Goal: Task Accomplishment & Management: Manage account settings

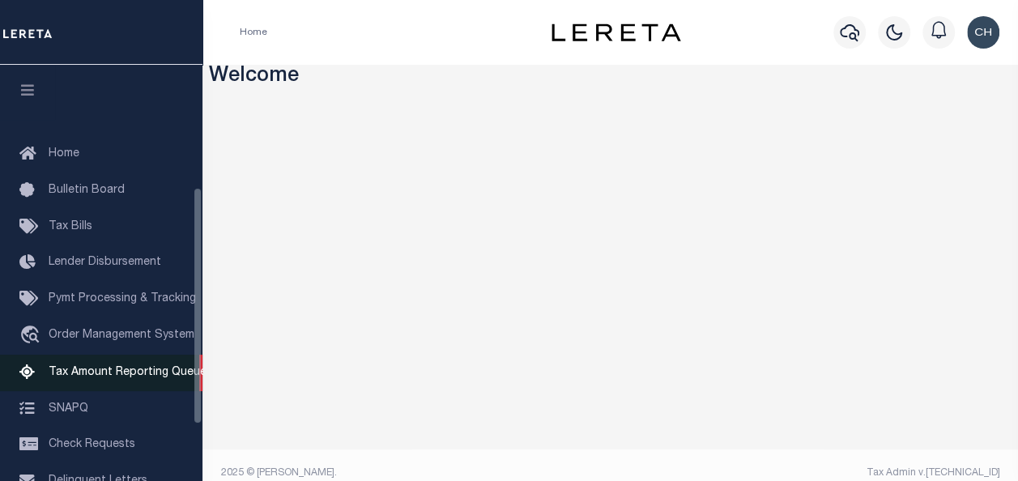
scroll to position [313, 0]
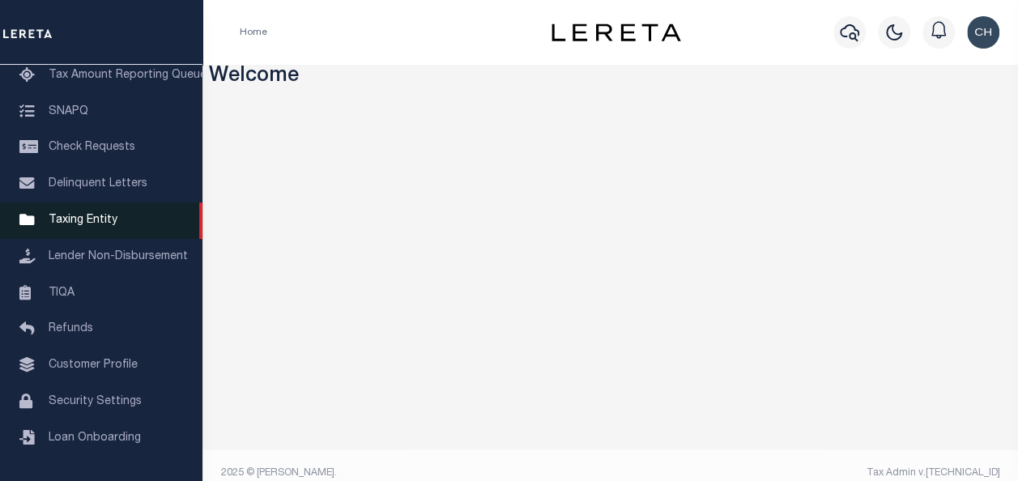
click at [96, 217] on span "Taxing Entity" at bounding box center [83, 220] width 69 height 11
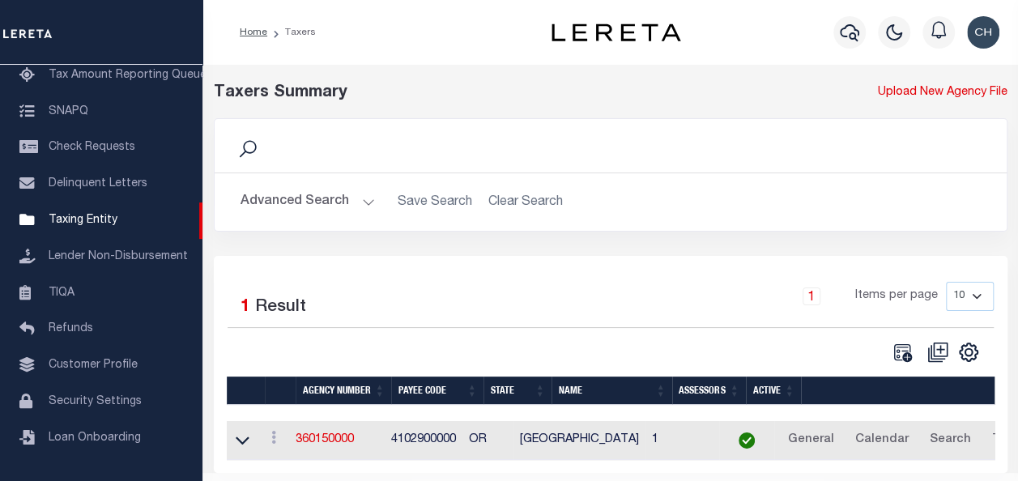
scroll to position [50, 0]
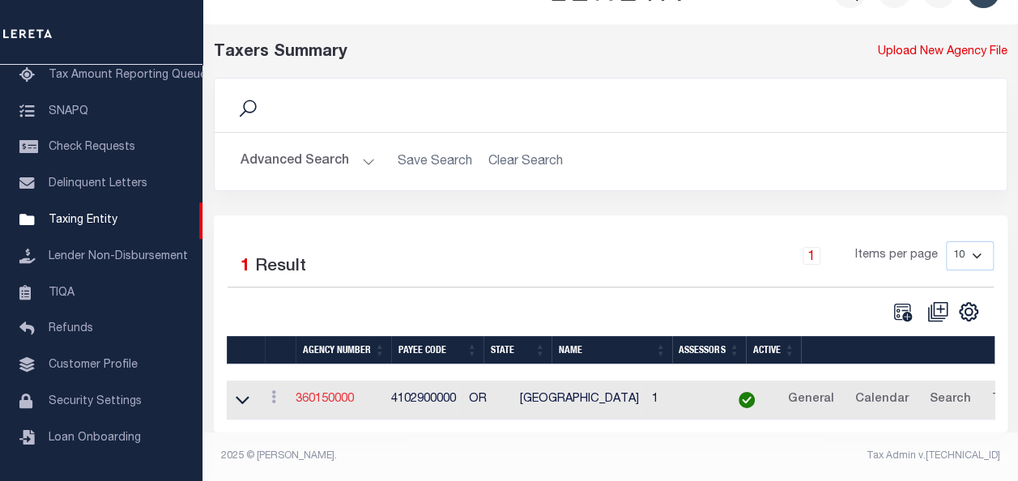
click at [326, 394] on link "360150000" at bounding box center [325, 399] width 58 height 11
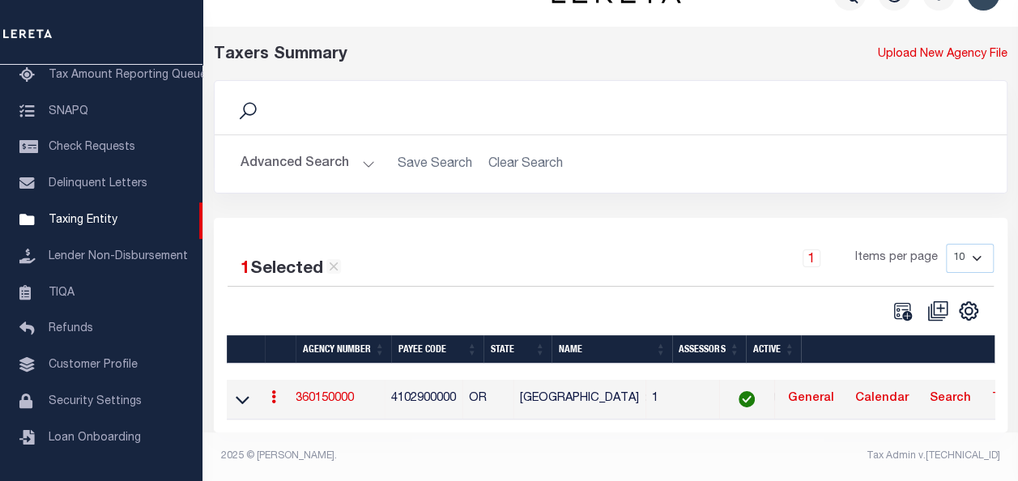
scroll to position [48, 0]
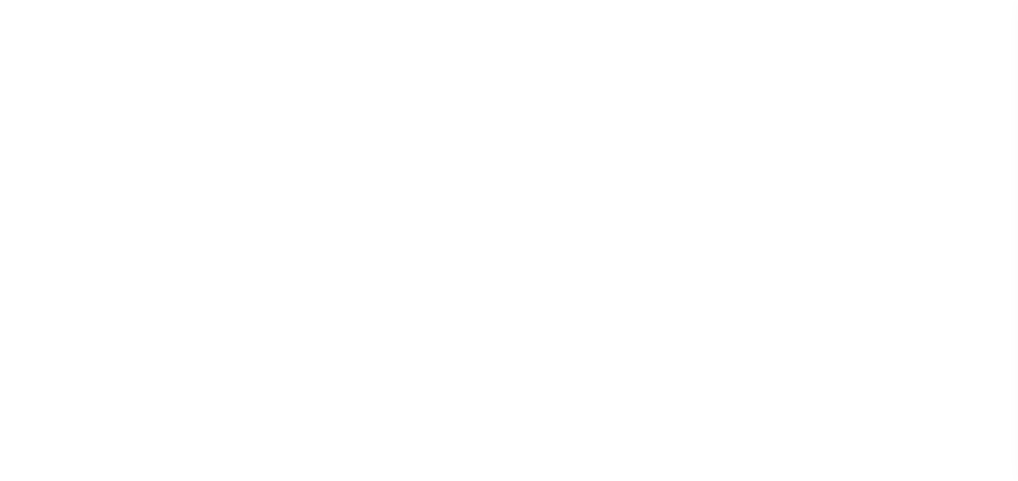
select select
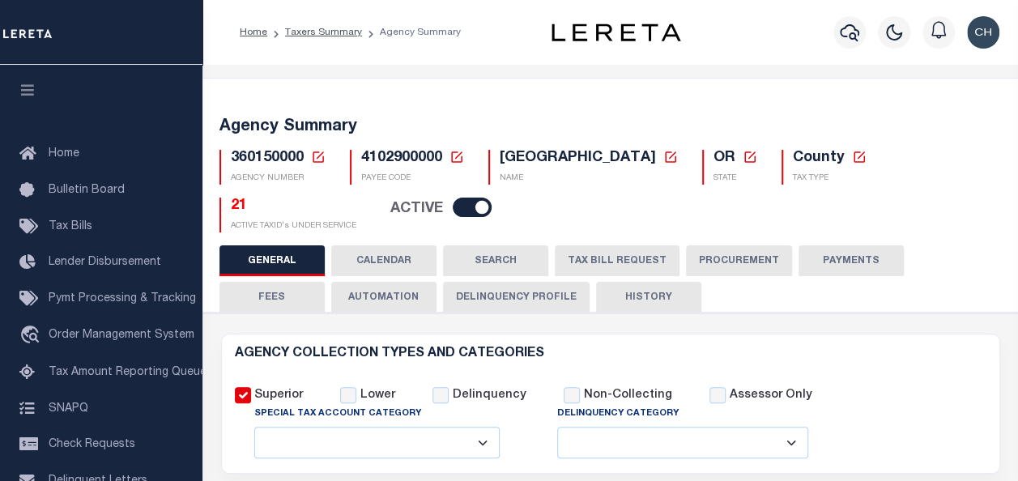
click at [617, 260] on button "TAX BILL REQUEST" at bounding box center [617, 260] width 125 height 31
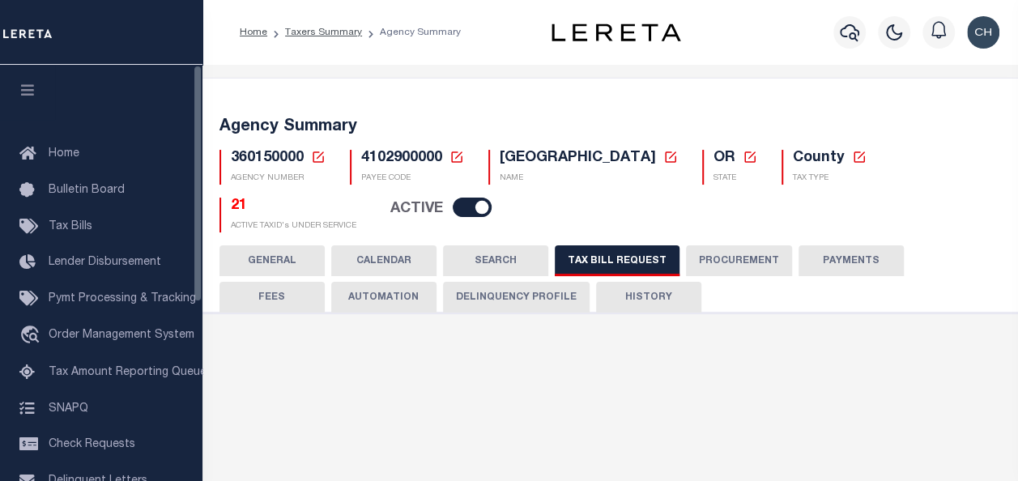
checkbox input "false"
select select "22"
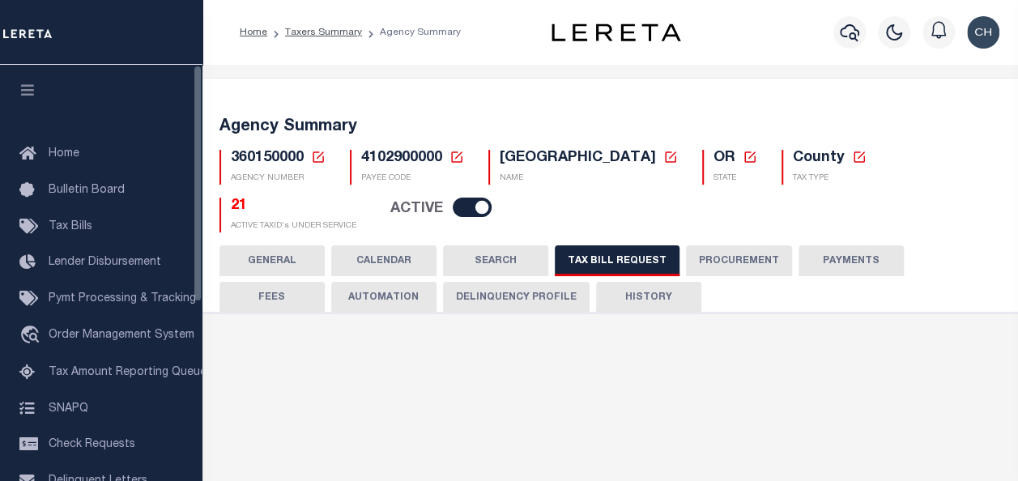
select select "true"
select select "9"
type input "LTS"
select select
type input "1"
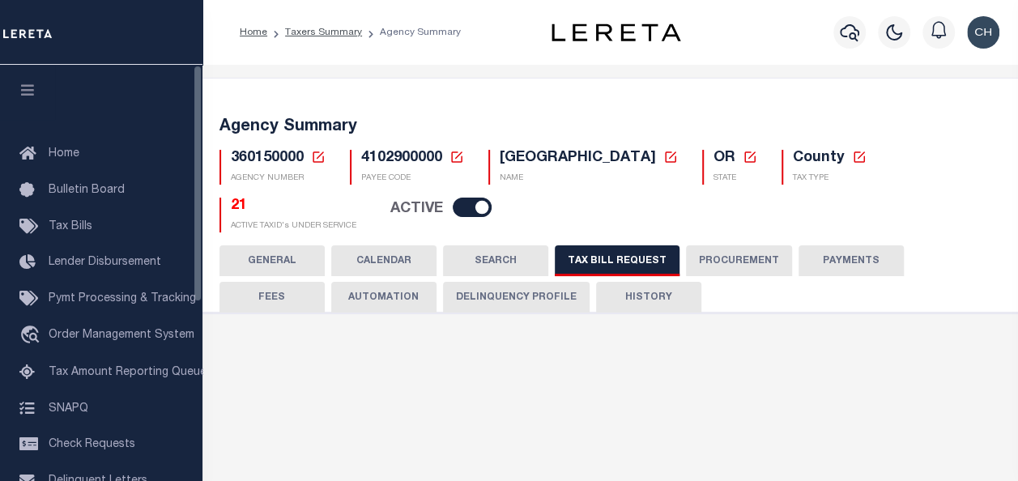
select select "4100743000"
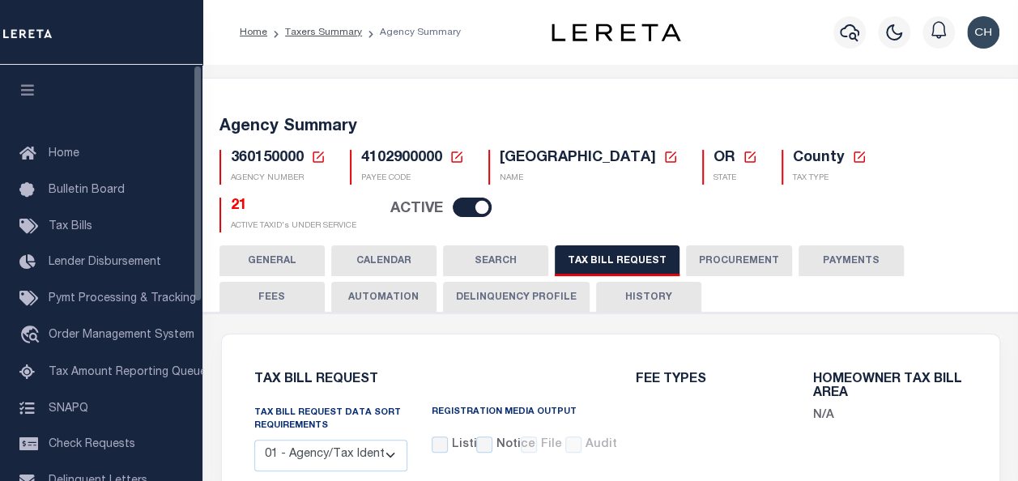
click at [19, 84] on icon "button" at bounding box center [28, 90] width 19 height 15
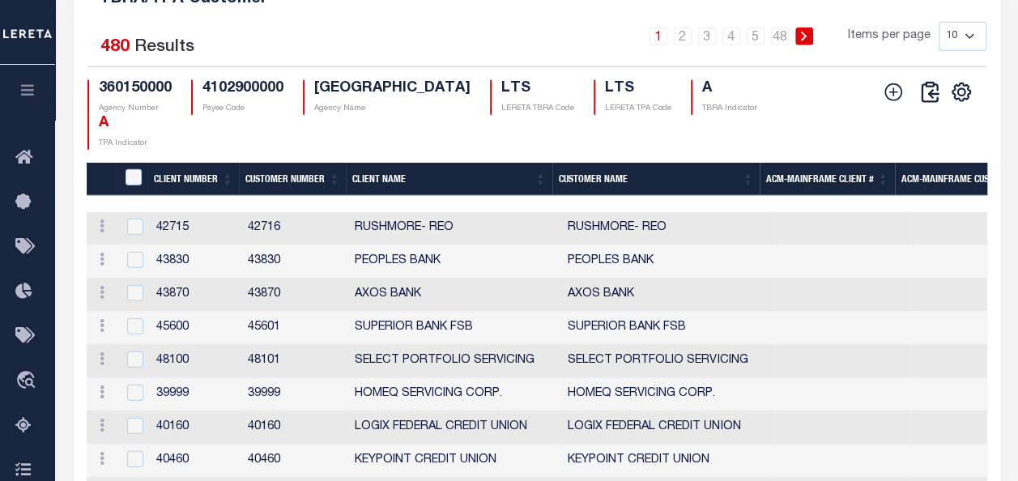
scroll to position [2055, 0]
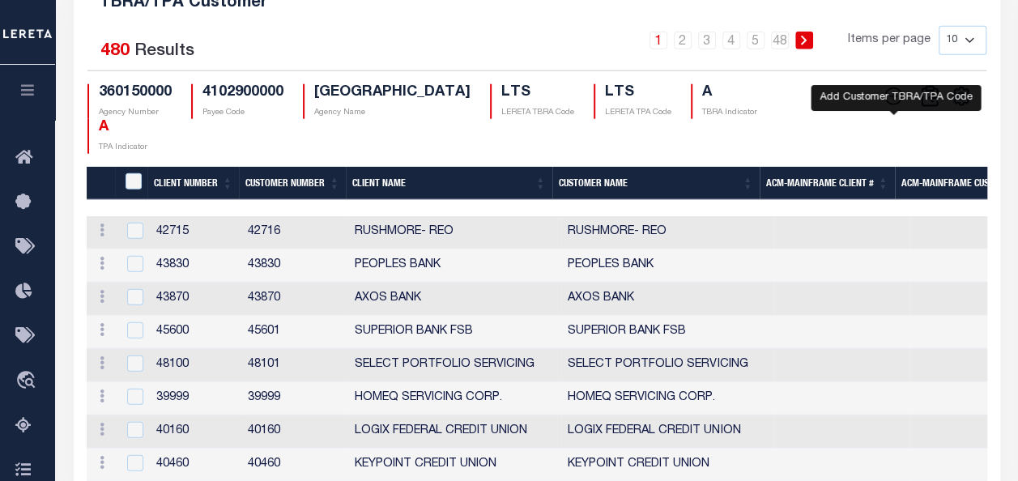
click at [889, 86] on icon at bounding box center [893, 96] width 21 height 21
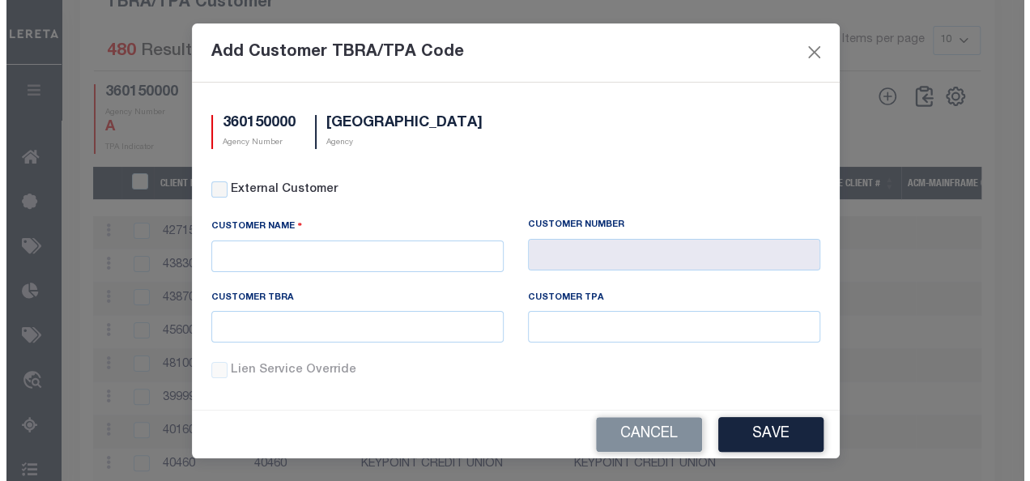
scroll to position [2038, 0]
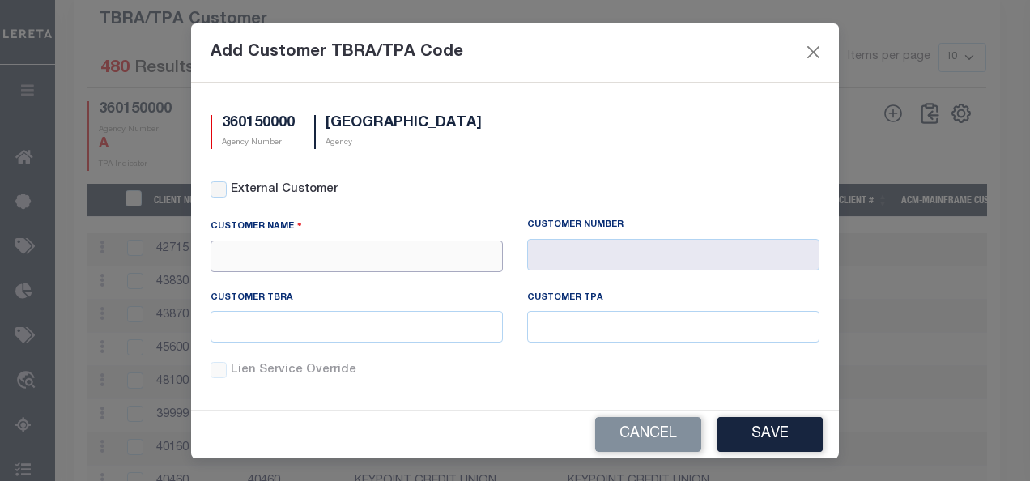
click at [302, 254] on input "text" at bounding box center [357, 257] width 292 height 32
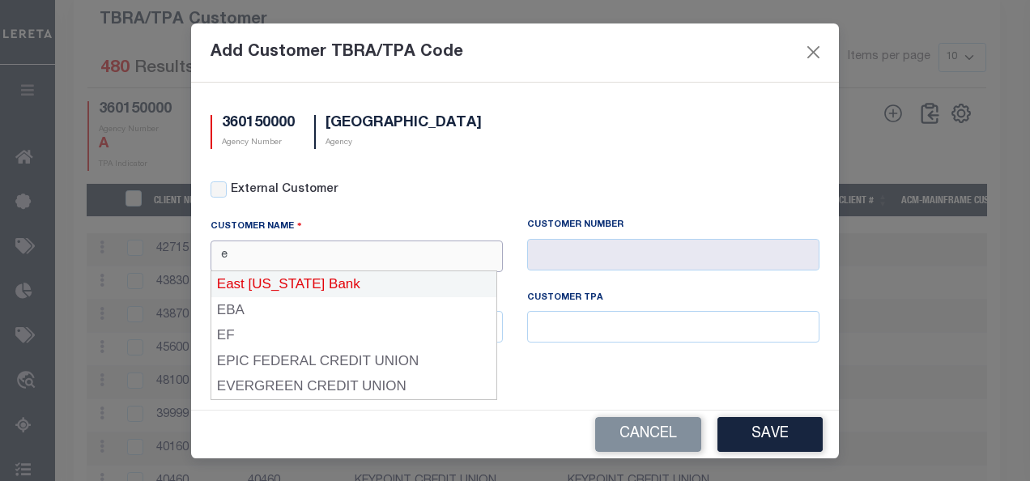
click at [272, 290] on div "East Texas Bank" at bounding box center [353, 284] width 285 height 26
type input "East Texas Bank"
type input "1085"
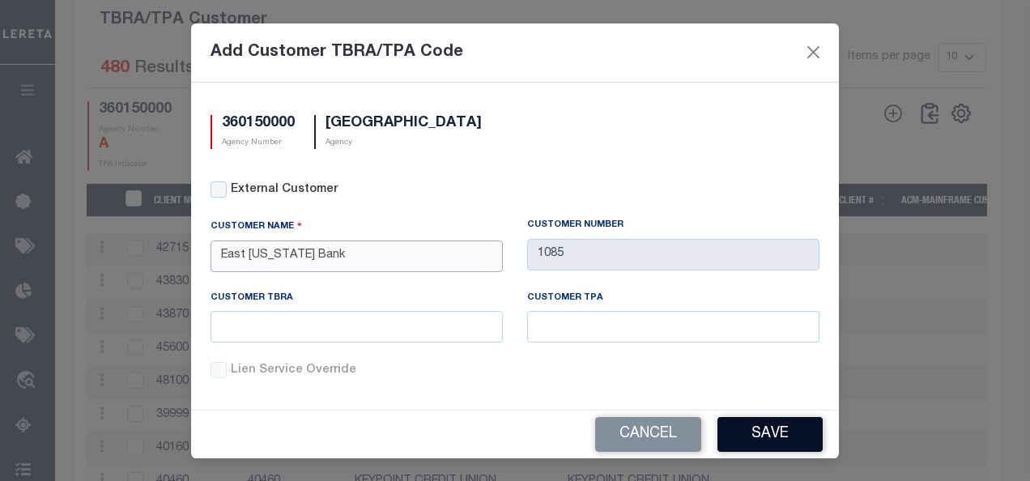
type input "East Texas Bank"
click at [747, 437] on button "Save" at bounding box center [770, 434] width 105 height 35
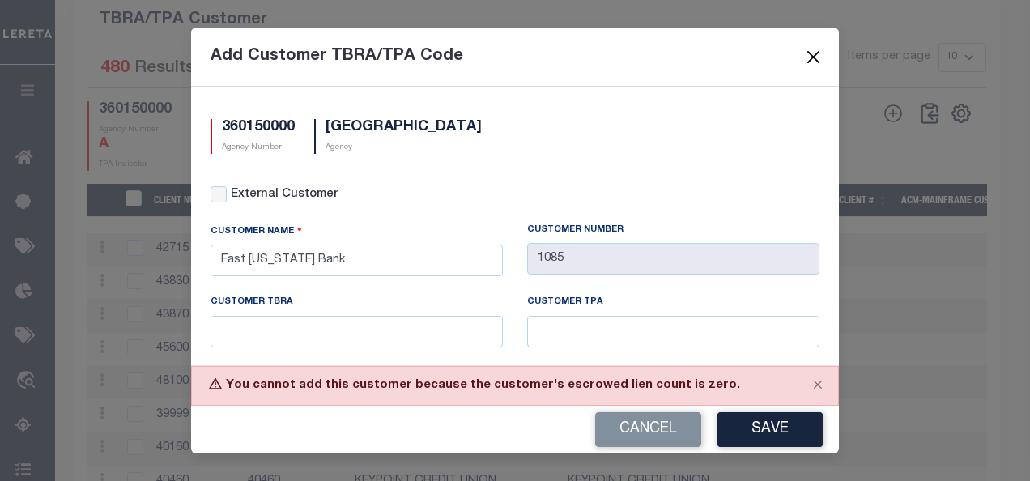
click at [810, 62] on button "Close" at bounding box center [814, 56] width 21 height 21
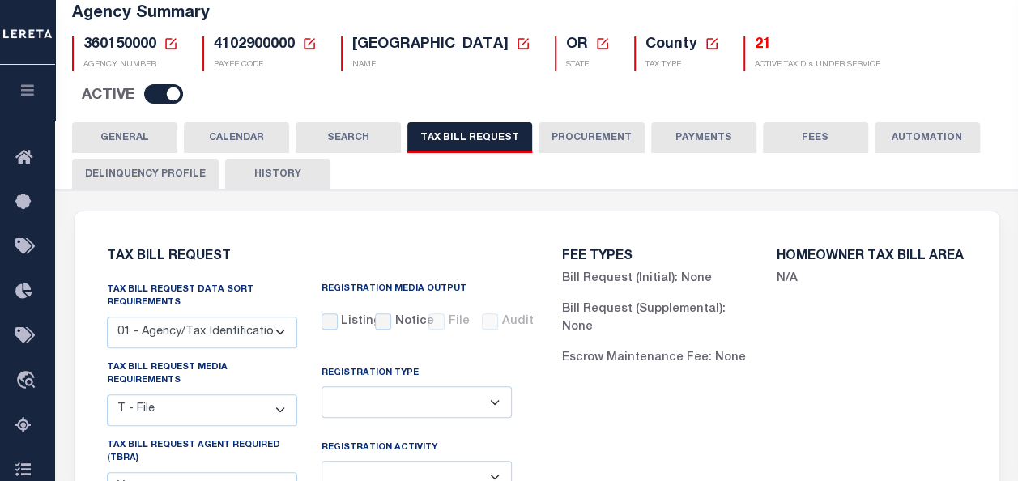
scroll to position [0, 0]
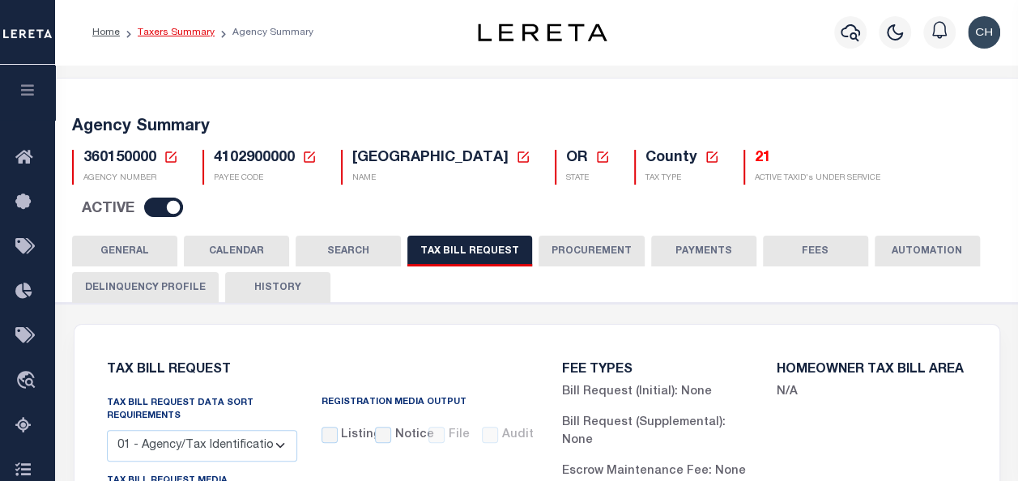
click at [173, 30] on link "Taxers Summary" at bounding box center [176, 33] width 77 height 10
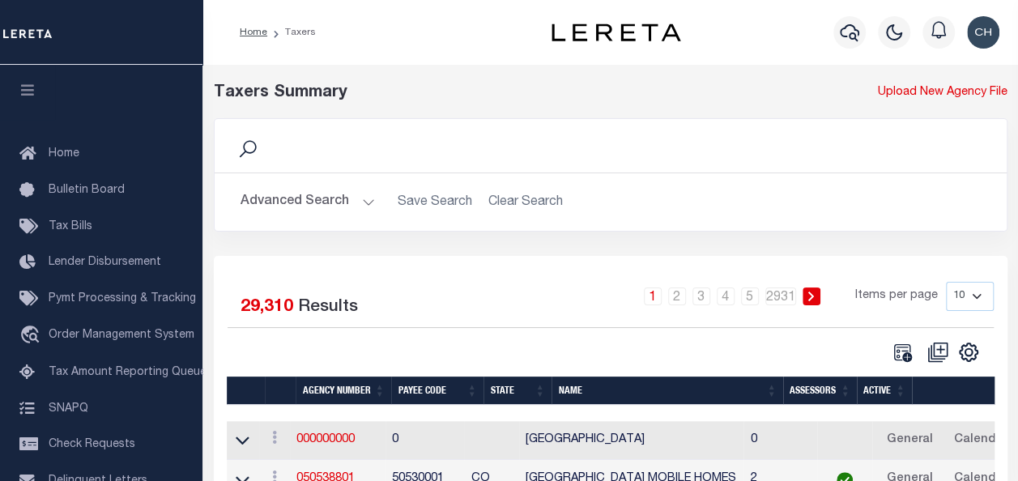
click at [360, 204] on button "Advanced Search" at bounding box center [308, 202] width 134 height 32
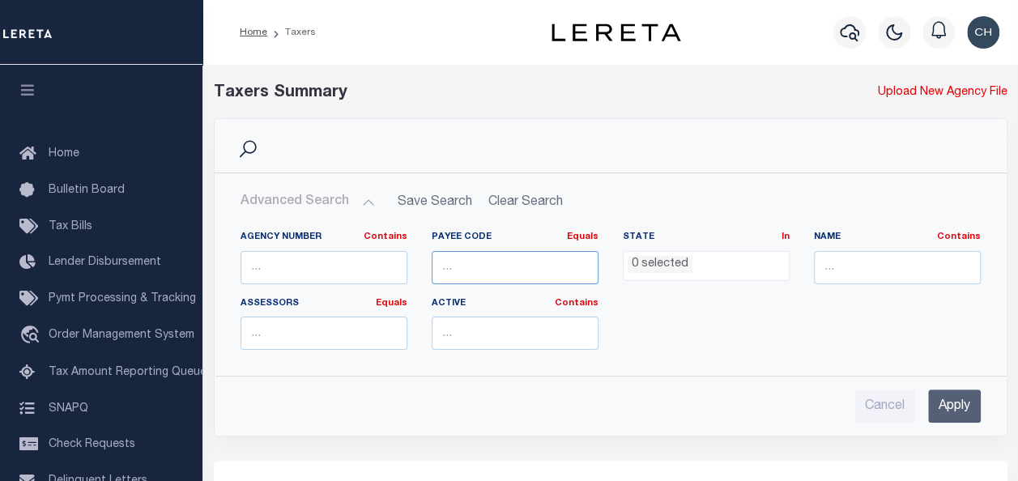
click at [506, 269] on input "number" at bounding box center [515, 267] width 167 height 33
paste input "3402941001"
type input "3402941001"
click at [966, 410] on input "Apply" at bounding box center [954, 406] width 53 height 33
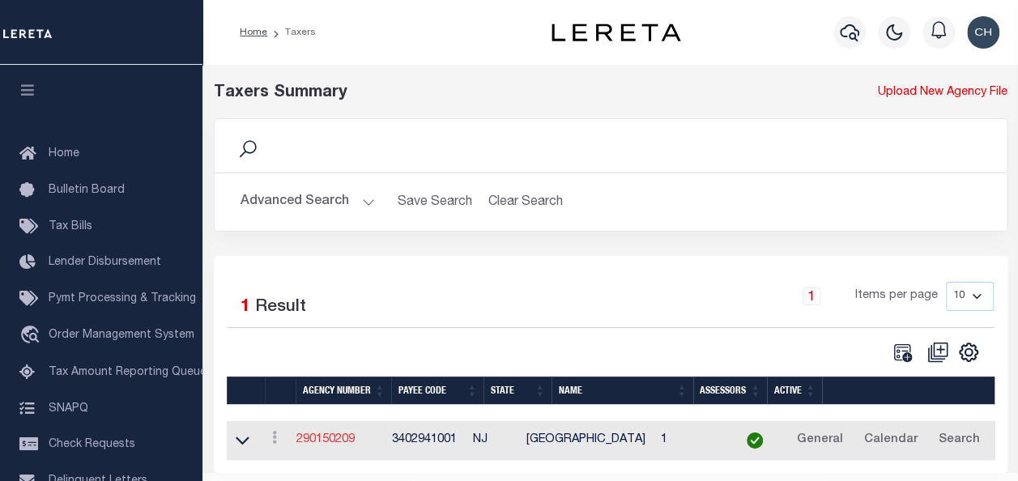
click at [339, 437] on link "290150209" at bounding box center [325, 439] width 58 height 11
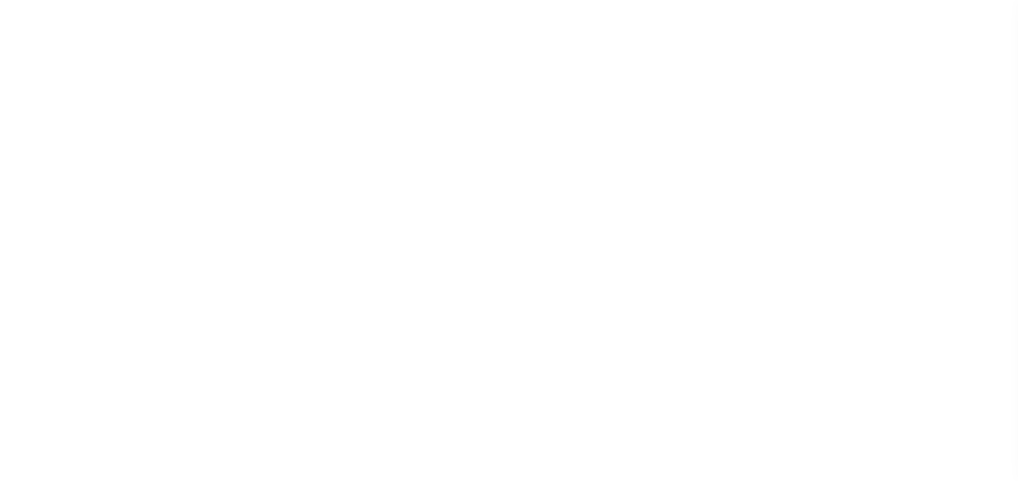
select select
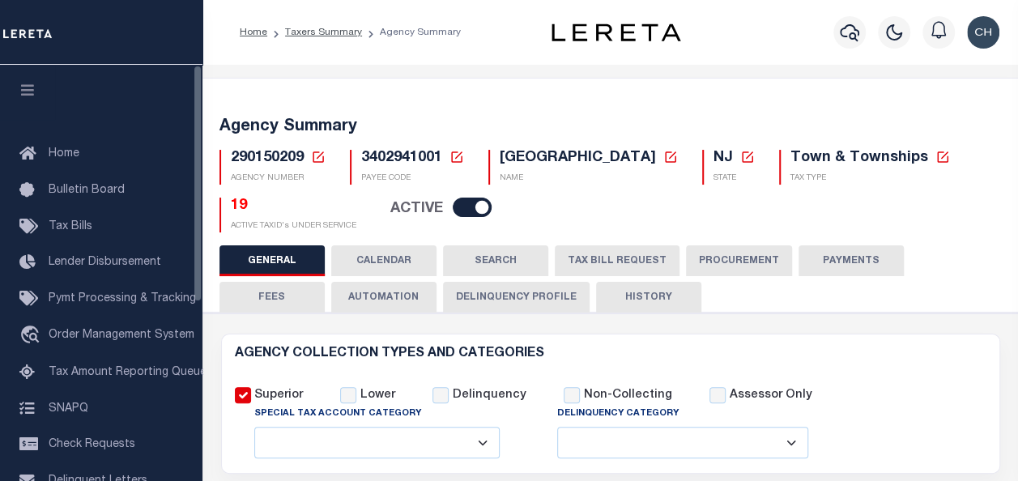
click at [42, 97] on button "button" at bounding box center [27, 92] width 55 height 55
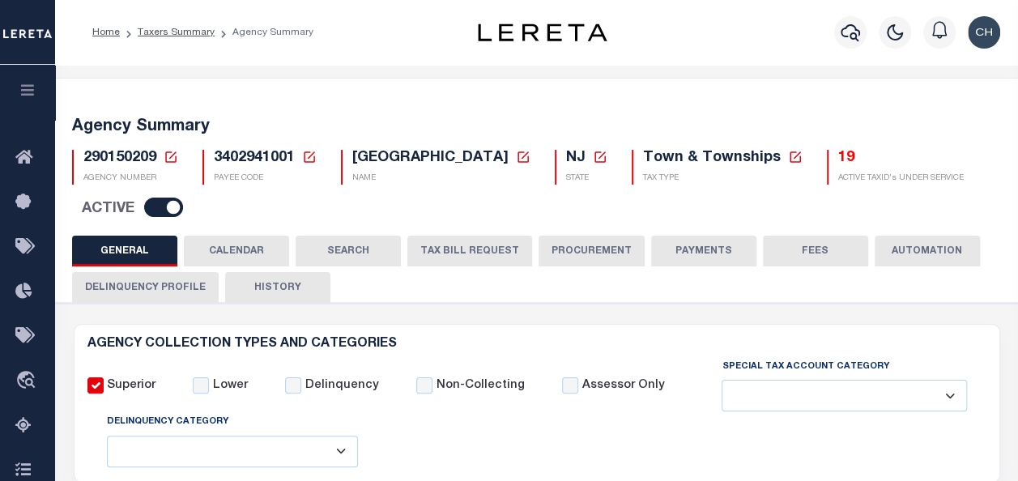
click at [469, 251] on button "TAX BILL REQUEST" at bounding box center [469, 251] width 125 height 31
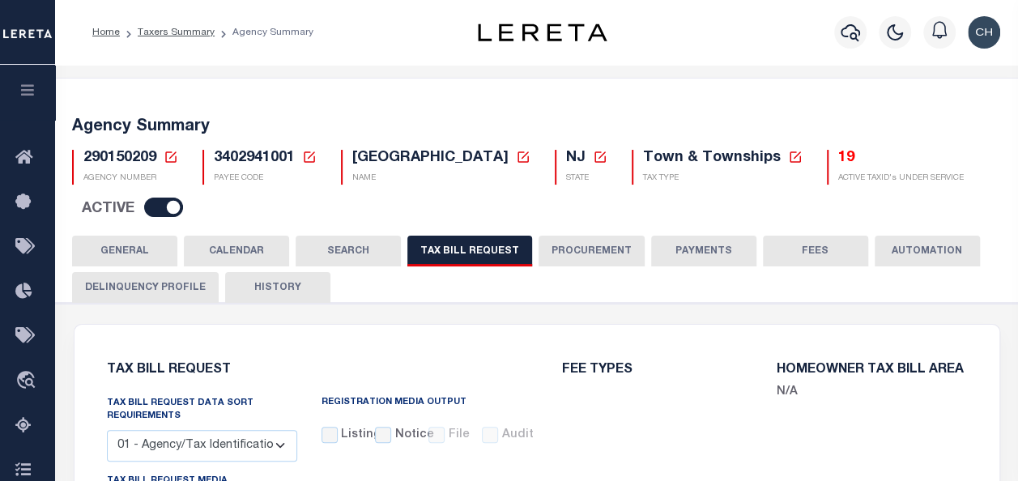
select select "27"
checkbox input "false"
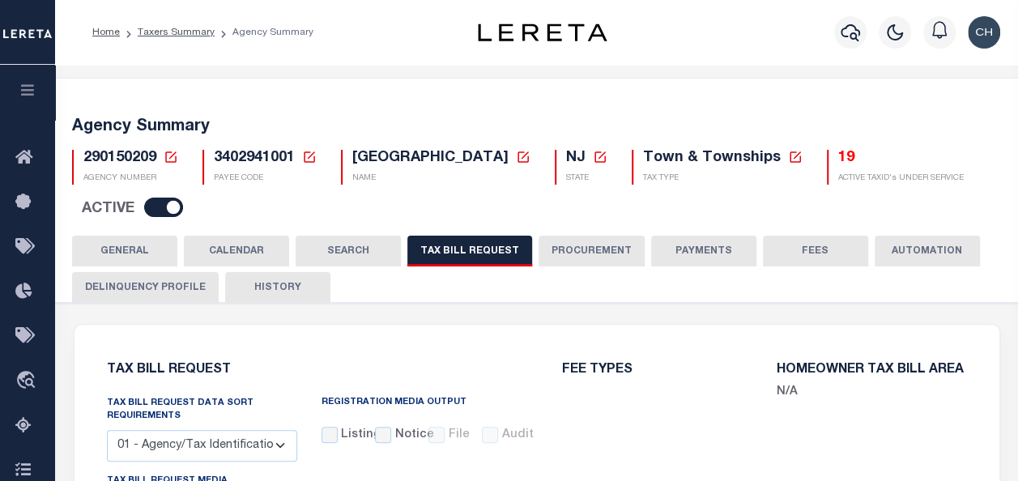
select select "23"
select select "true"
select select "13"
type input "00597"
select select
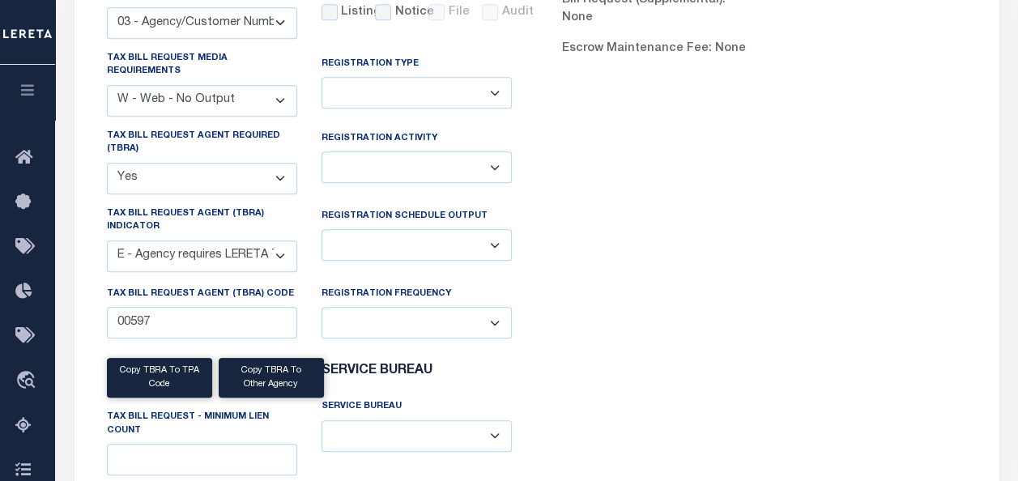
scroll to position [424, 0]
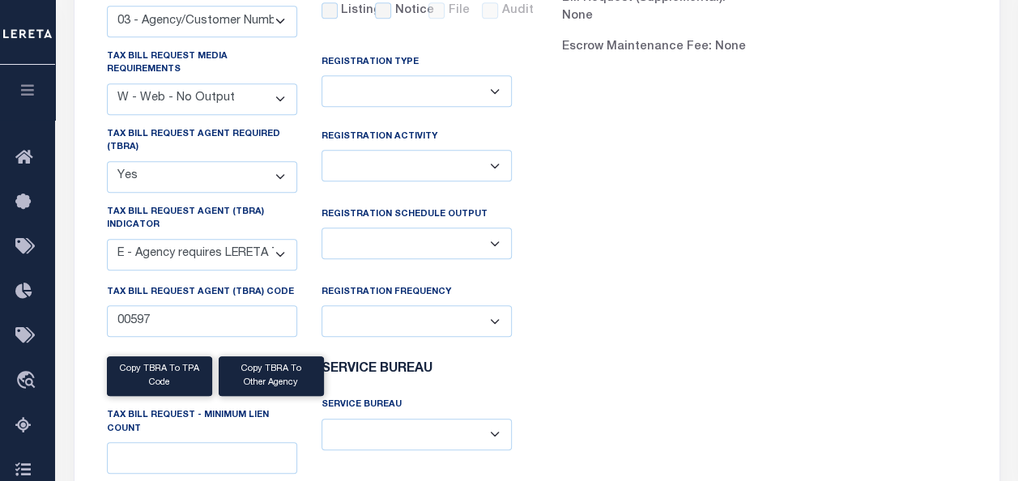
click at [284, 254] on select "A - Agency requires both customer TBRA code and LERETA TBRA code. B - Agency re…" at bounding box center [202, 255] width 190 height 32
select select "9"
click at [107, 239] on select "A - Agency requires both customer TBRA code and LERETA TBRA code. B - Agency re…" at bounding box center [202, 255] width 190 height 32
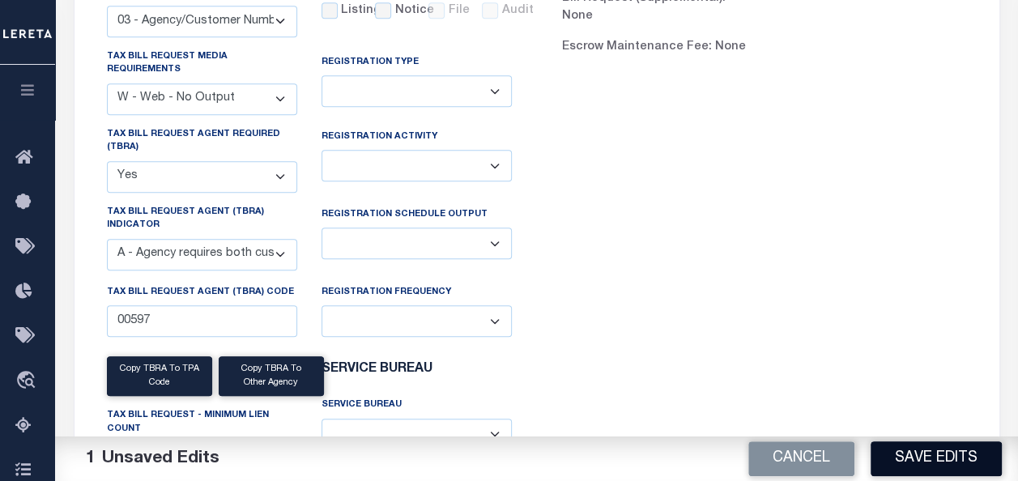
click at [924, 459] on button "Save Edits" at bounding box center [936, 458] width 131 height 35
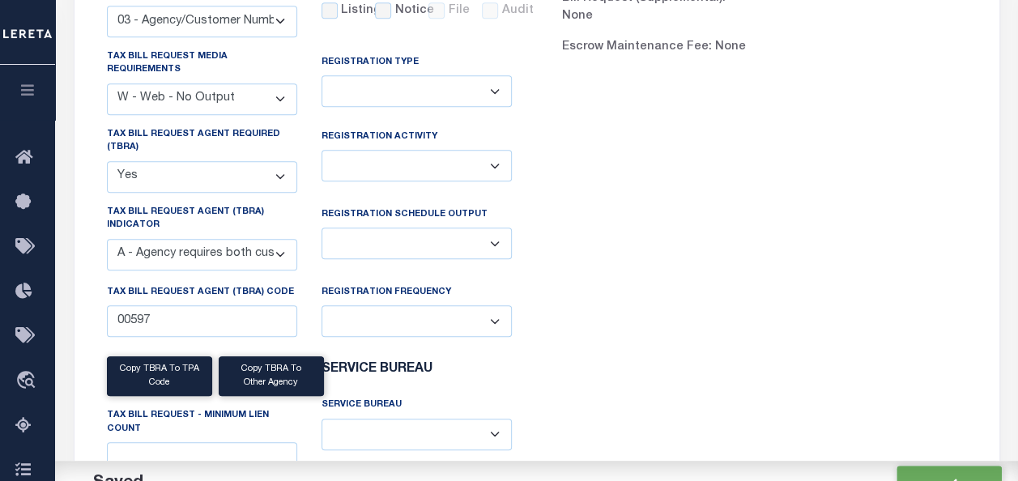
click at [831, 324] on div "FEE TYPES Bill Request (Initial): None Bill Request (Supplemental): None Escrow…" at bounding box center [764, 256] width 455 height 672
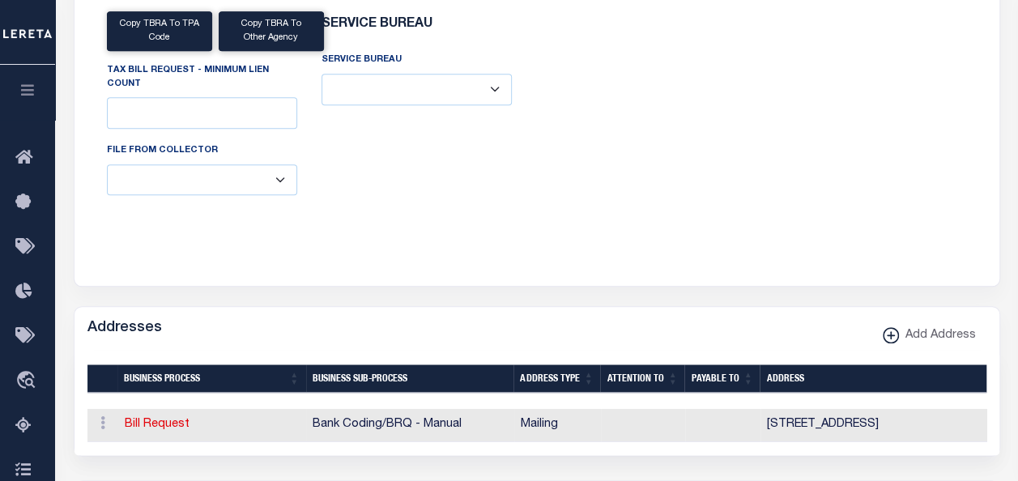
scroll to position [875, 0]
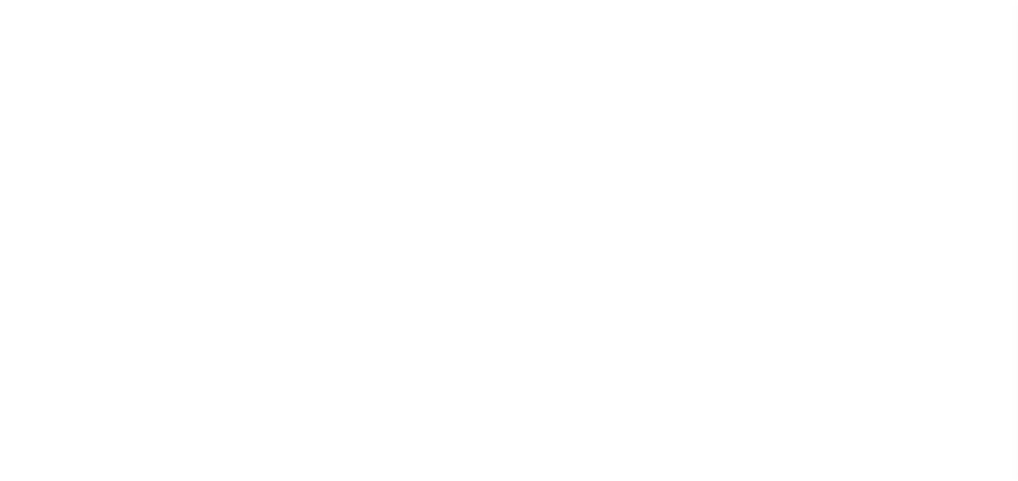
select select
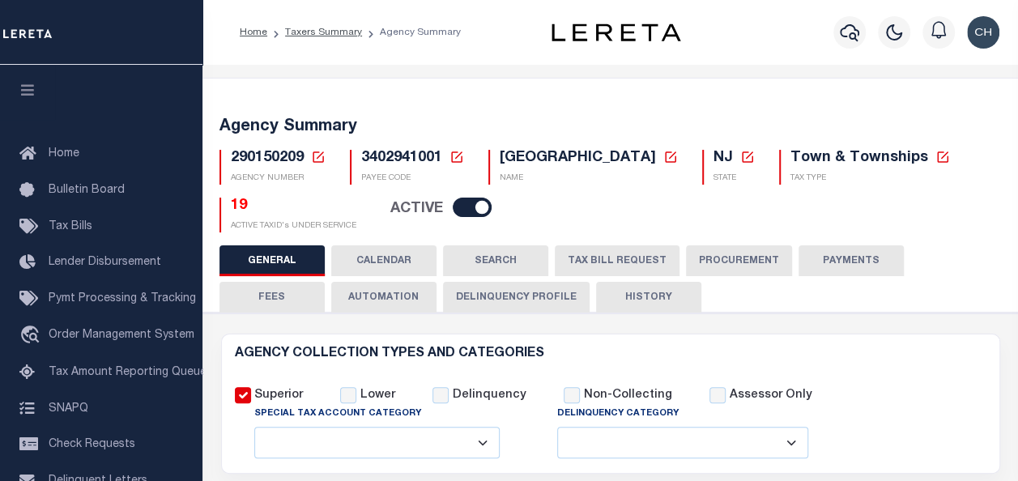
click at [604, 261] on button "TAX BILL REQUEST" at bounding box center [617, 260] width 125 height 31
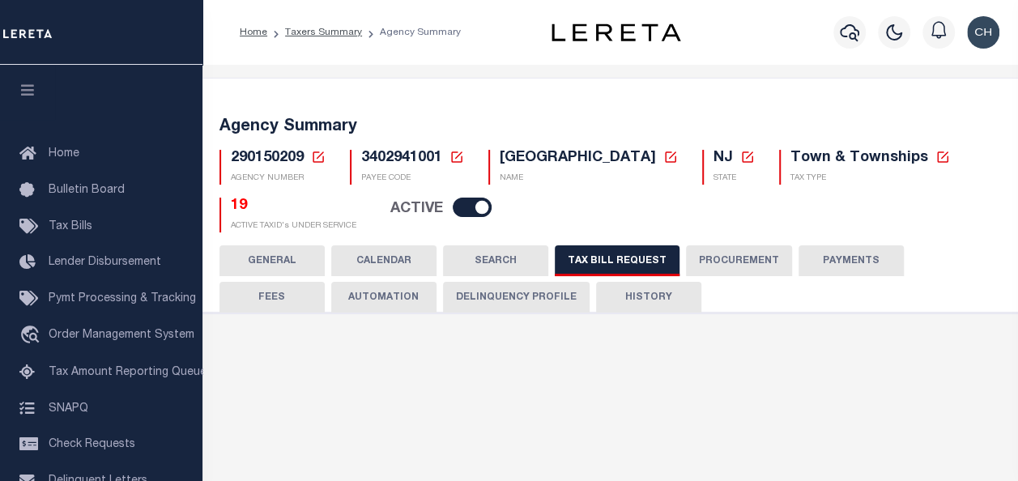
select select "27"
select select "23"
select select "true"
select select "9"
type input "00597"
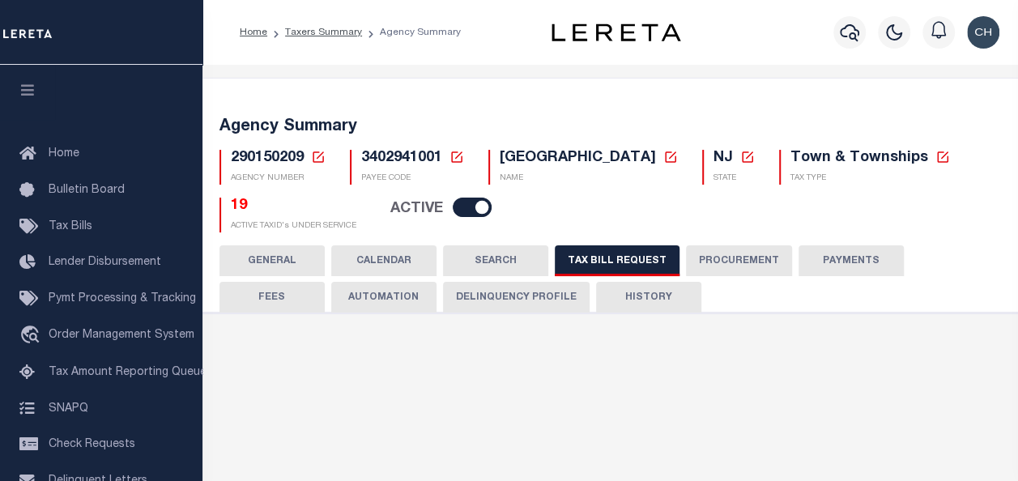
select select
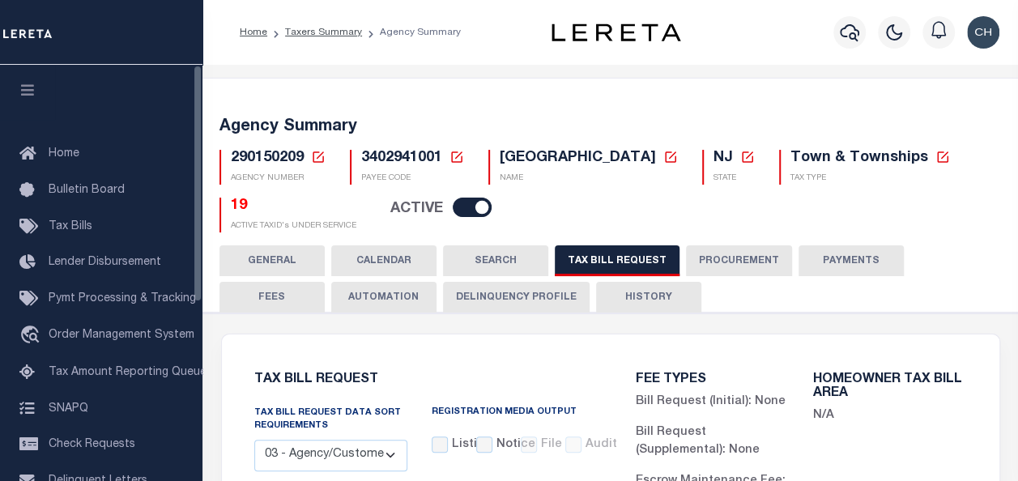
click at [29, 86] on icon "button" at bounding box center [28, 90] width 19 height 15
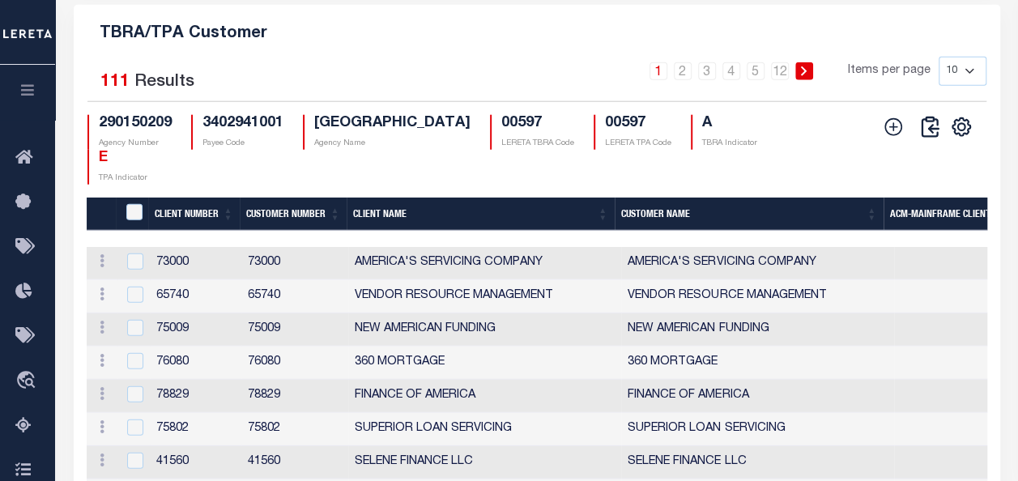
scroll to position [2015, 0]
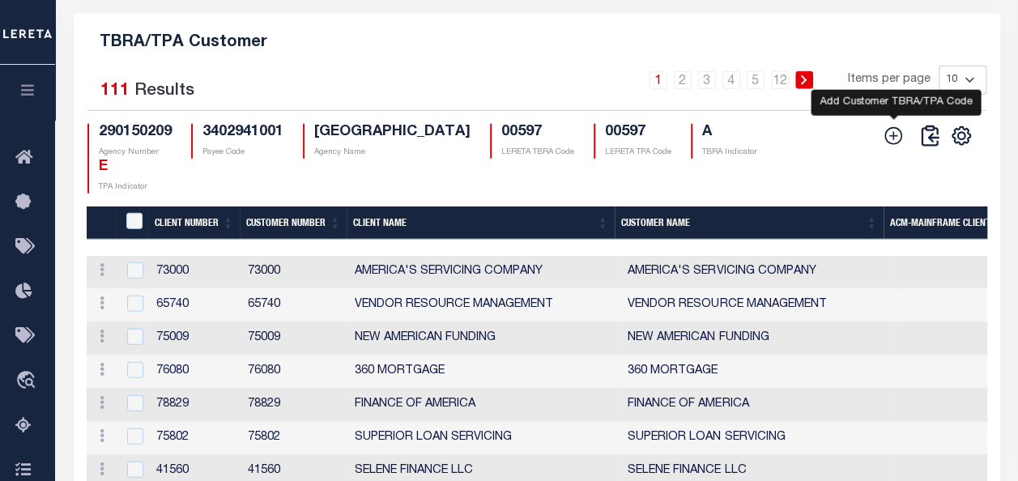
click at [891, 147] on icon at bounding box center [893, 136] width 21 height 21
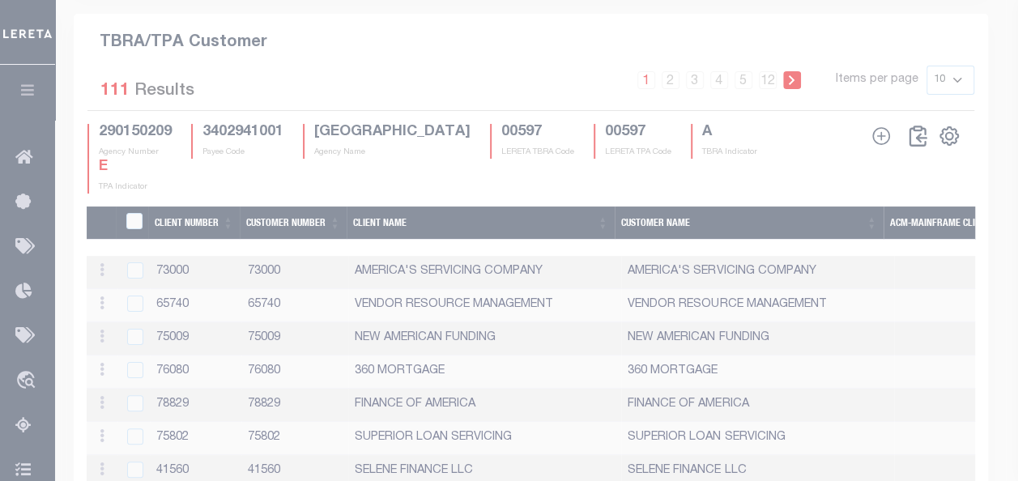
scroll to position [1998, 0]
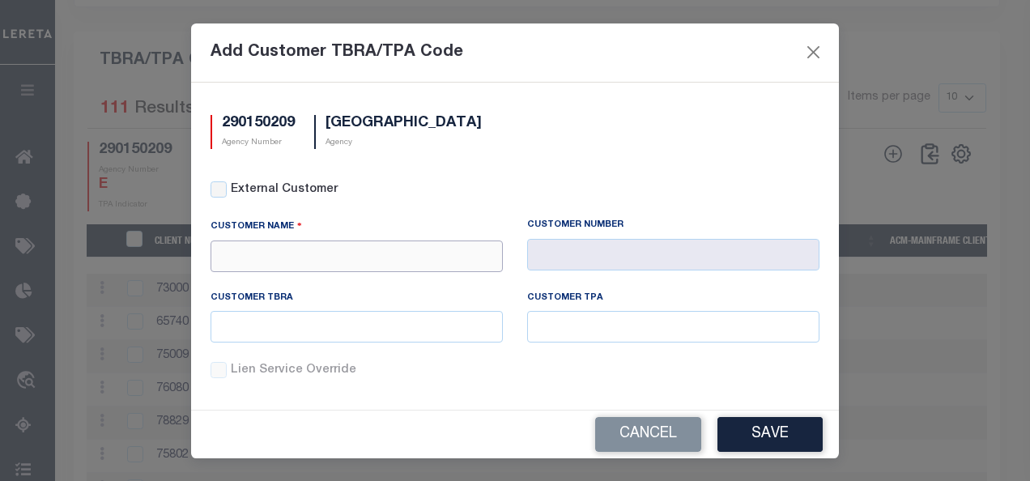
click at [442, 248] on input "text" at bounding box center [357, 257] width 292 height 32
click at [356, 288] on div "APCU" at bounding box center [353, 284] width 285 height 26
type input "APCU"
type input "2205"
type input "APCU"
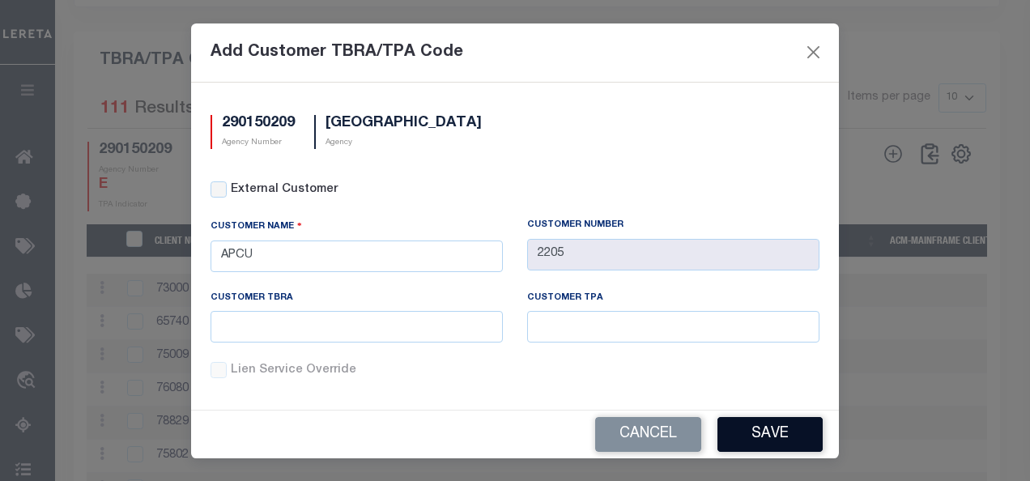
click at [761, 417] on button "Save" at bounding box center [770, 434] width 105 height 35
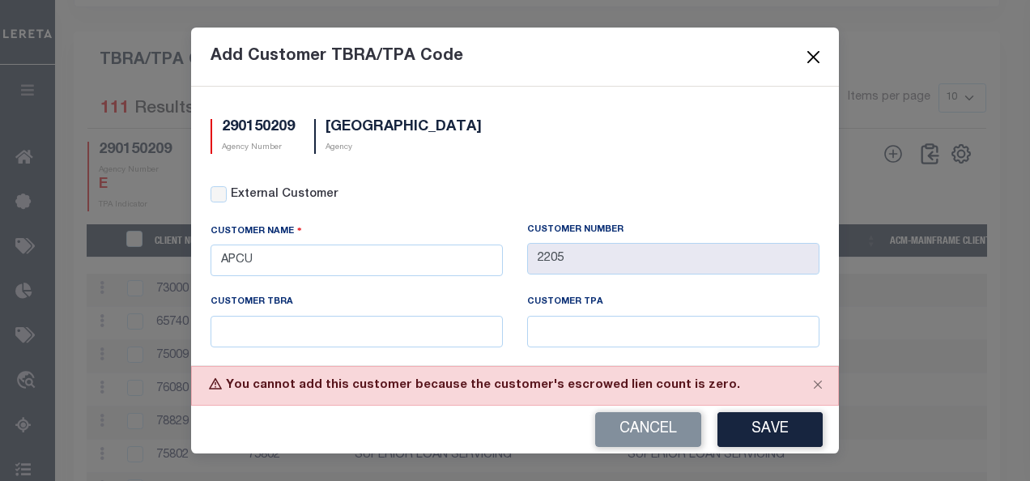
click at [813, 60] on button "Close" at bounding box center [814, 56] width 21 height 21
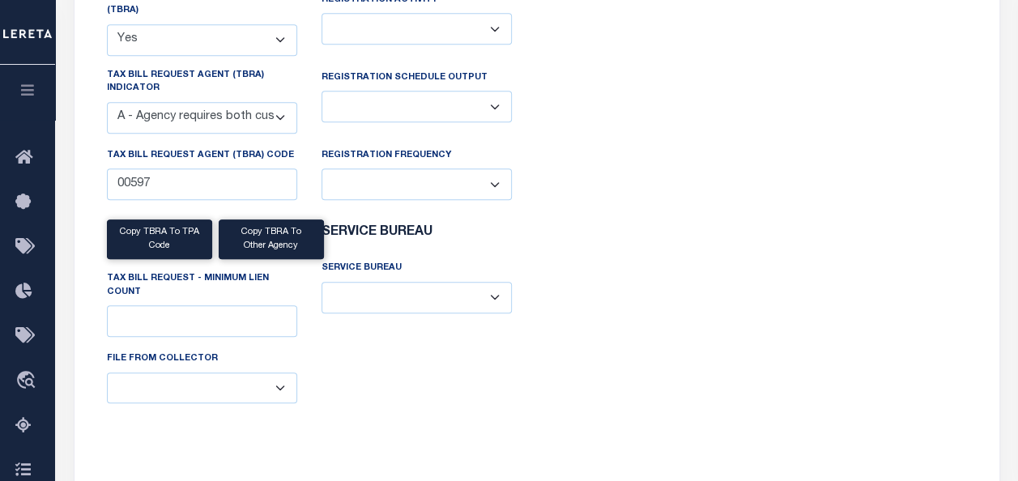
scroll to position [563, 0]
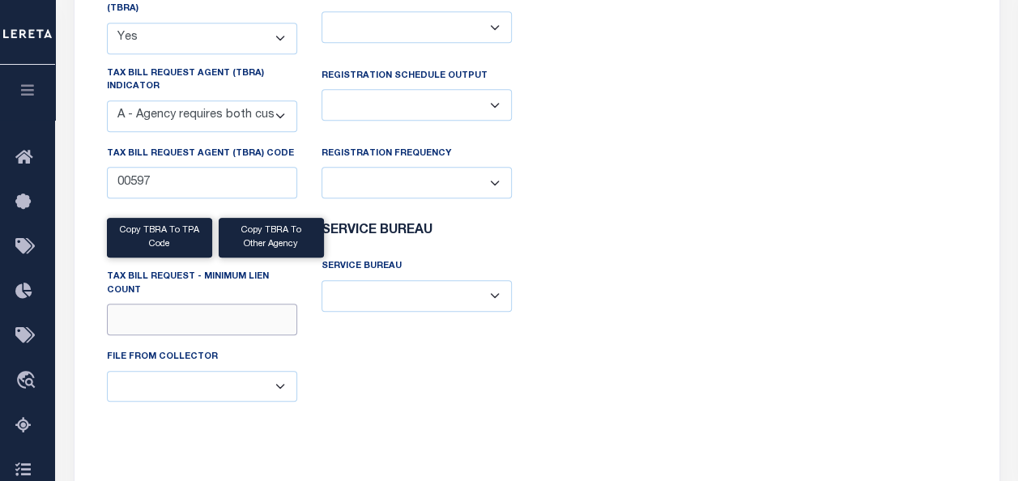
click at [214, 329] on input "Tax Bill Request - Minimum Lien Count" at bounding box center [202, 320] width 190 height 32
click at [649, 282] on div "FEE TYPES Bill Request (Initial): None Bill Request (Supplemental): None Escrow…" at bounding box center [764, 117] width 455 height 672
click at [232, 306] on input "Tax Bill Request - Minimum Lien Count" at bounding box center [202, 320] width 190 height 32
type input "0"
click at [857, 386] on div "FEE TYPES Bill Request (Initial): None Bill Request (Supplemental): None Escrow…" at bounding box center [764, 117] width 455 height 672
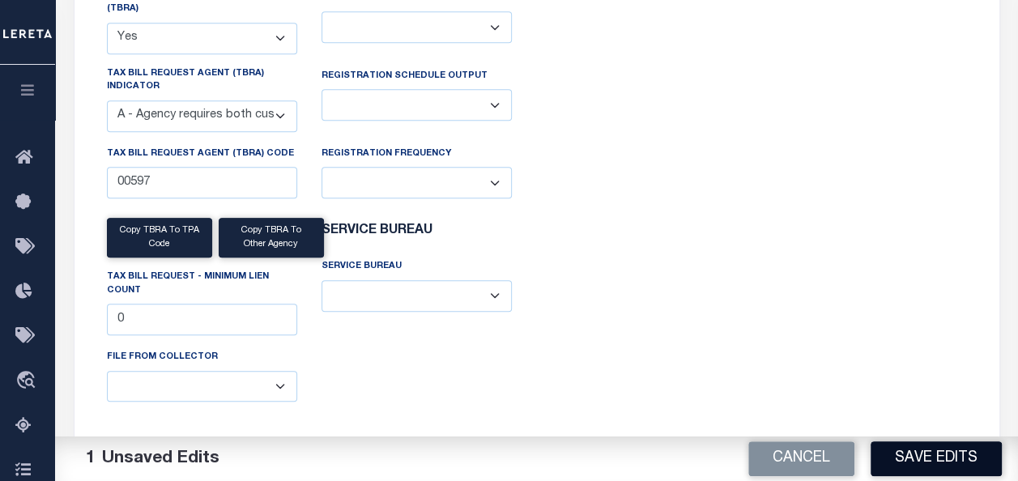
click at [918, 450] on button "Save Edits" at bounding box center [936, 458] width 131 height 35
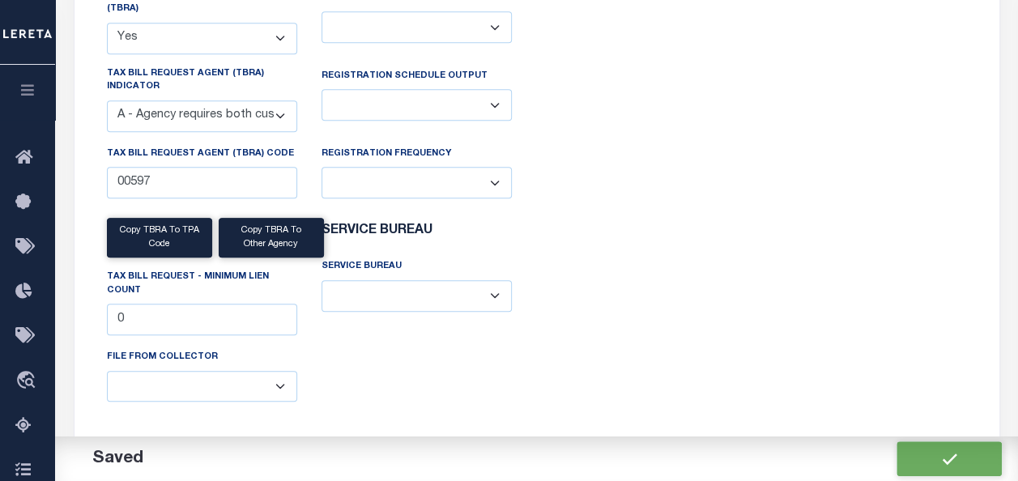
click at [864, 381] on div "FEE TYPES Bill Request (Initial): None Bill Request (Supplemental): None Escrow…" at bounding box center [764, 117] width 455 height 672
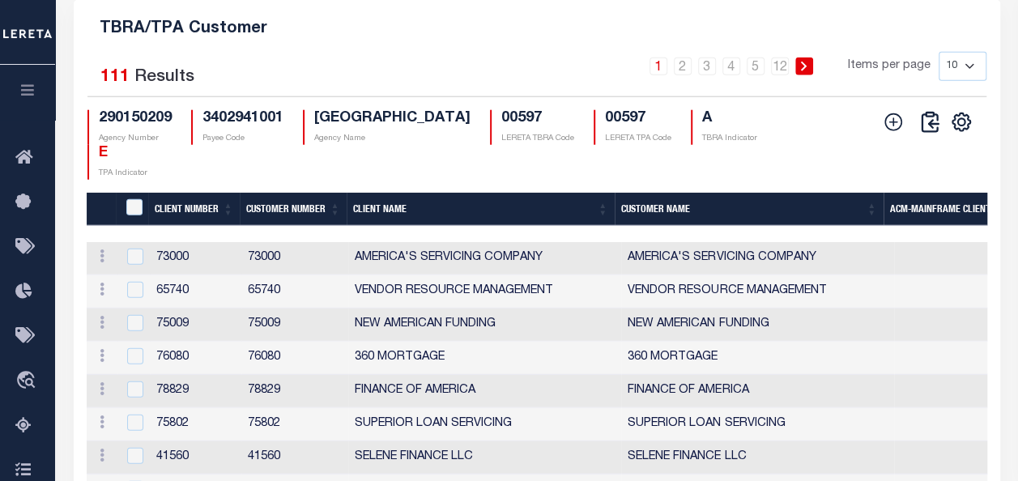
scroll to position [2043, 0]
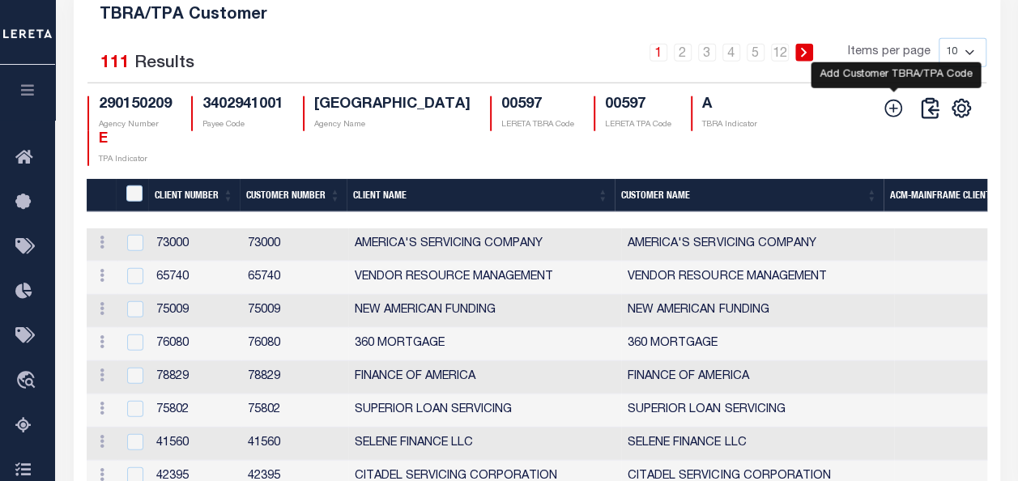
click at [891, 119] on icon at bounding box center [893, 108] width 21 height 21
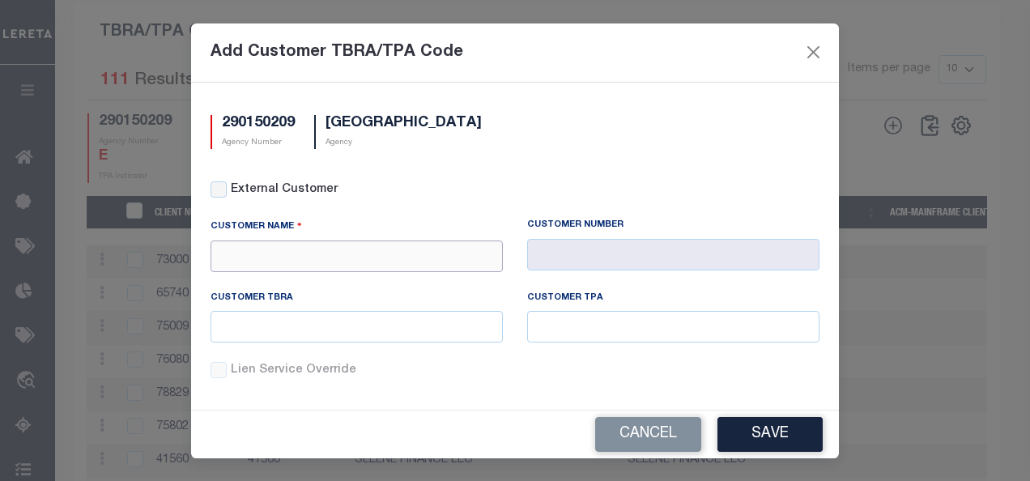
click at [436, 251] on input "text" at bounding box center [357, 257] width 292 height 32
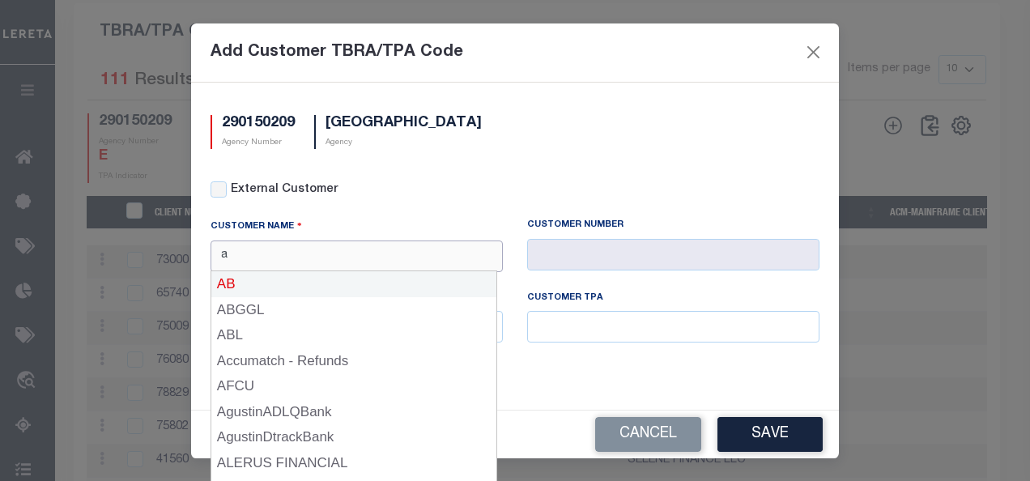
click at [229, 290] on div "AB" at bounding box center [353, 284] width 285 height 26
type input "AB"
type input "2135"
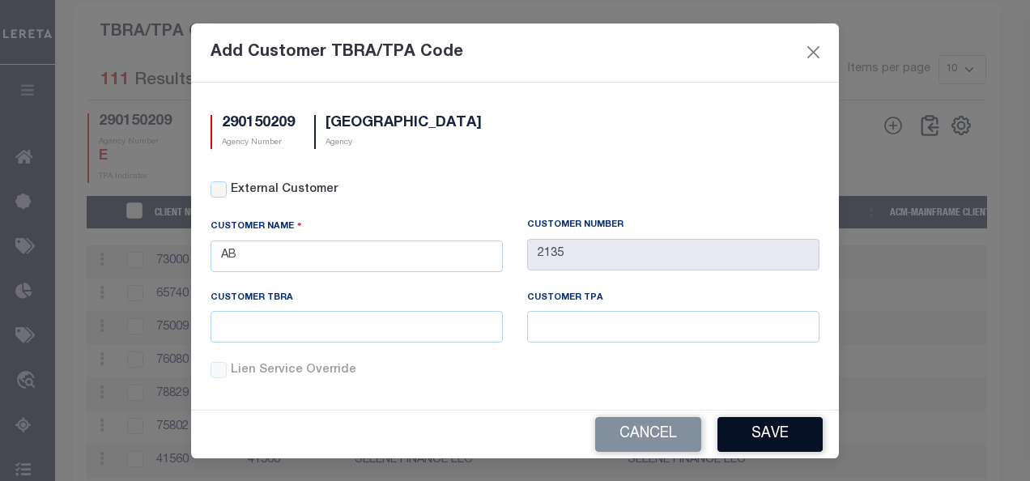
click at [750, 441] on button "Save" at bounding box center [770, 434] width 105 height 35
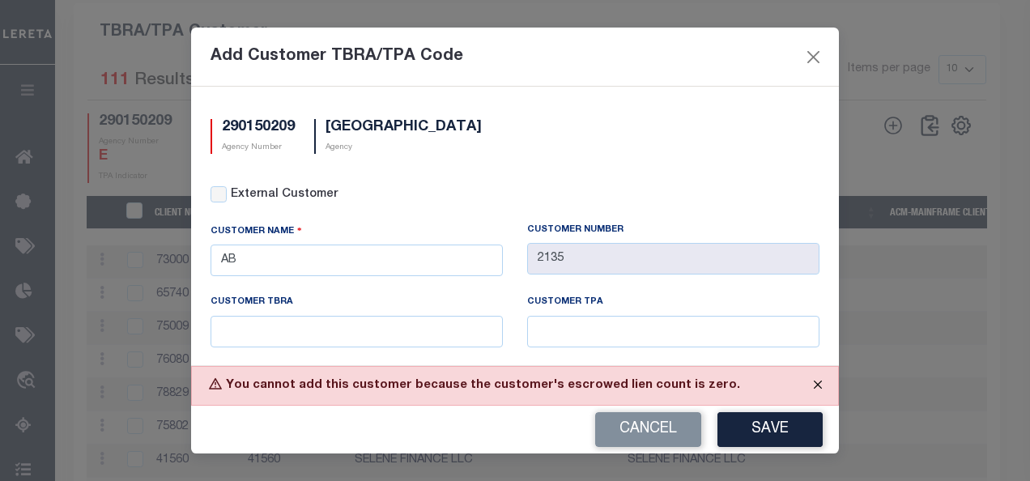
click at [822, 382] on button "Close" at bounding box center [818, 385] width 41 height 36
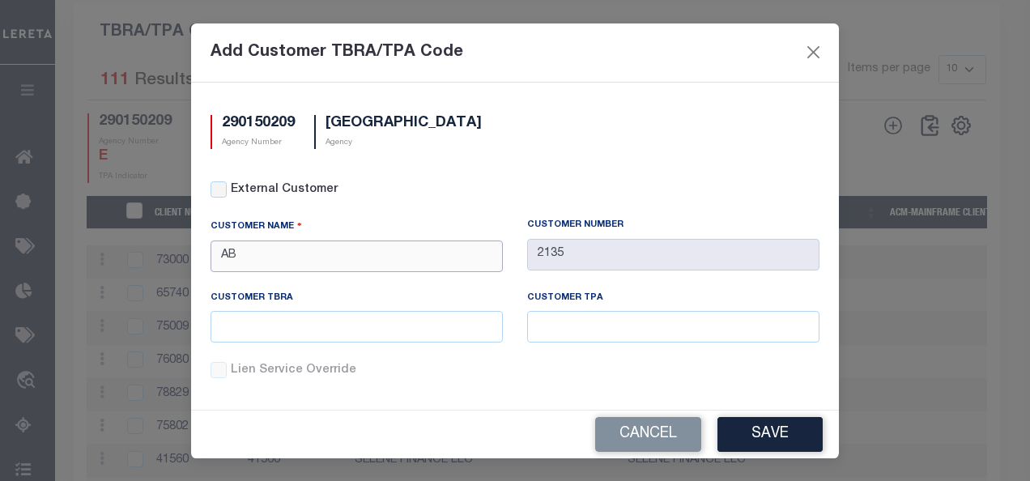
click at [433, 259] on input "AB" at bounding box center [357, 257] width 292 height 32
type input "A"
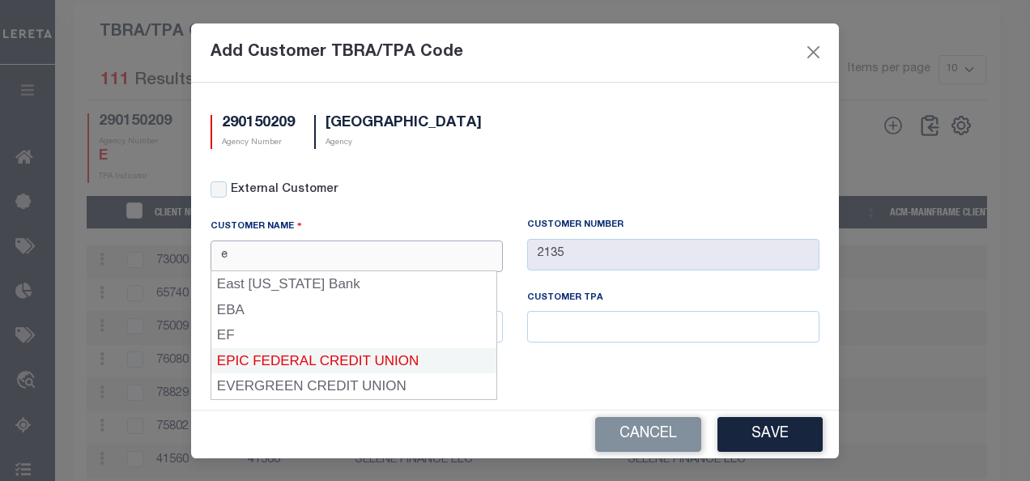
click at [356, 361] on div "EPIC FEDERAL CREDIT UNION" at bounding box center [353, 361] width 285 height 26
type input "EPIC FEDERAL CREDIT UNION"
type input "68855"
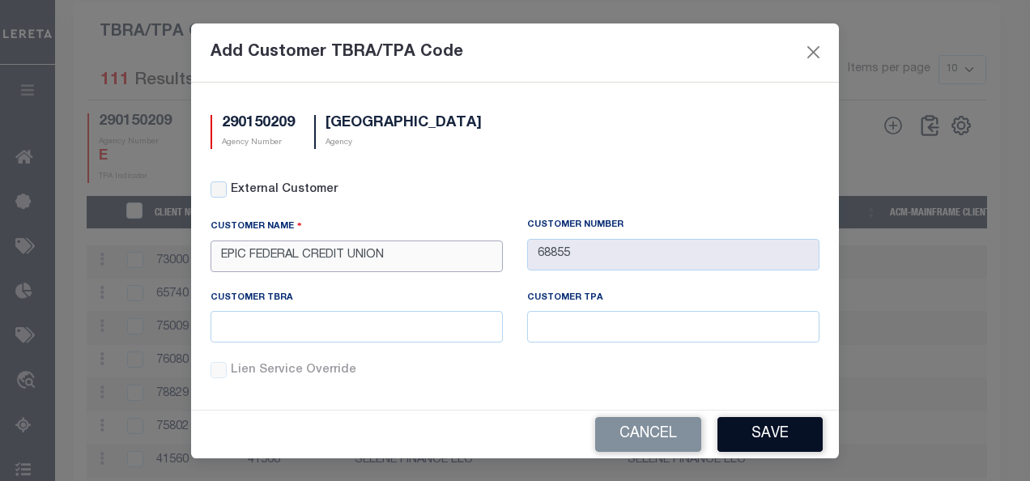
type input "EPIC FEDERAL CREDIT UNION"
click at [744, 429] on button "Save" at bounding box center [770, 434] width 105 height 35
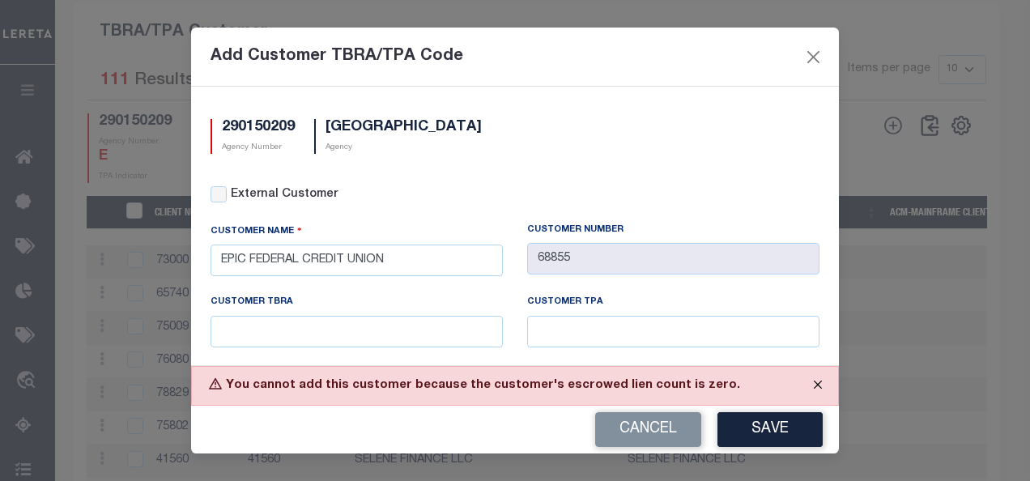
click at [825, 376] on button "Close" at bounding box center [818, 385] width 41 height 36
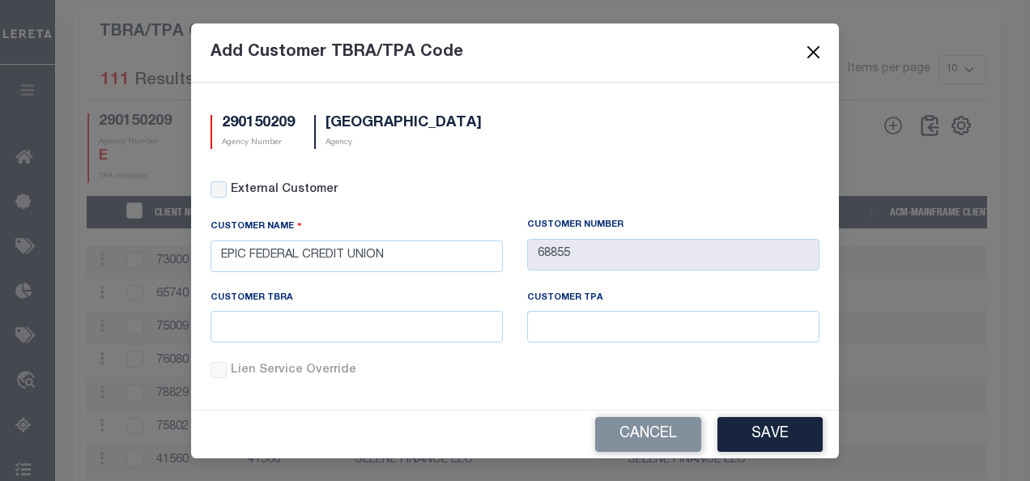
click at [821, 48] on button "Close" at bounding box center [814, 52] width 21 height 21
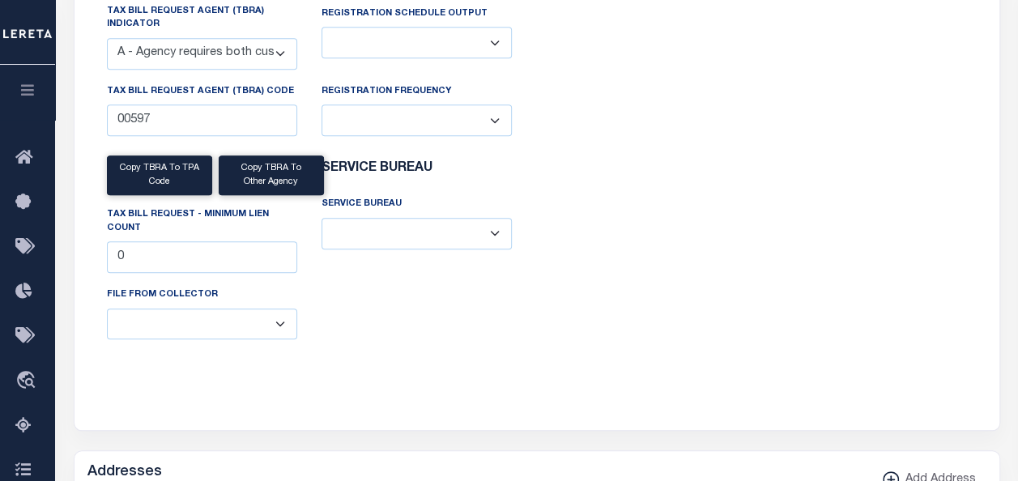
scroll to position [0, 0]
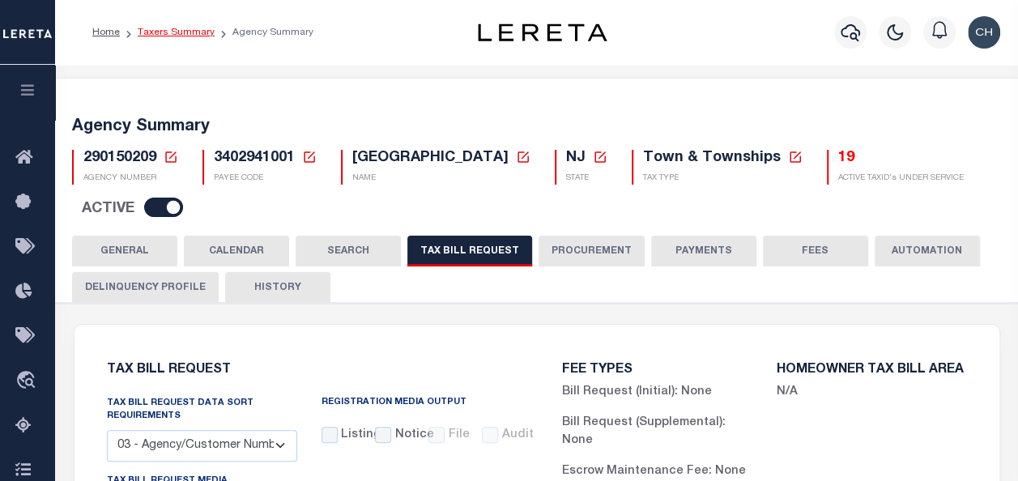
click at [172, 28] on link "Taxers Summary" at bounding box center [176, 33] width 77 height 10
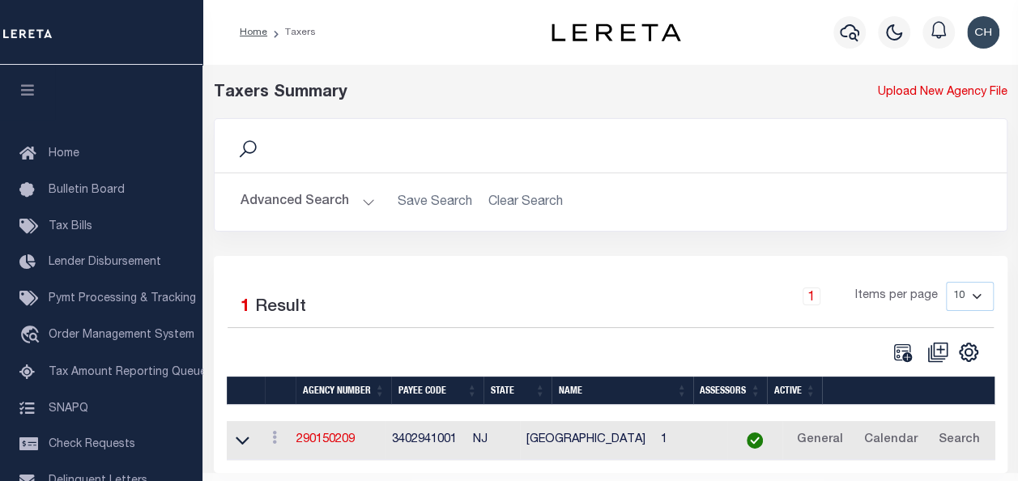
scroll to position [50, 0]
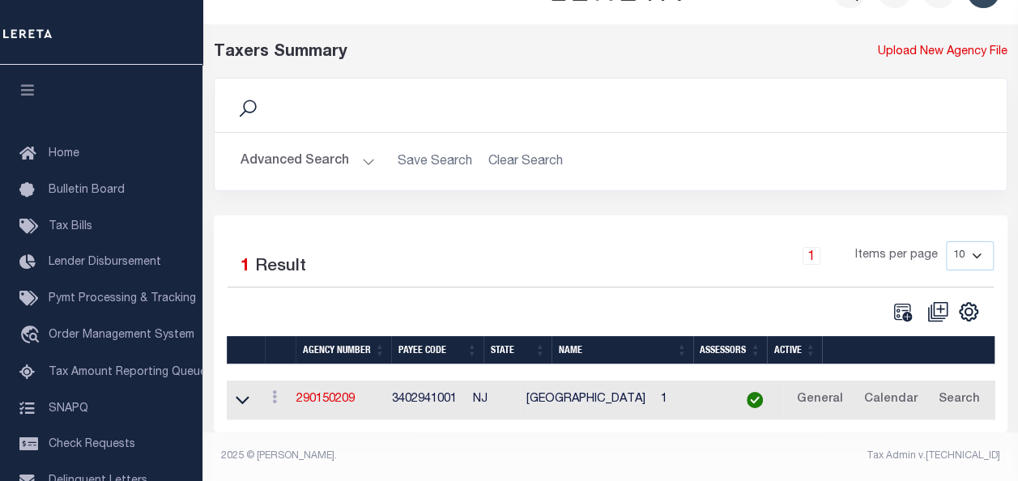
click at [497, 151] on h2 "Advanced Search Save Search Clear Search tblPayees_dynamictable_____DefaultSave…" at bounding box center [611, 162] width 766 height 32
click at [368, 154] on button "Advanced Search" at bounding box center [308, 162] width 134 height 32
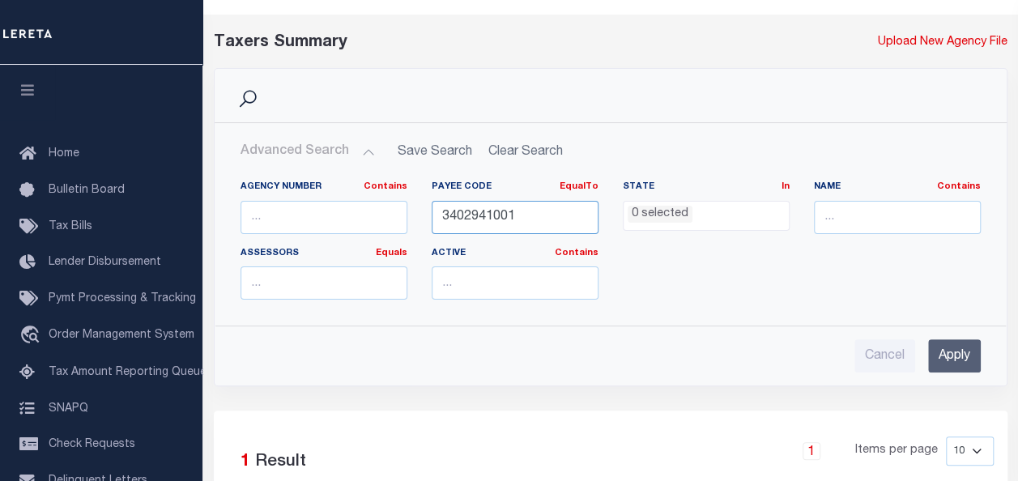
click at [528, 217] on input "3402941001" at bounding box center [515, 217] width 167 height 33
paste input "5306900000"
type input "5306900000"
click at [942, 352] on input "Apply" at bounding box center [954, 355] width 53 height 33
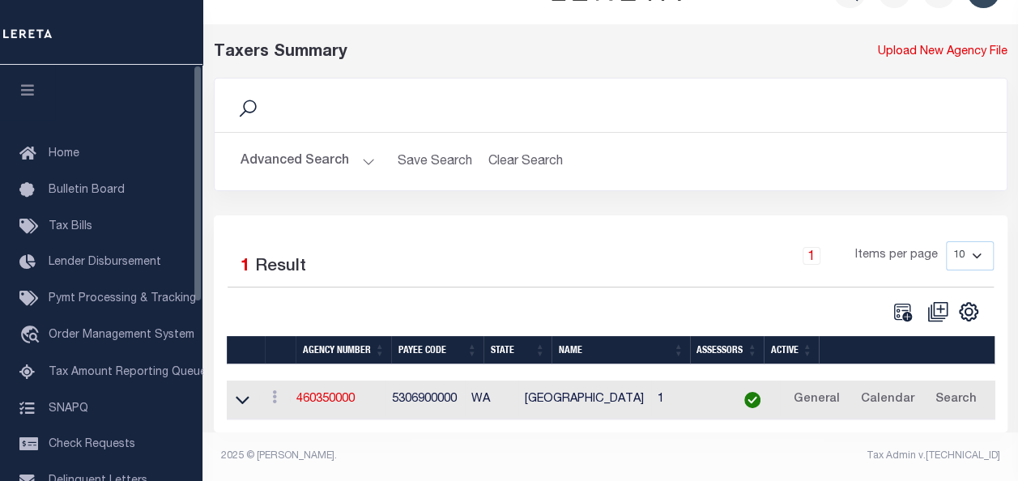
click at [28, 95] on icon "button" at bounding box center [28, 90] width 19 height 15
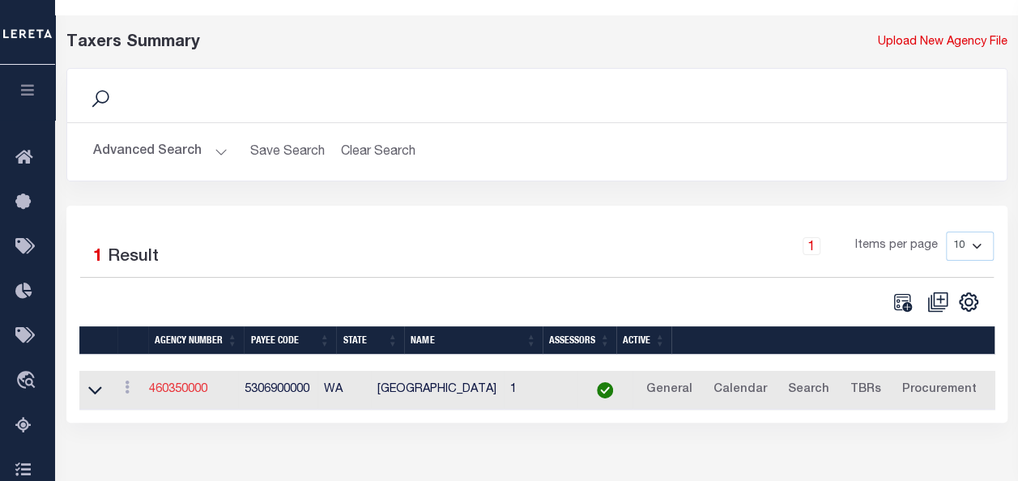
click at [174, 390] on link "460350000" at bounding box center [178, 389] width 58 height 11
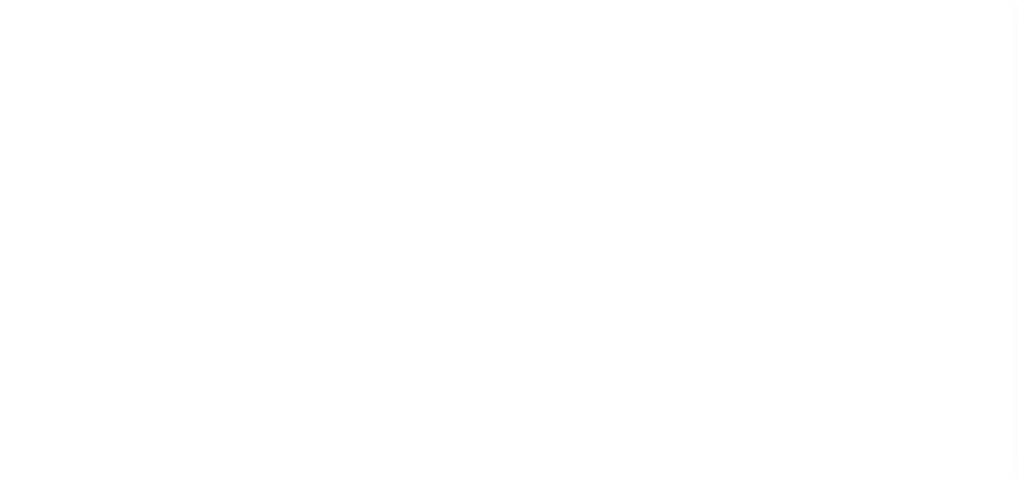
select select
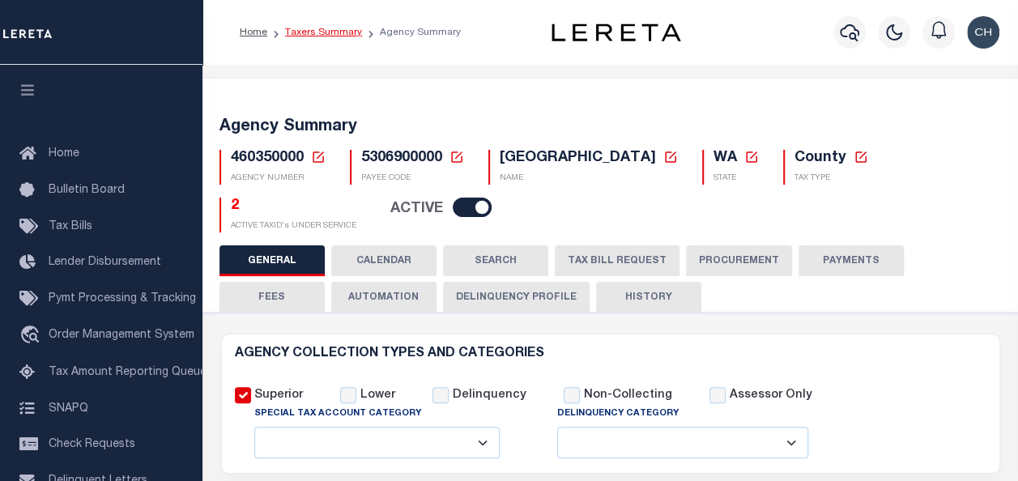
click at [335, 34] on link "Taxers Summary" at bounding box center [323, 33] width 77 height 10
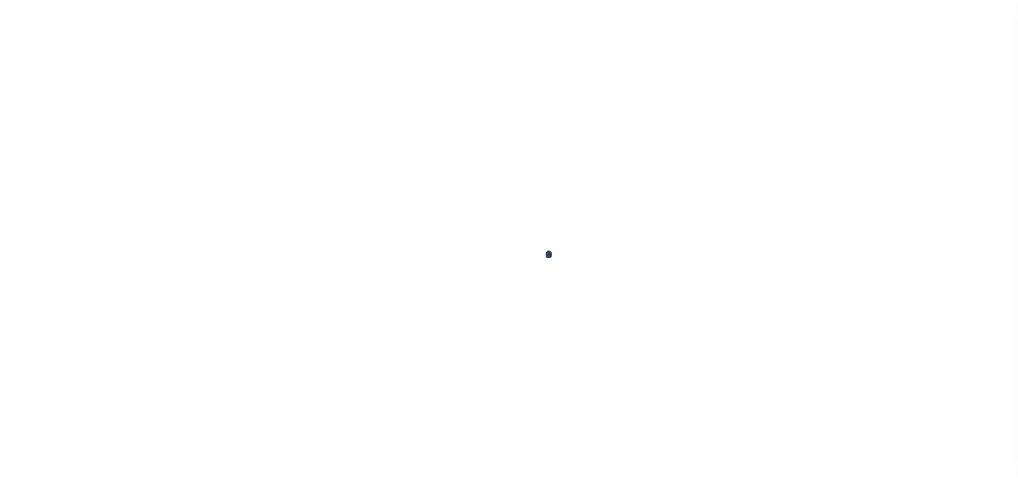
select select
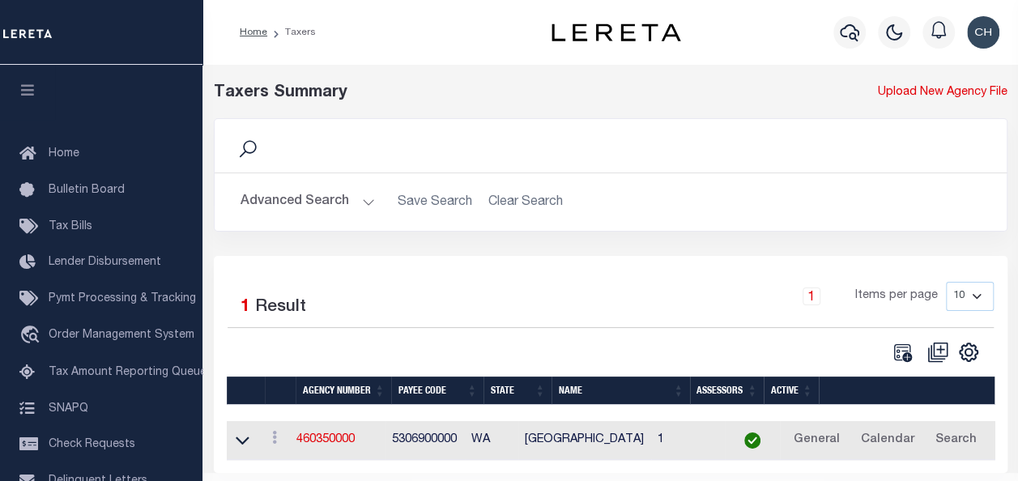
click at [368, 198] on button "Advanced Search" at bounding box center [308, 202] width 134 height 32
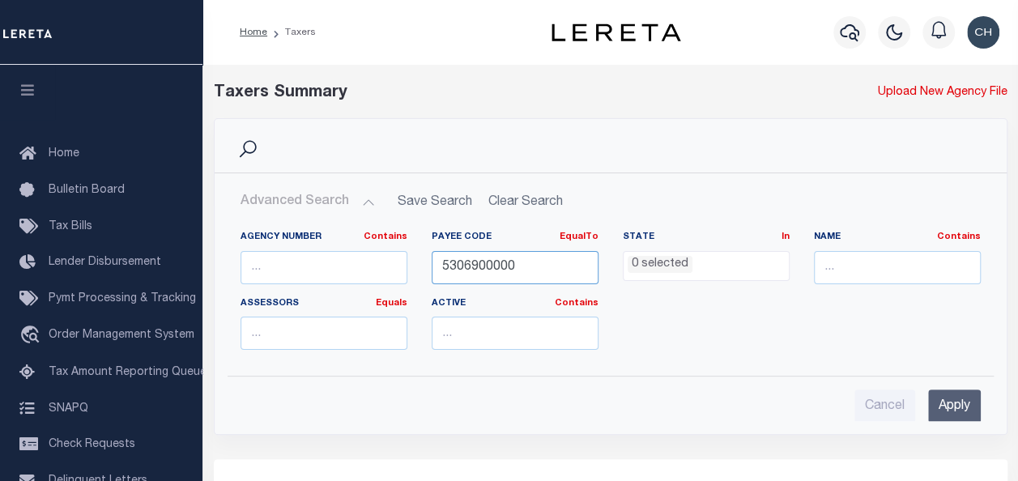
click at [520, 272] on input "5306900000" at bounding box center [515, 267] width 167 height 33
type input "5"
paste input "3607116014"
type input "3607116014"
click at [959, 391] on input "Apply" at bounding box center [954, 406] width 53 height 33
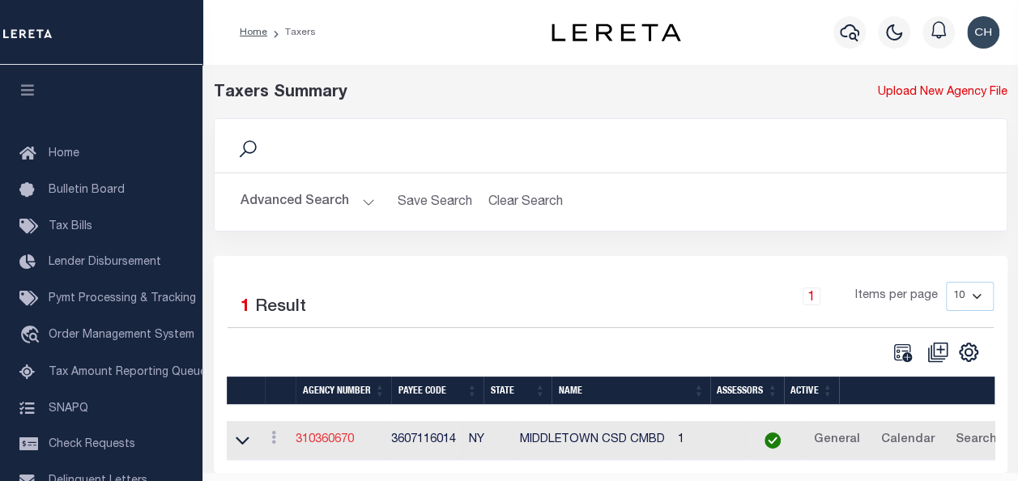
click at [337, 438] on link "310360670" at bounding box center [325, 439] width 58 height 11
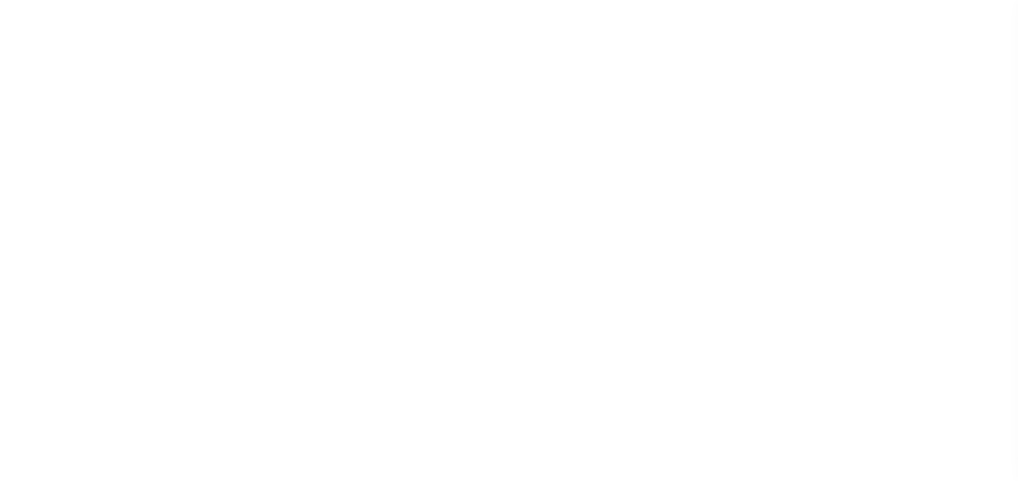
select select
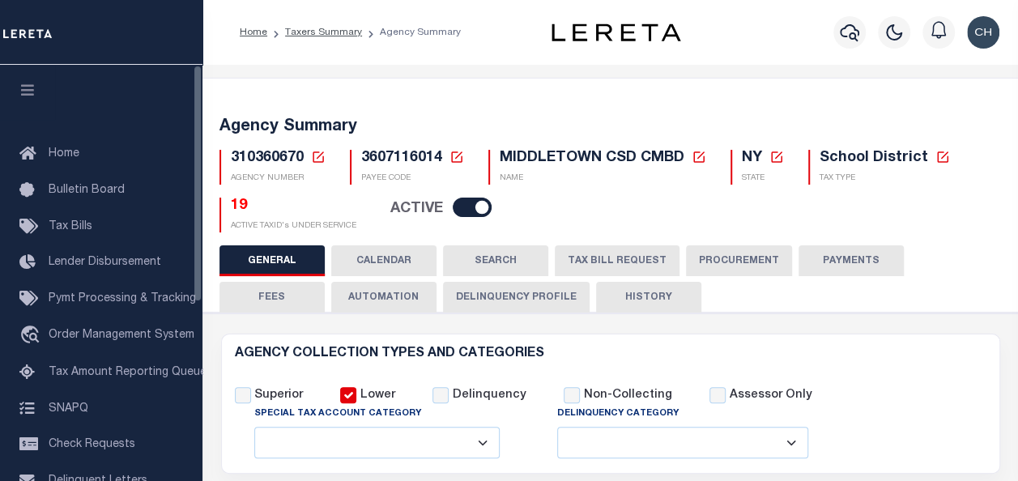
click at [32, 94] on icon "button" at bounding box center [28, 90] width 19 height 15
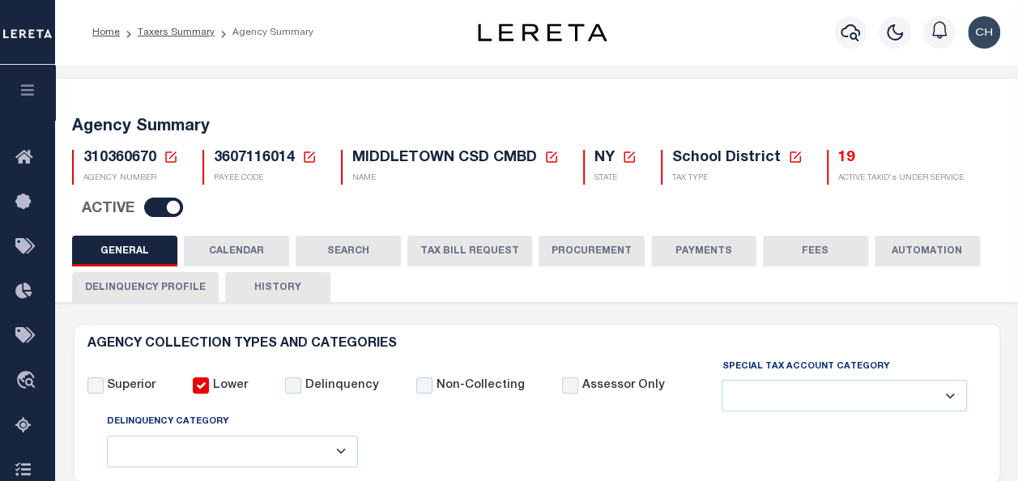
click at [468, 254] on button "TAX BILL REQUEST" at bounding box center [469, 251] width 125 height 31
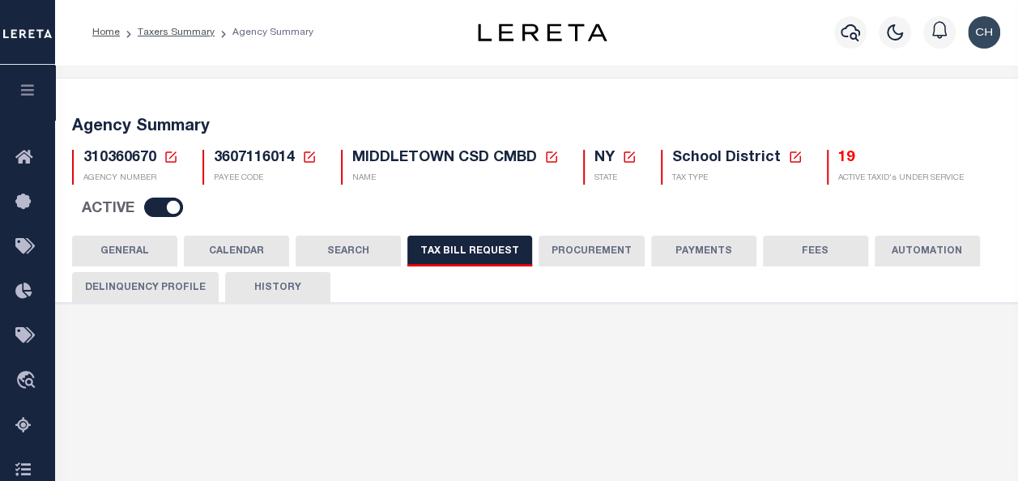
select select "27"
checkbox input "false"
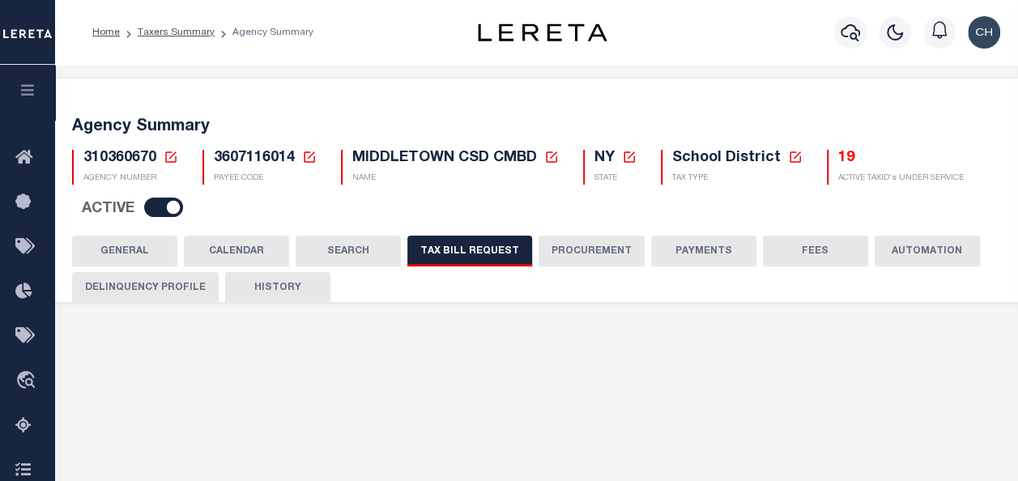
select select "20"
select select "false"
select select
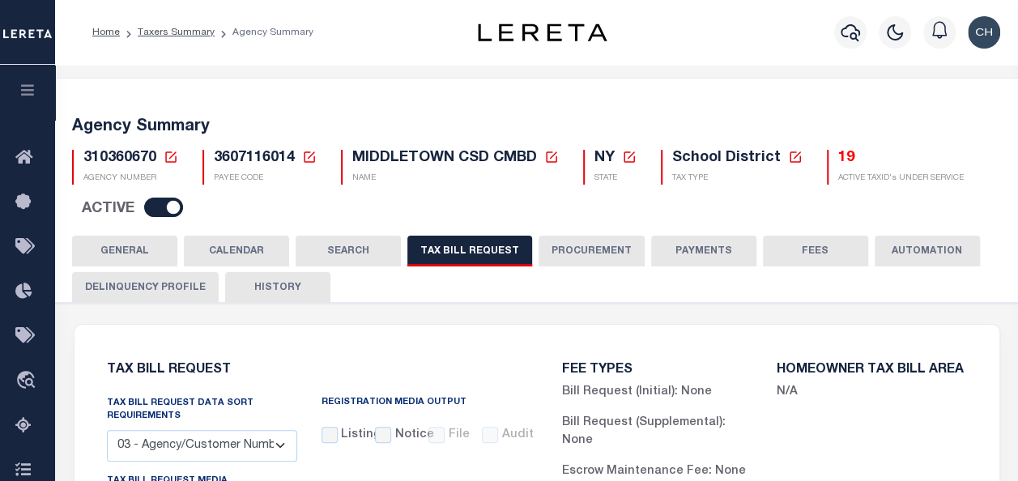
scroll to position [339, 0]
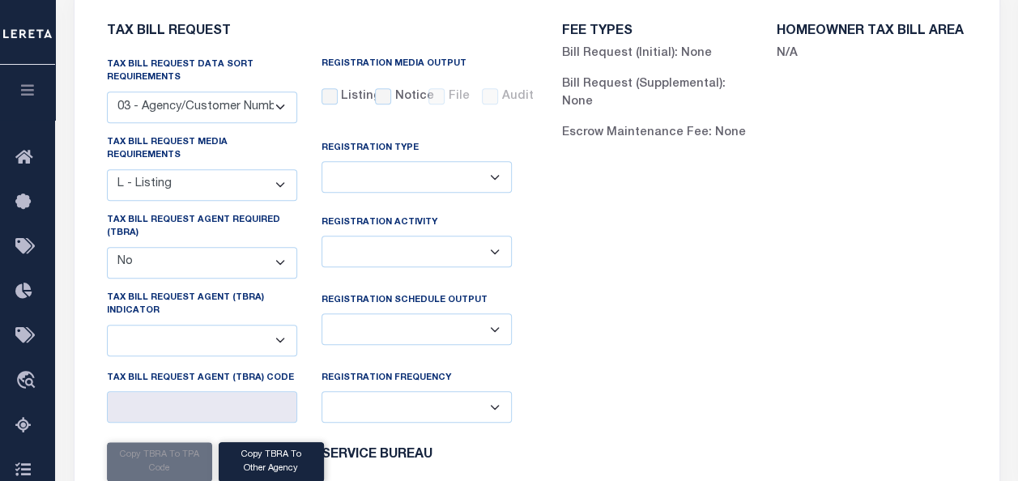
click at [279, 105] on select "01 - Agency/Tax Identification Number 02 - Agency/Lien Description/Tax Identifi…" at bounding box center [202, 108] width 190 height 32
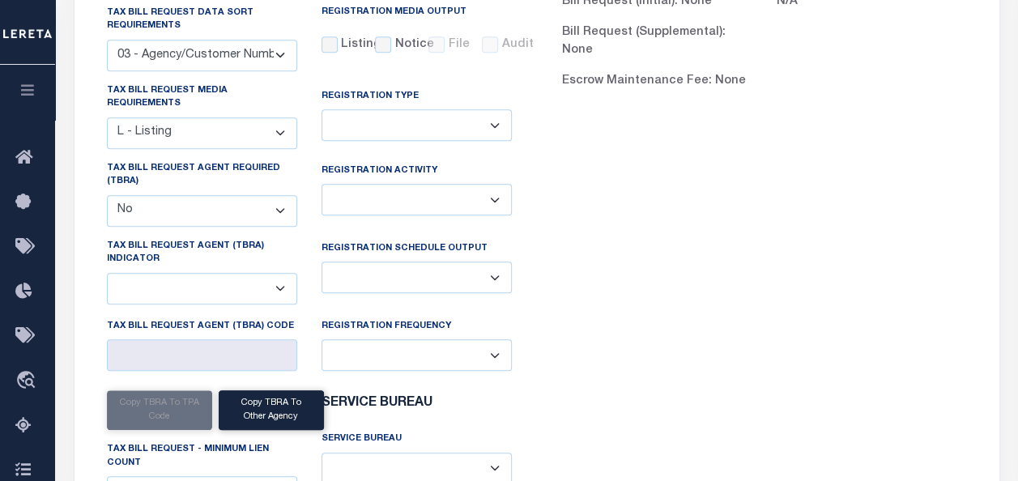
scroll to position [392, 0]
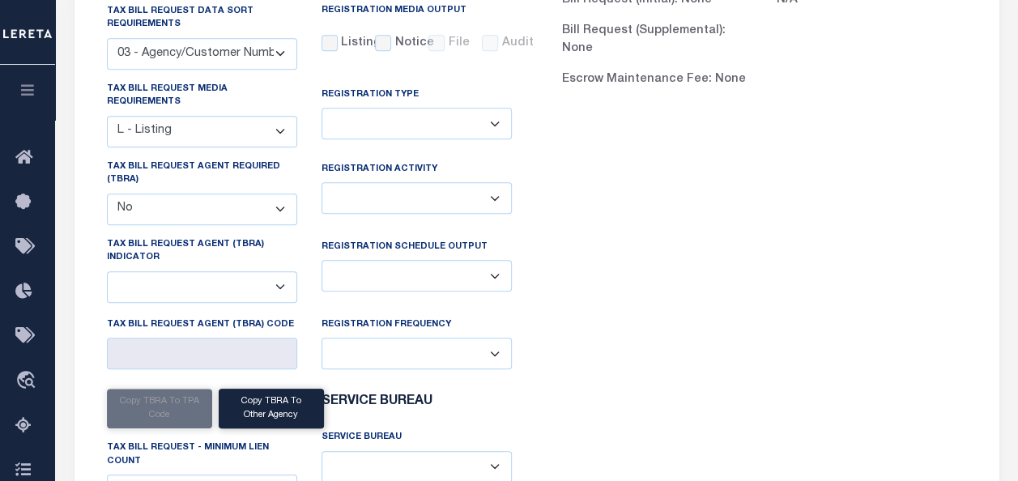
click at [272, 207] on select "Yes No" at bounding box center [202, 210] width 190 height 32
click at [279, 284] on select "A - Agency requires both customer TBRA code and LERETA TBRA code. B - Agency re…" at bounding box center [202, 287] width 190 height 32
click at [279, 206] on select "Yes No" at bounding box center [202, 210] width 190 height 32
select select "true"
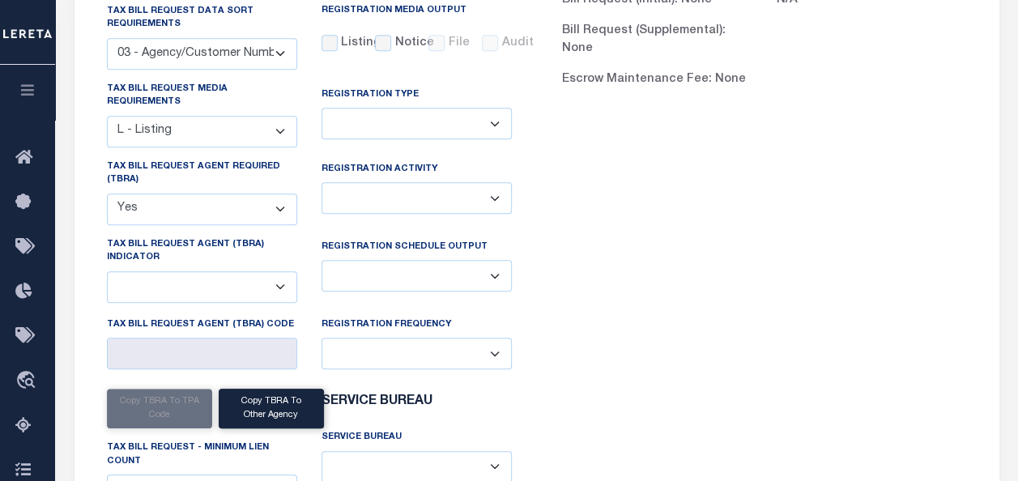
click at [107, 194] on select "Yes No" at bounding box center [202, 210] width 190 height 32
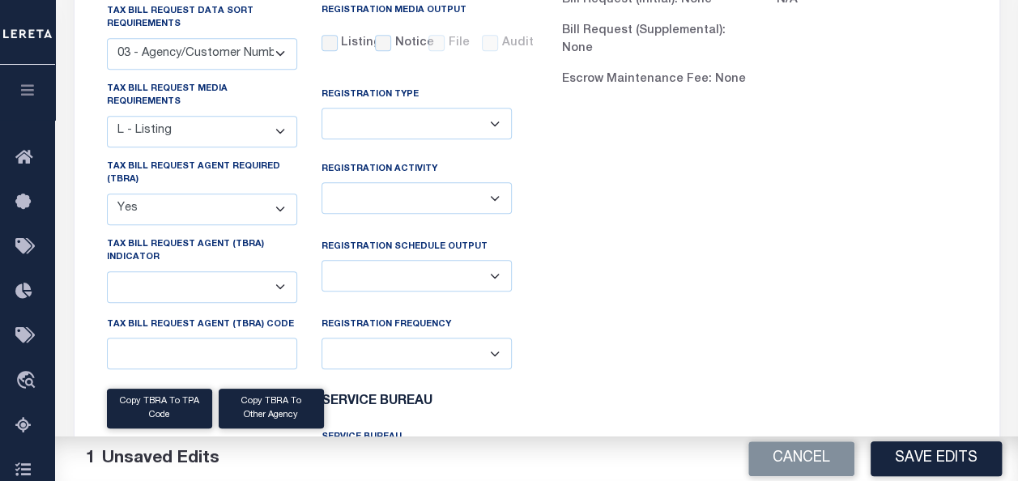
click at [282, 281] on select "A - Agency requires both customer TBRA code and LERETA TBRA code. B - Agency re…" at bounding box center [202, 287] width 190 height 32
select select "9"
click at [107, 271] on select "A - Agency requires both customer TBRA code and LERETA TBRA code. B - Agency re…" at bounding box center [202, 287] width 190 height 32
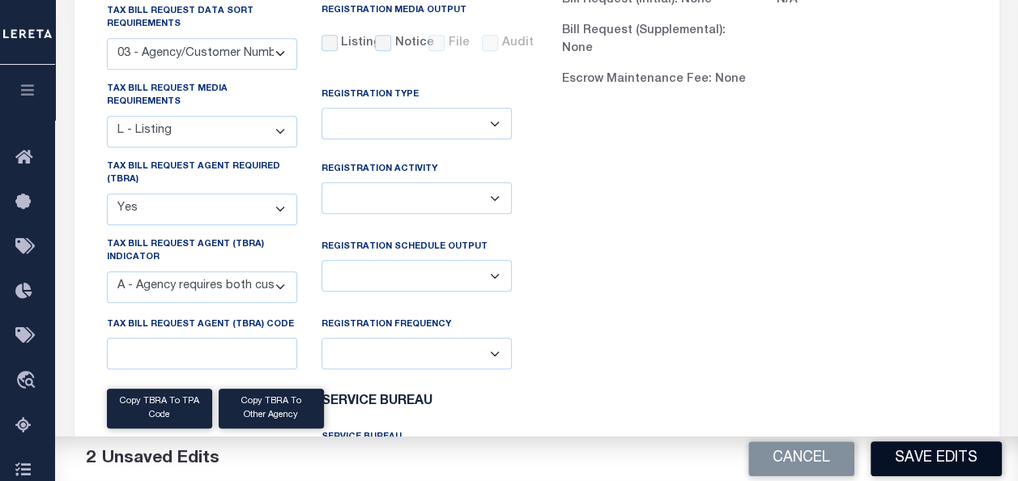
click at [903, 454] on button "Save Edits" at bounding box center [936, 458] width 131 height 35
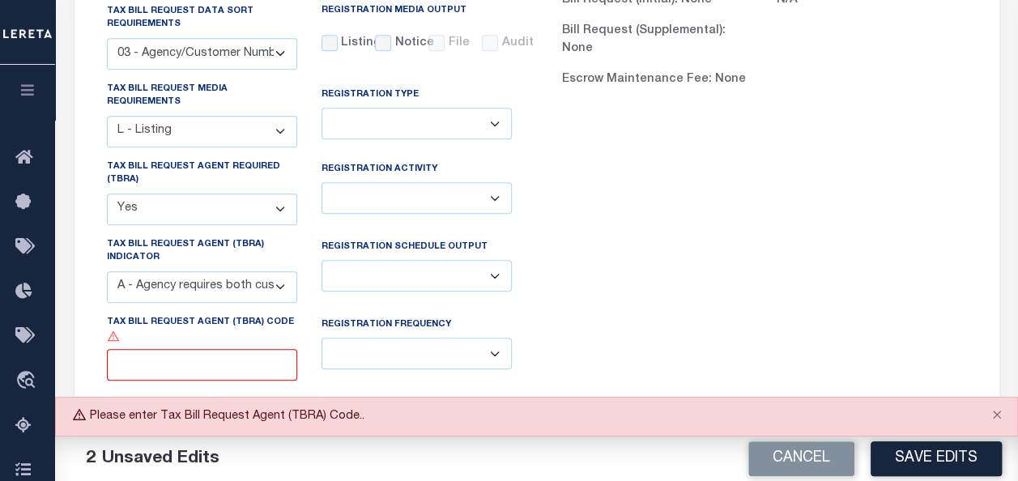
click at [271, 215] on select "Yes No" at bounding box center [202, 210] width 190 height 32
click at [244, 362] on input "Tax Bill Request Agent (TBRA) Code" at bounding box center [202, 365] width 190 height 32
click at [276, 211] on select "Yes No" at bounding box center [202, 210] width 190 height 32
select select "false"
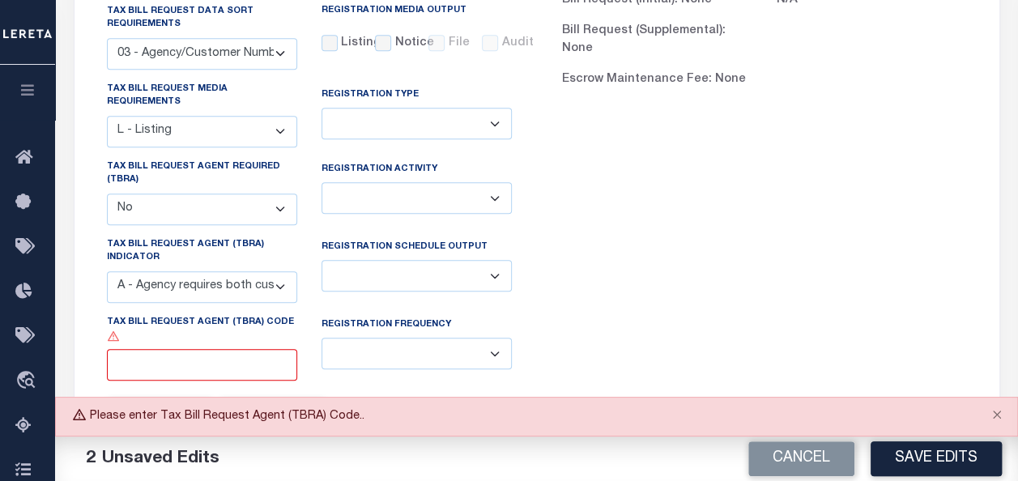
click at [107, 194] on select "Yes No" at bounding box center [202, 210] width 190 height 32
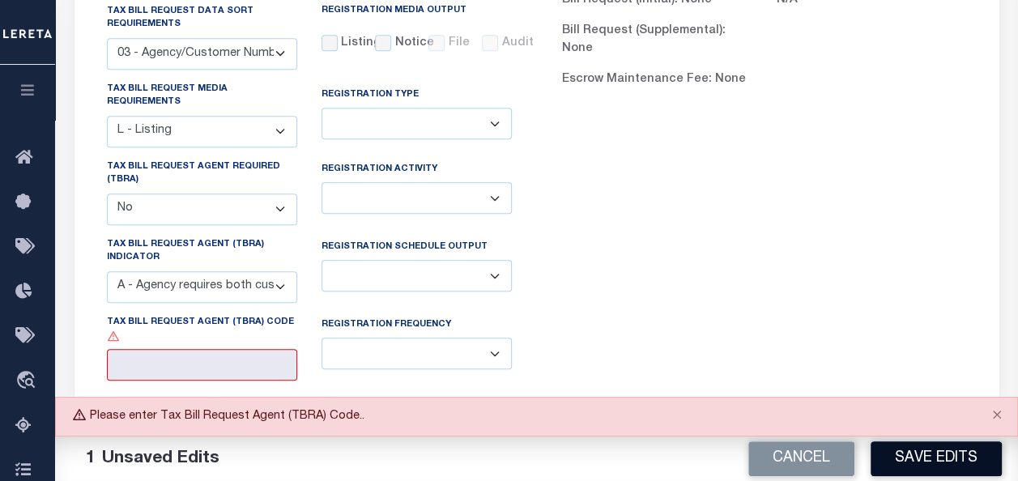
click at [899, 447] on button "Save Edits" at bounding box center [936, 458] width 131 height 35
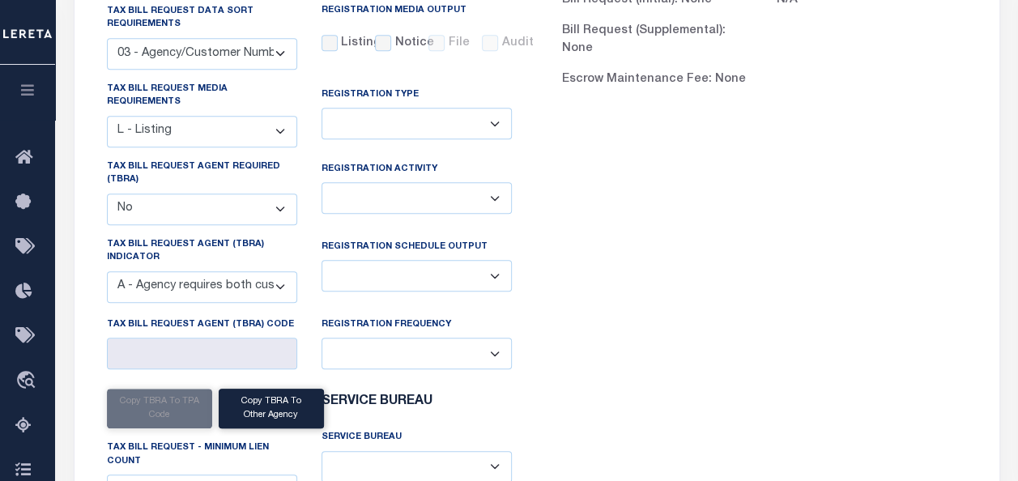
click at [821, 268] on div "FEE TYPES Bill Request (Initial): None Bill Request (Supplemental): None Escrow…" at bounding box center [764, 288] width 455 height 672
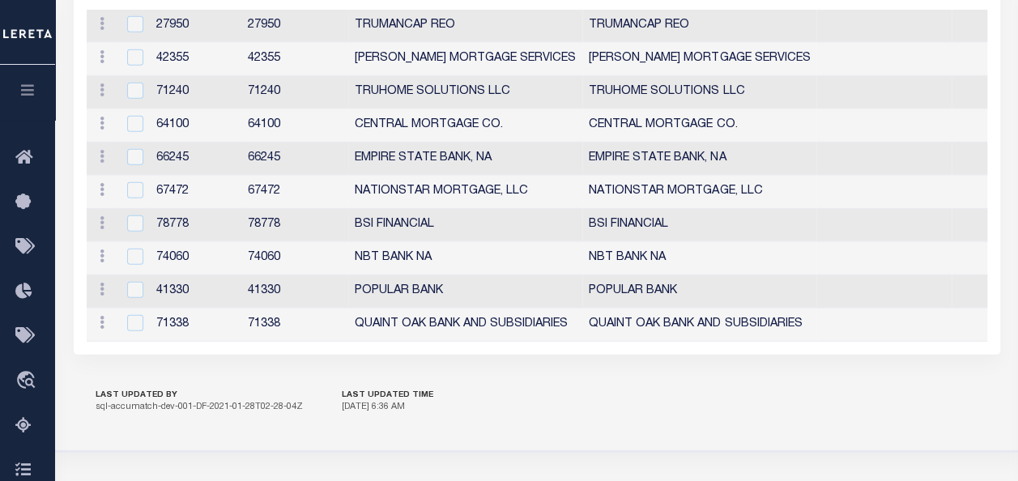
scroll to position [2126, 0]
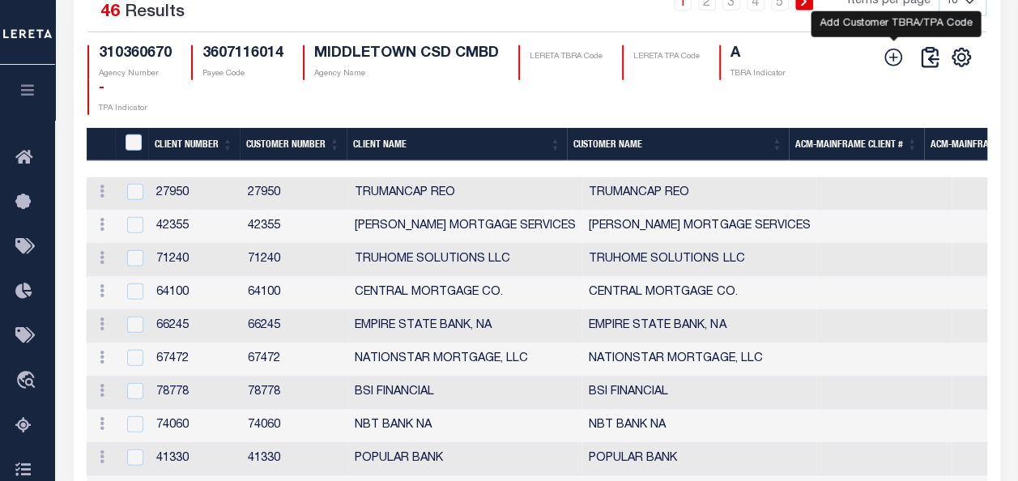
click at [897, 68] on icon at bounding box center [893, 57] width 21 height 21
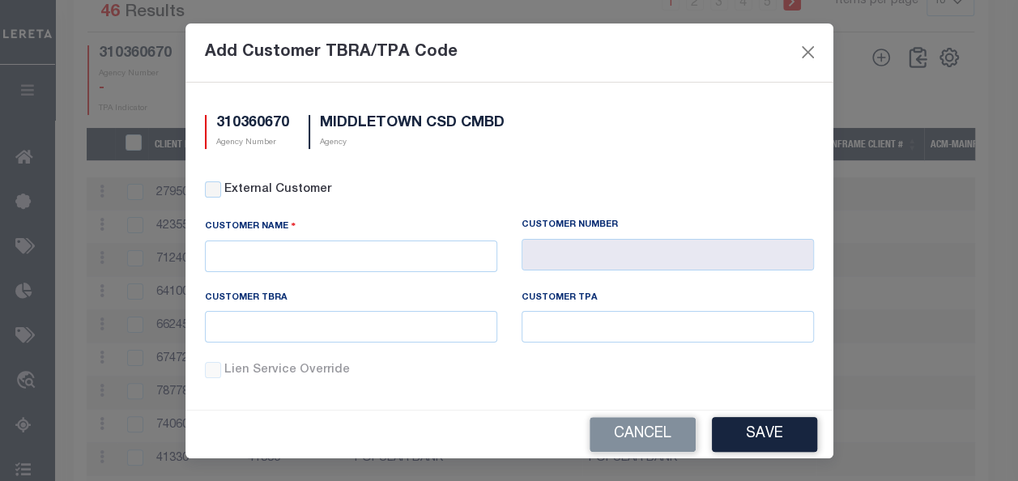
scroll to position [2089, 0]
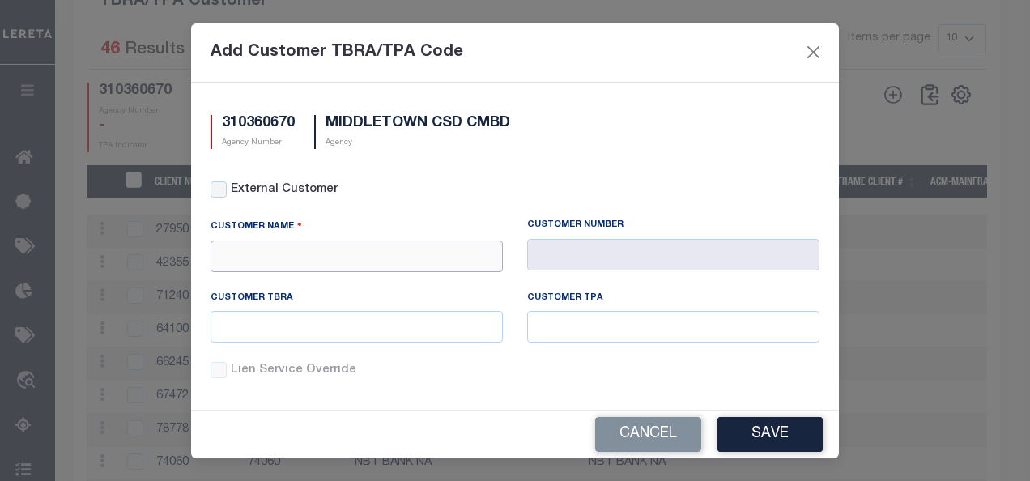
click at [403, 247] on input "text" at bounding box center [357, 257] width 292 height 32
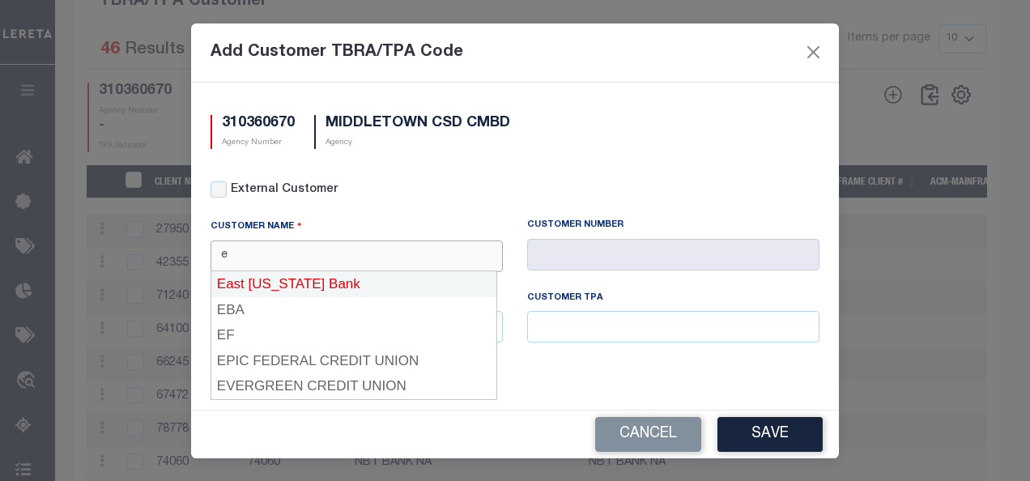
click at [285, 290] on div "East Texas Bank" at bounding box center [353, 284] width 285 height 26
type input "East Texas Bank"
type input "1085"
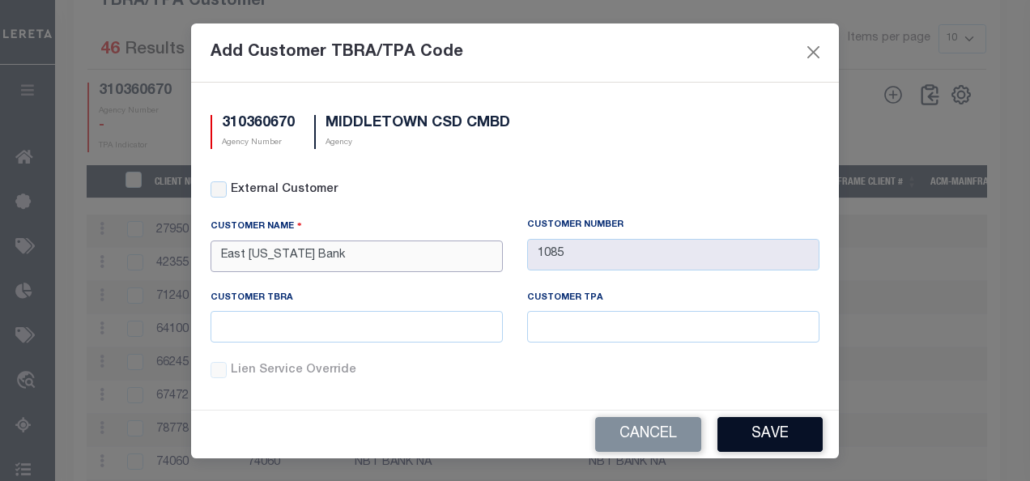
type input "East Texas Bank"
click at [747, 437] on button "Save" at bounding box center [770, 434] width 105 height 35
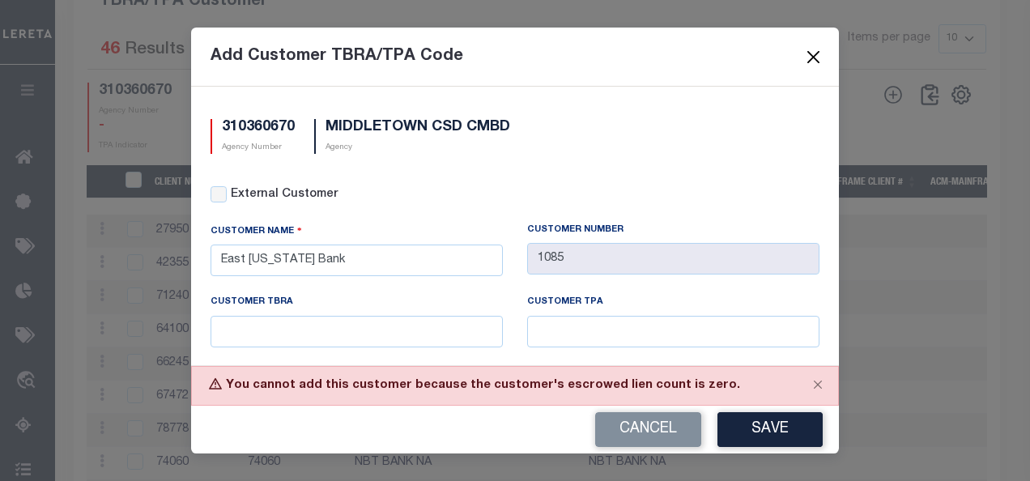
click at [817, 62] on button "Close" at bounding box center [814, 56] width 21 height 21
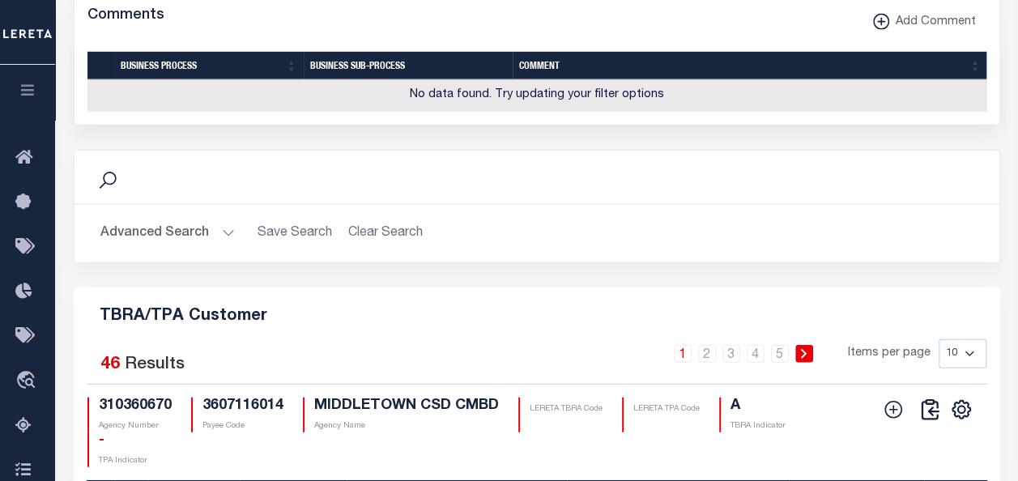
scroll to position [638, 0]
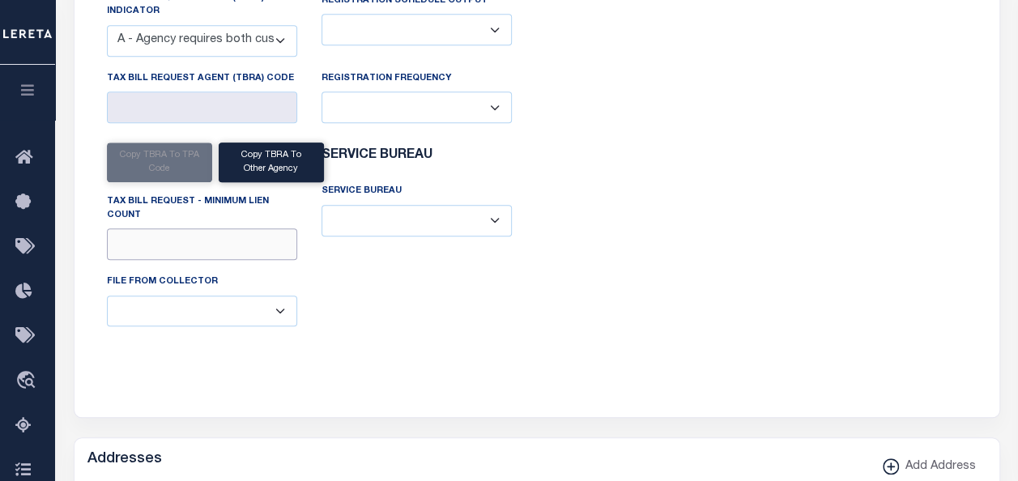
click at [161, 239] on input "Tax Bill Request - Minimum Lien Count" at bounding box center [202, 244] width 190 height 32
click at [161, 239] on input "1" at bounding box center [202, 244] width 190 height 32
type input "1"
click at [658, 262] on div "FEE TYPES Bill Request (Initial): None Bill Request (Supplemental): None Escrow…" at bounding box center [764, 42] width 455 height 672
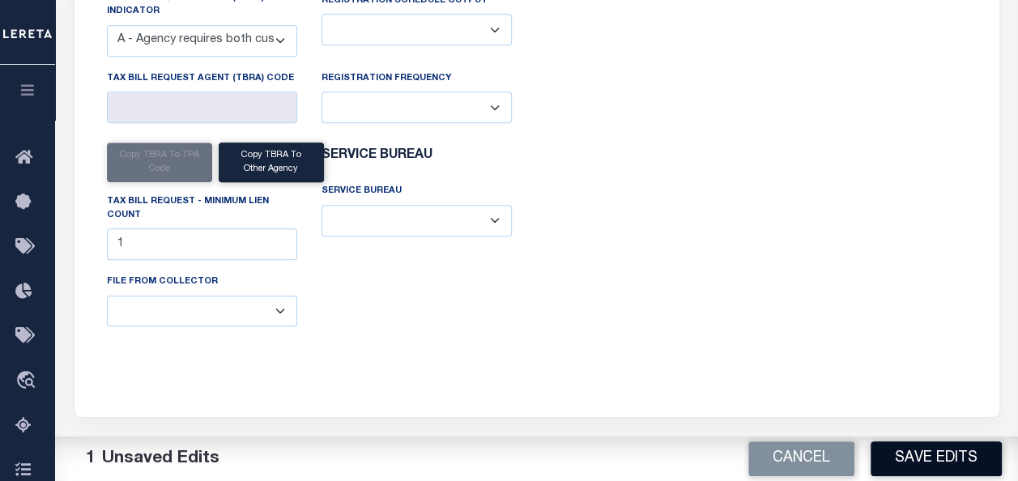
click at [915, 450] on button "Save Edits" at bounding box center [936, 458] width 131 height 35
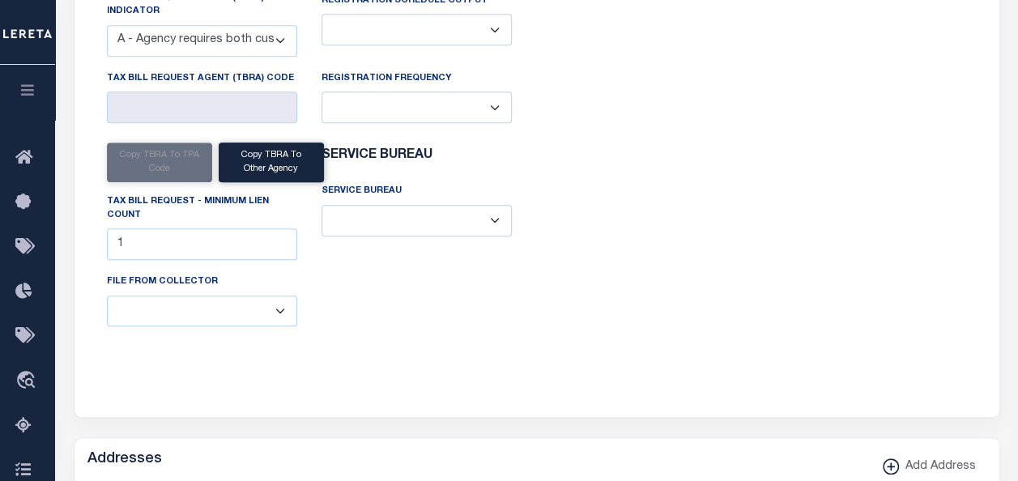
click at [732, 379] on div "Tax Bill Request Tax Bill Request Data Sort Requirements 01 - Agency/Tax Identi…" at bounding box center [537, 52] width 911 height 692
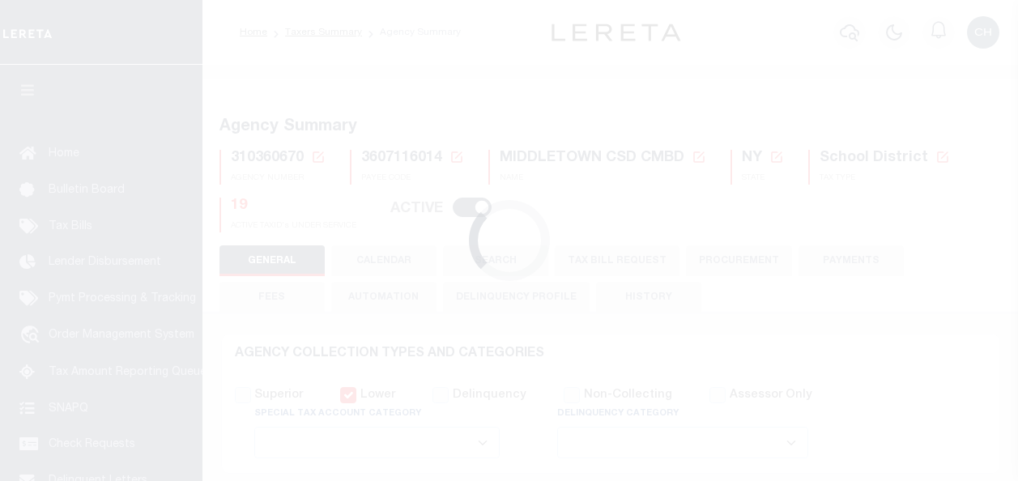
select select
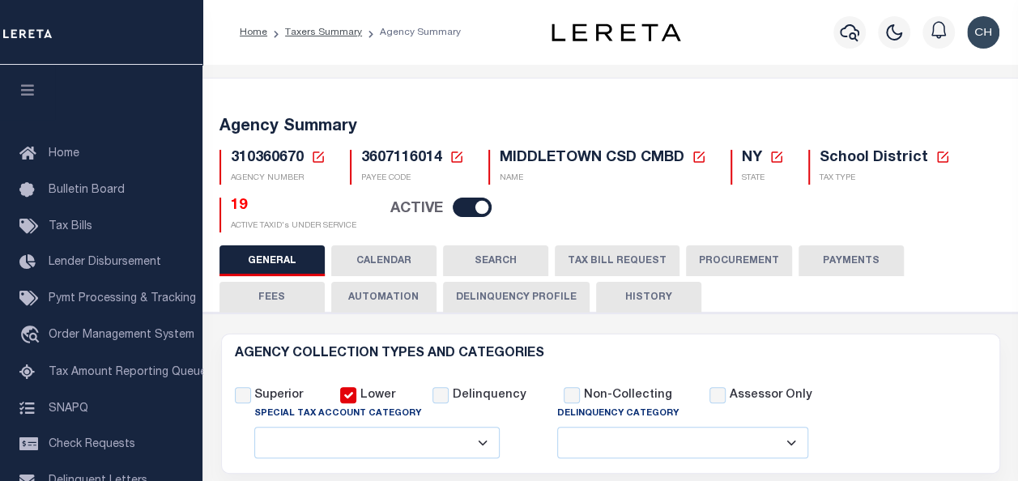
click at [577, 260] on button "TAX BILL REQUEST" at bounding box center [617, 260] width 125 height 31
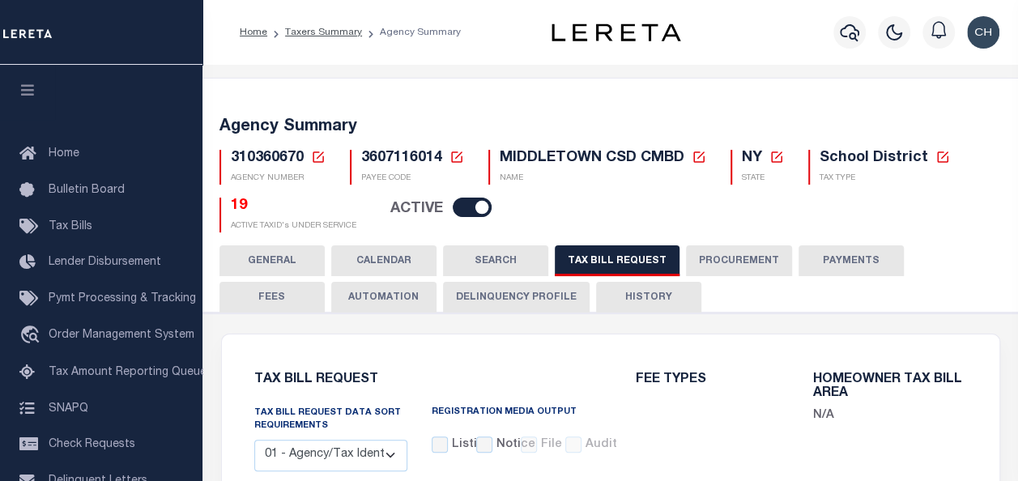
select select "27"
select select "20"
select select "false"
select select "9"
select select
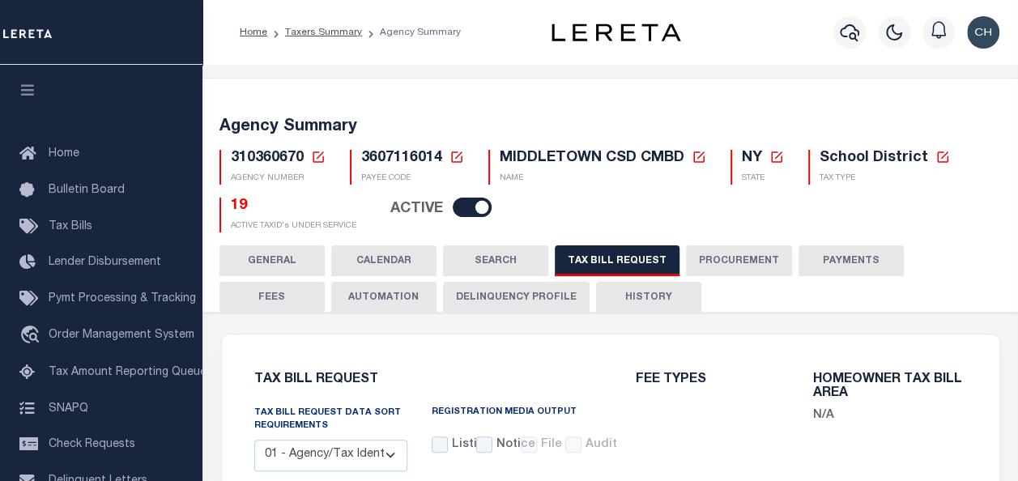
type input "1"
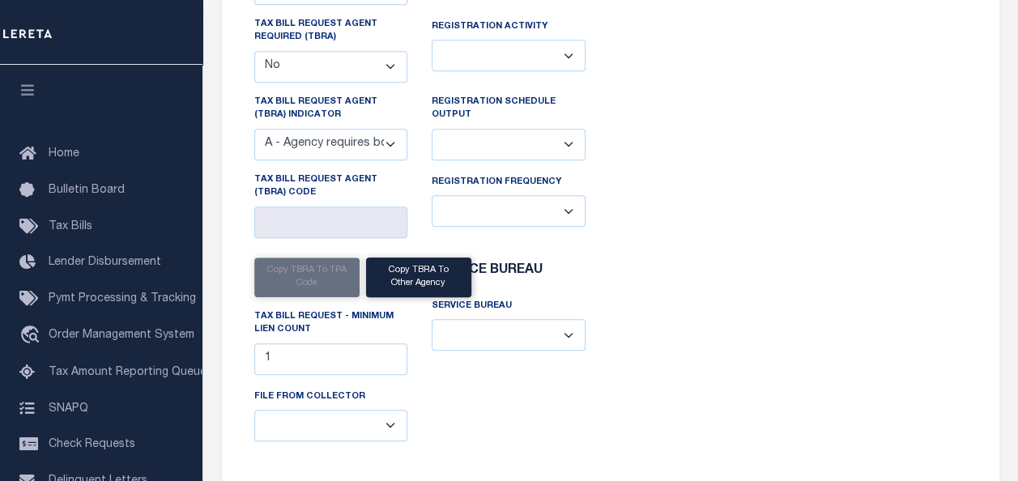
scroll to position [543, 0]
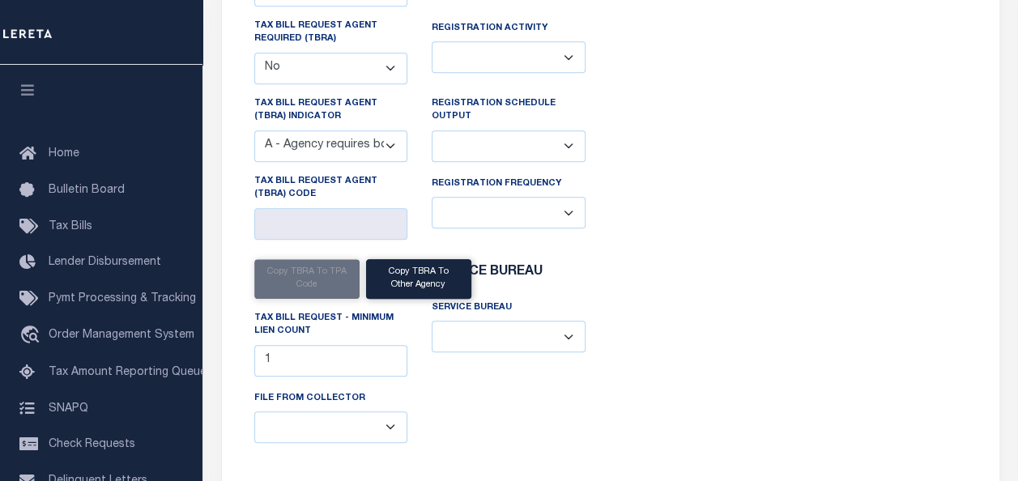
click at [645, 381] on div "FEE TYPES Bill Request (Initial): None Bill Request (Supplemental): None Escrow…" at bounding box center [802, 153] width 382 height 684
click at [777, 210] on div "FEE TYPES Bill Request (Initial): None Bill Request (Supplemental): None Escrow…" at bounding box center [802, 153] width 382 height 684
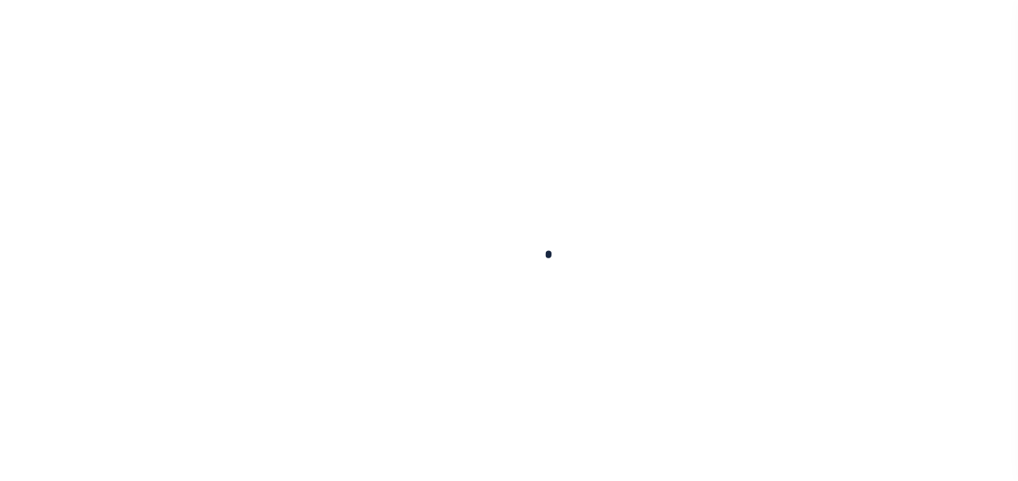
select select
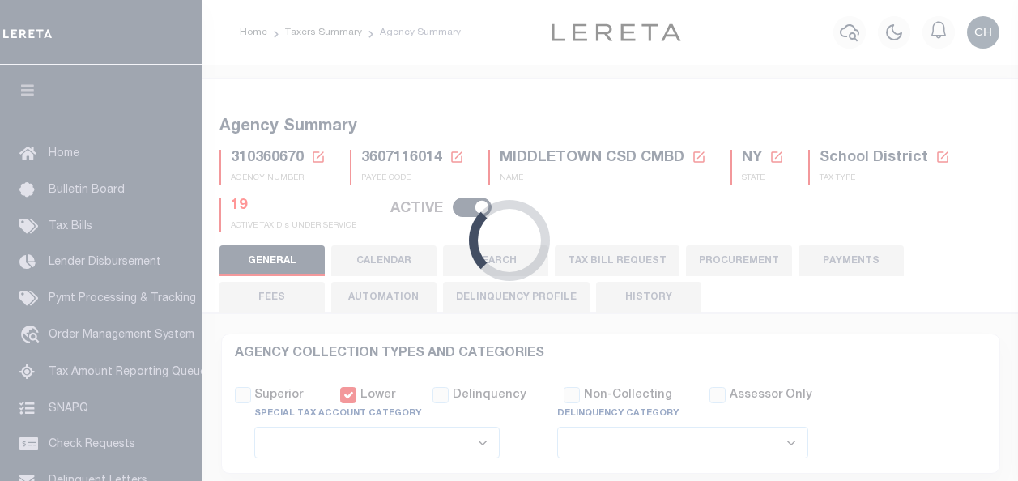
checkbox input "false"
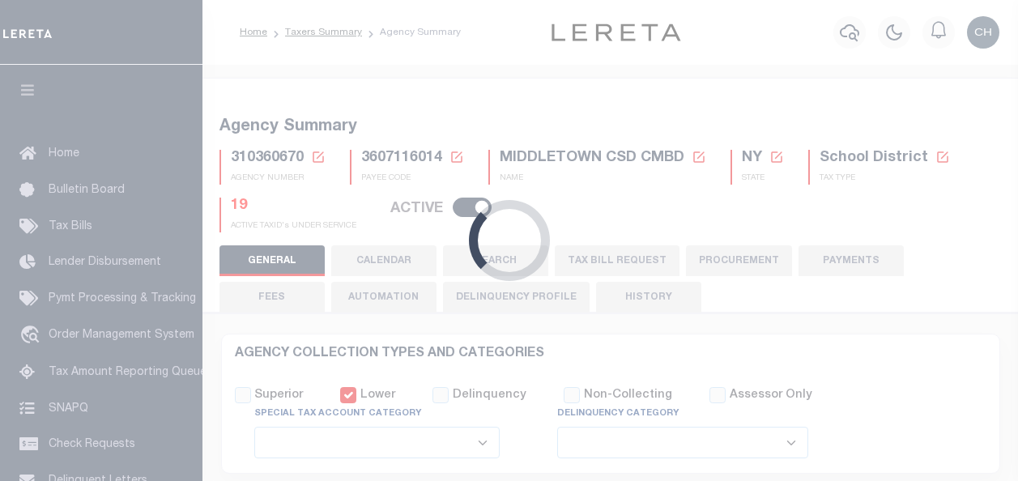
type input "3607116014"
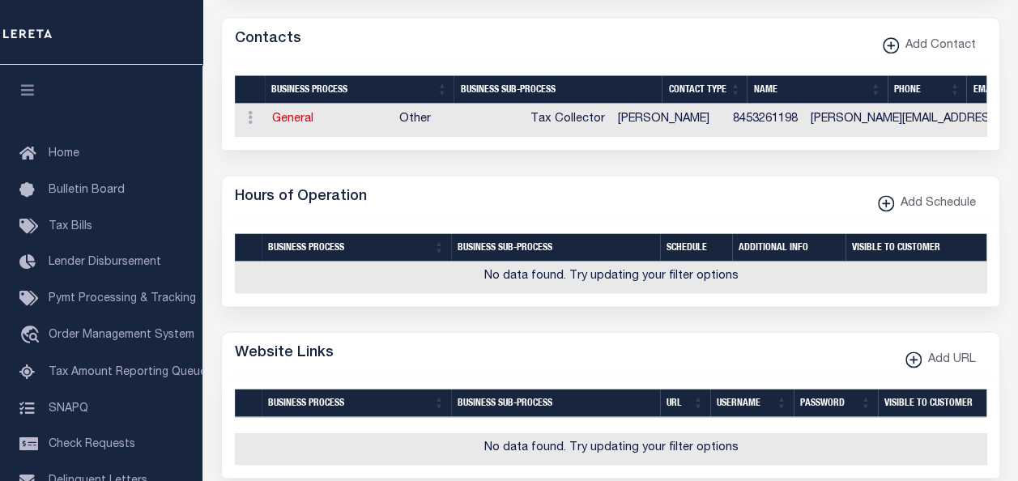
scroll to position [993, 0]
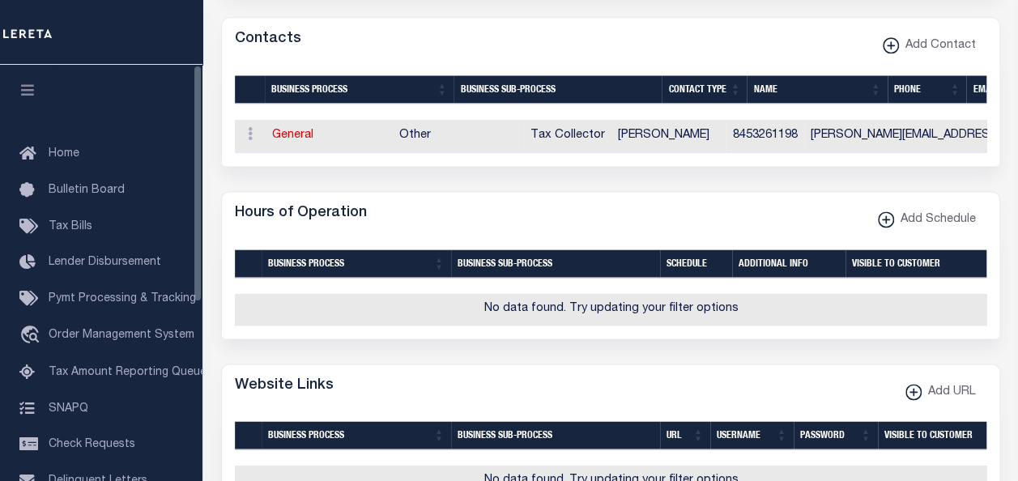
click at [25, 92] on icon "button" at bounding box center [28, 90] width 19 height 15
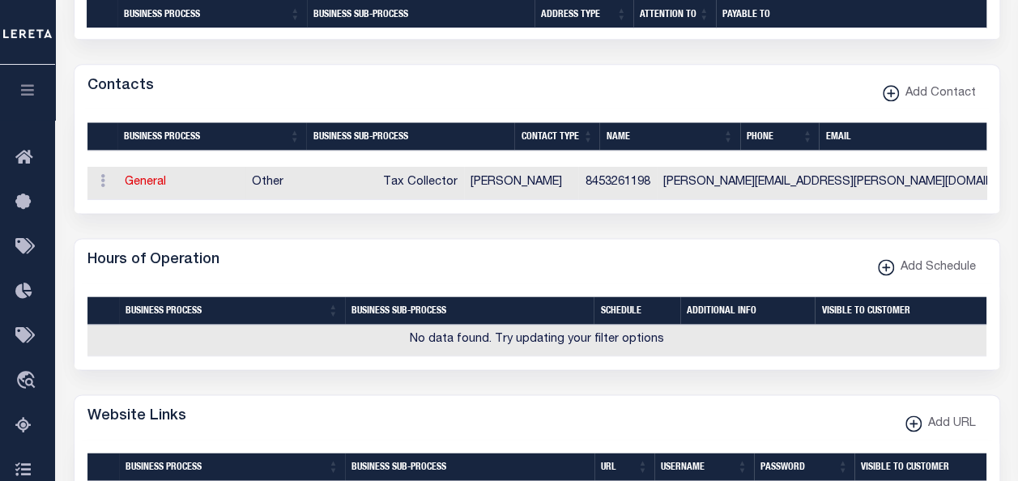
scroll to position [0, 0]
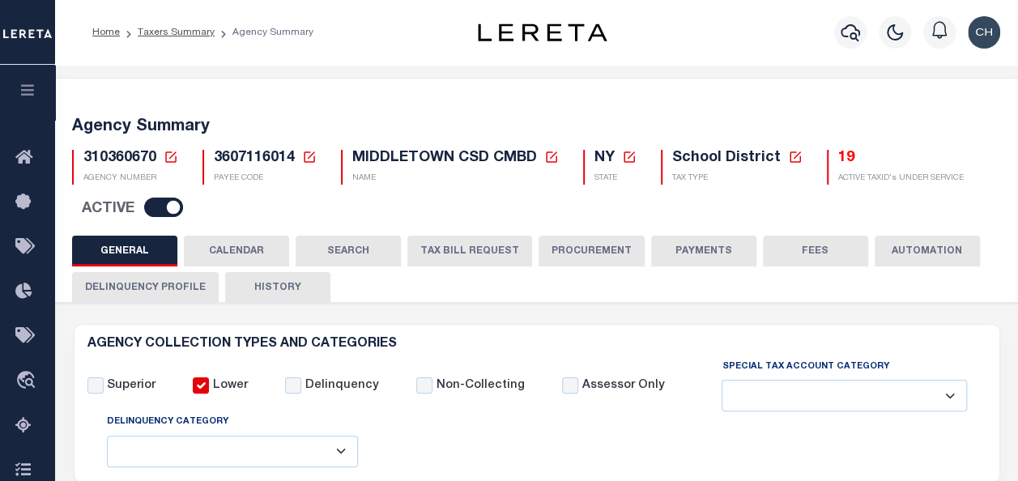
click at [507, 219] on div "310360670 Agency Number Edit Cancel Ok" at bounding box center [537, 180] width 954 height 86
click at [471, 246] on button "TAX BILL REQUEST" at bounding box center [469, 251] width 125 height 31
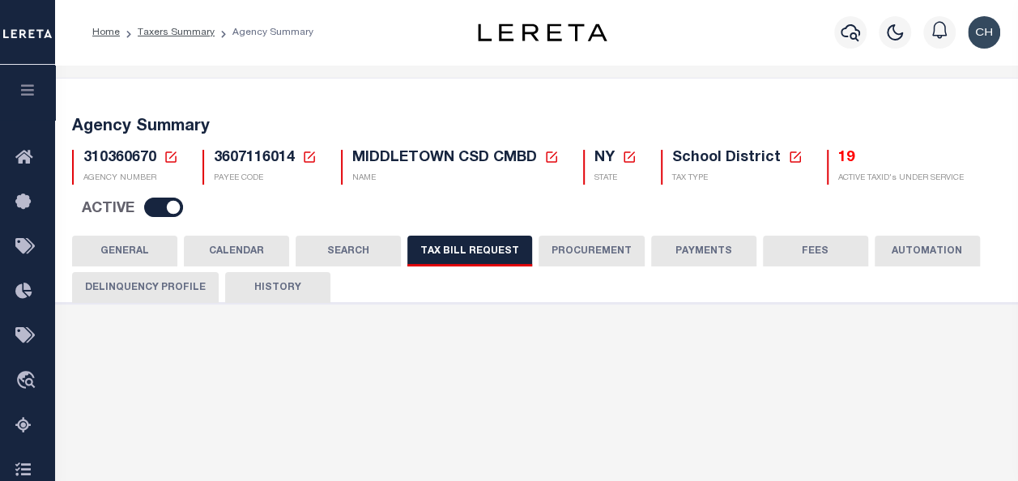
select select "27"
select select "20"
select select "false"
select select "9"
select select
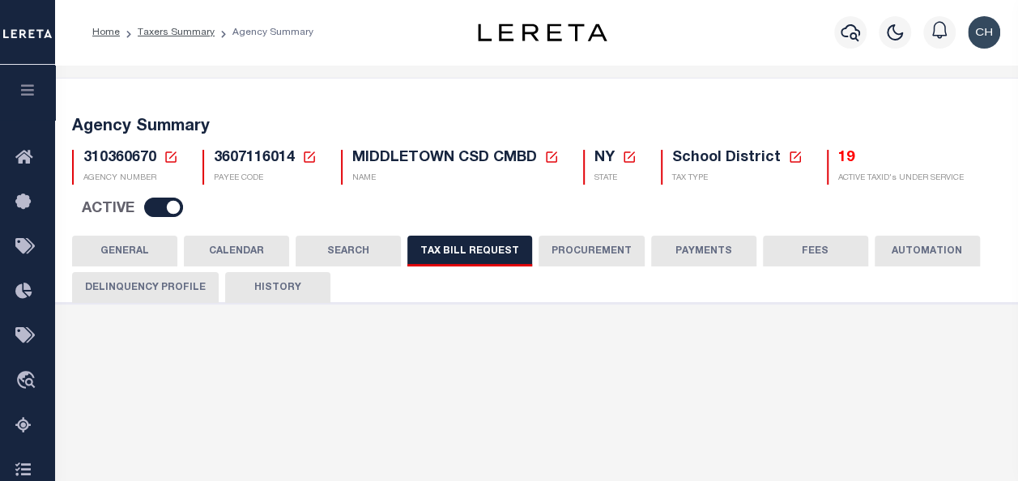
type input "1"
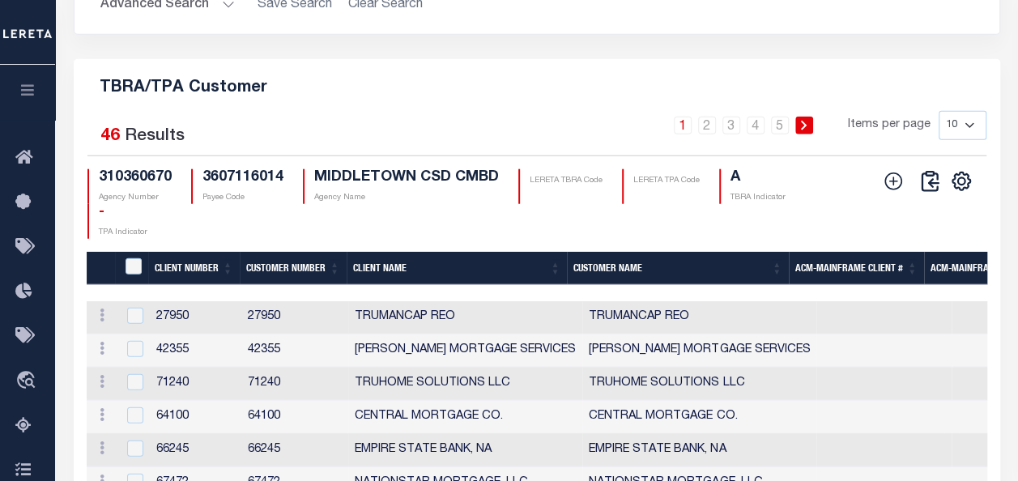
scroll to position [2049, 0]
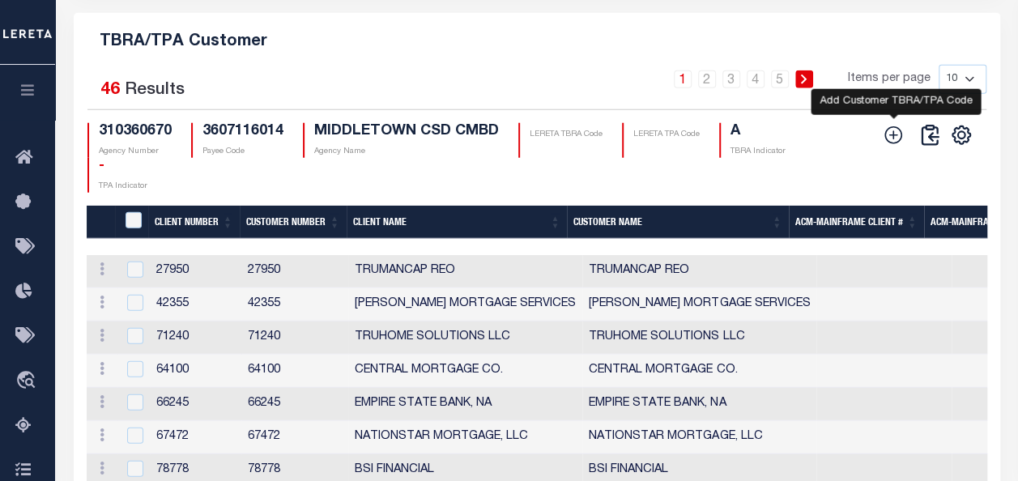
click at [893, 146] on icon at bounding box center [893, 135] width 21 height 21
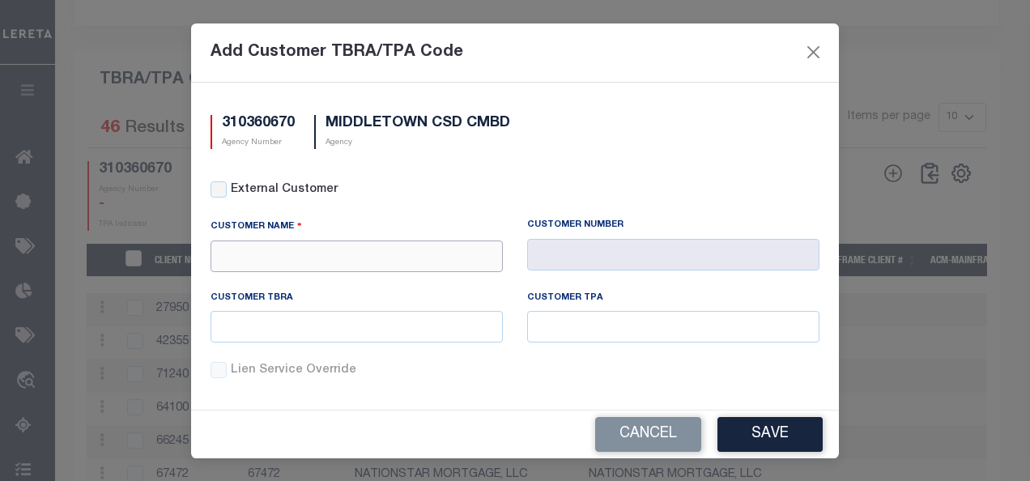
click at [435, 255] on input "text" at bounding box center [357, 257] width 292 height 32
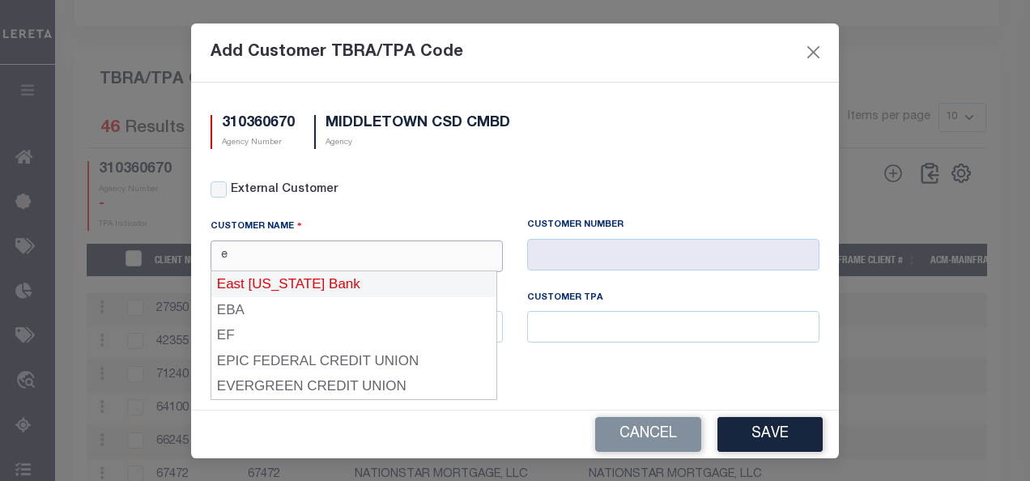
click at [327, 284] on div "East Texas Bank" at bounding box center [353, 284] width 285 height 26
type input "East Texas Bank"
type input "1085"
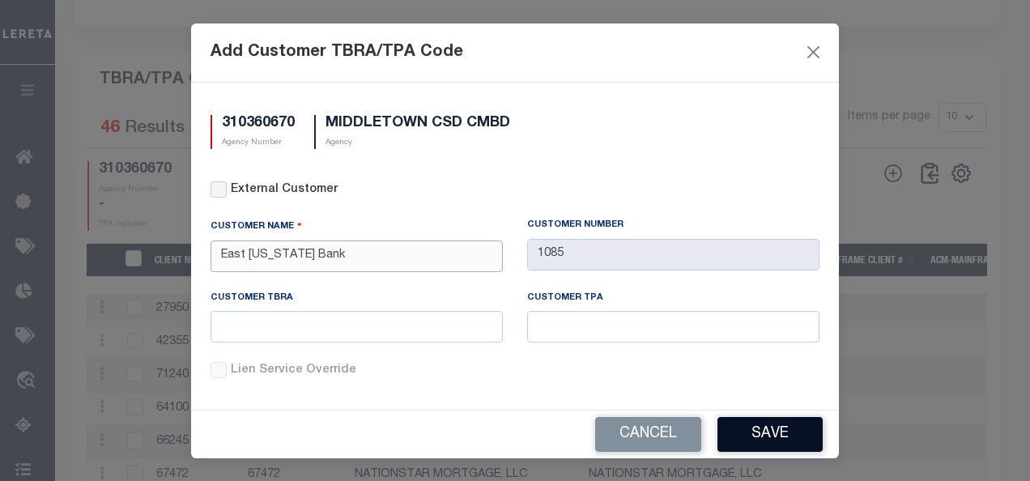
type input "East Texas Bank"
click at [758, 418] on button "Save" at bounding box center [770, 434] width 105 height 35
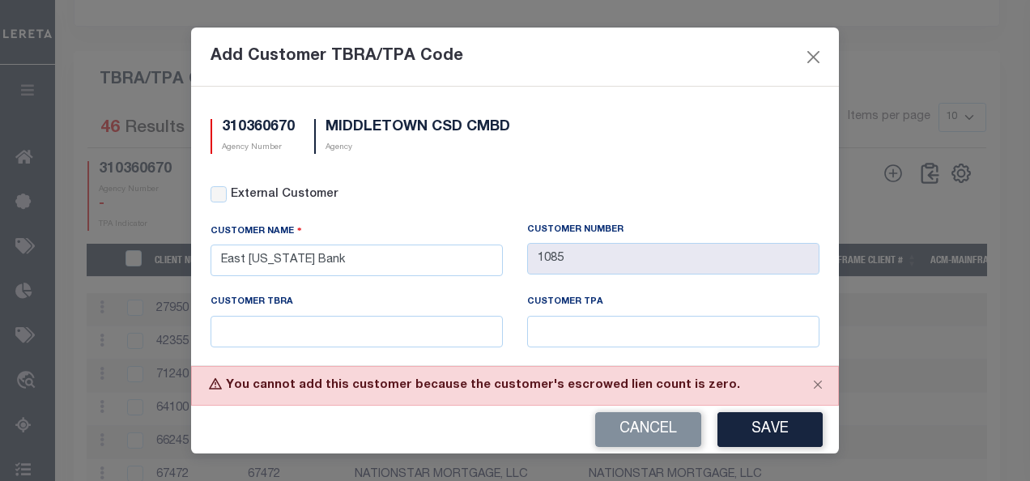
click at [392, 39] on div "Add Customer TBRA/TPA Code" at bounding box center [515, 57] width 648 height 59
click at [454, 46] on div "Add Customer TBRA/TPA Code" at bounding box center [515, 57] width 648 height 59
click at [817, 60] on button "Close" at bounding box center [814, 56] width 21 height 21
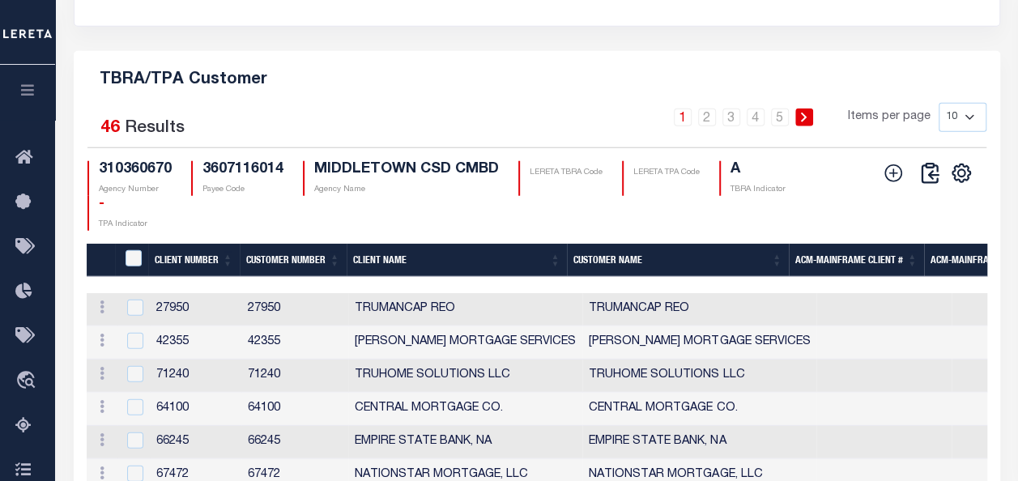
scroll to position [0, 0]
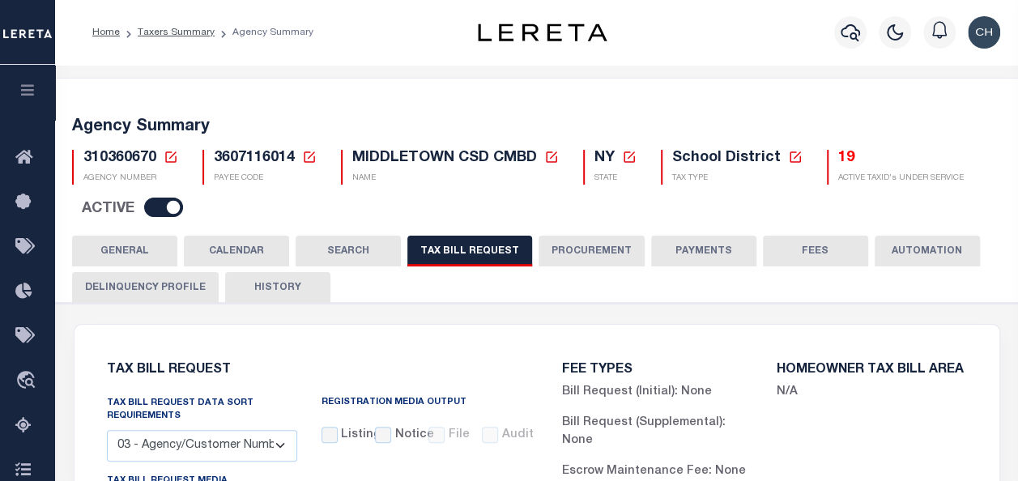
click at [165, 25] on li "Taxers Summary" at bounding box center [167, 32] width 95 height 15
click at [165, 36] on link "Taxers Summary" at bounding box center [176, 33] width 77 height 10
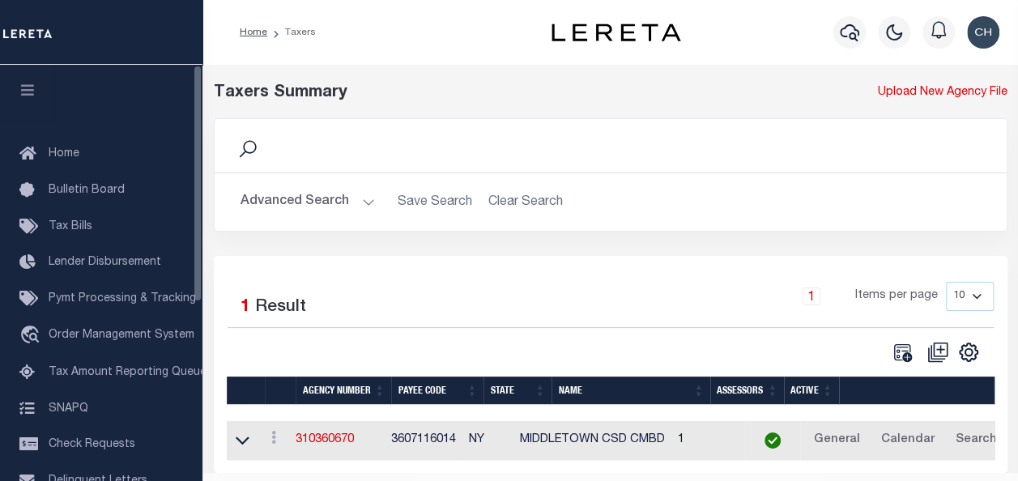
click at [32, 83] on button "button" at bounding box center [27, 92] width 55 height 55
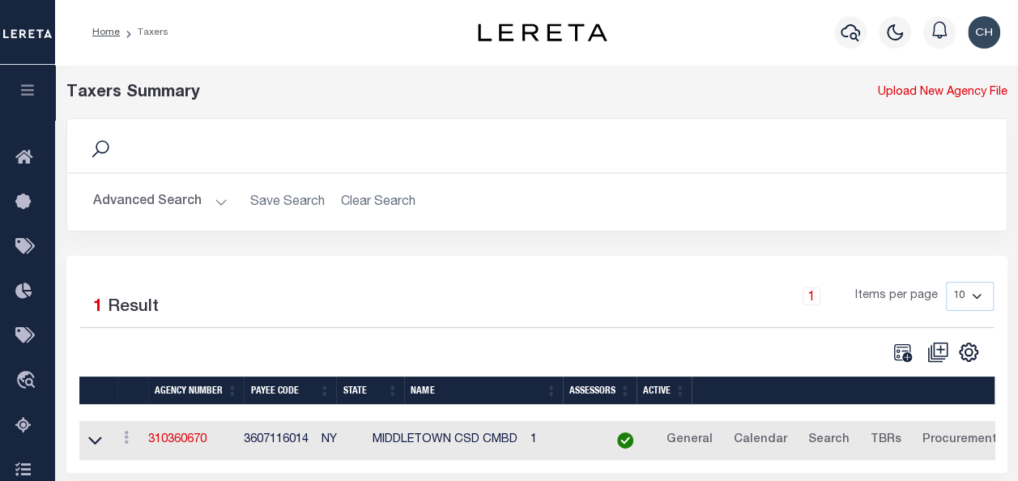
click at [217, 206] on button "Advanced Search" at bounding box center [160, 202] width 134 height 32
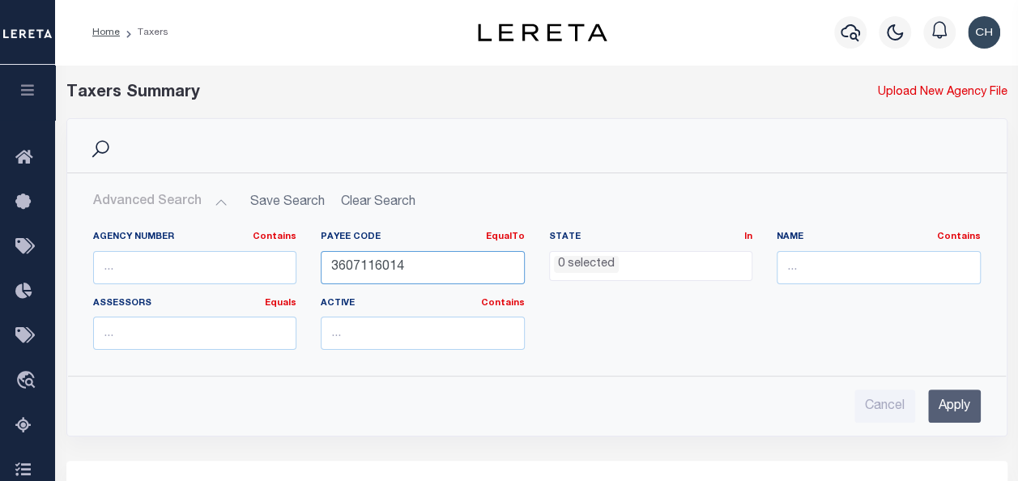
click at [413, 275] on input "3607116014" at bounding box center [423, 267] width 204 height 33
paste input "4202916004"
type input "4202916004"
click at [962, 405] on input "Apply" at bounding box center [954, 406] width 53 height 33
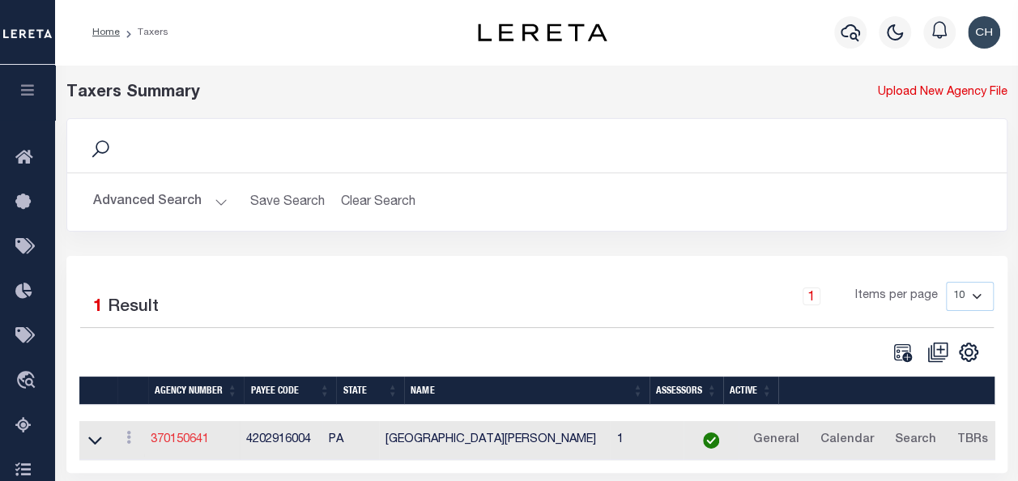
click at [183, 441] on link "370150641" at bounding box center [180, 439] width 58 height 11
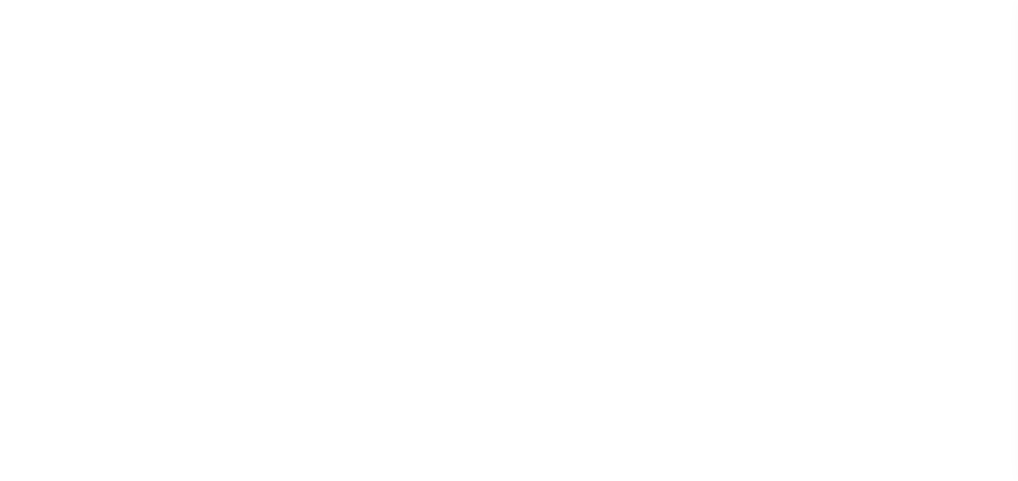
select select
checkbox input "false"
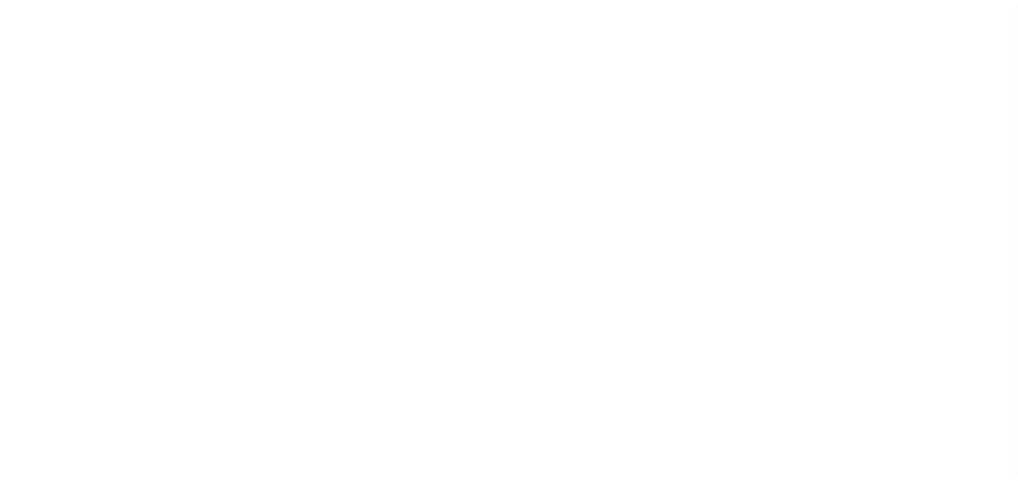
checkbox input "false"
type input "4202916004"
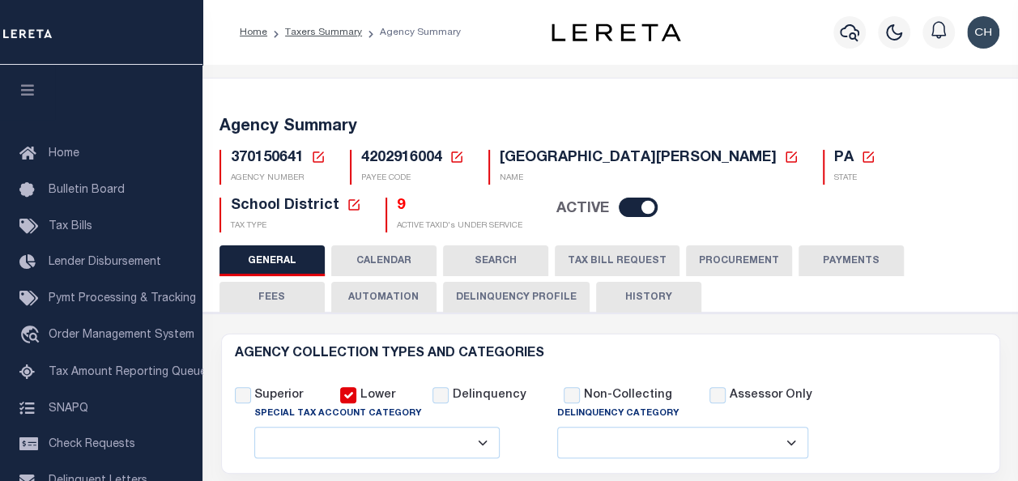
click at [608, 259] on button "TAX BILL REQUEST" at bounding box center [617, 260] width 125 height 31
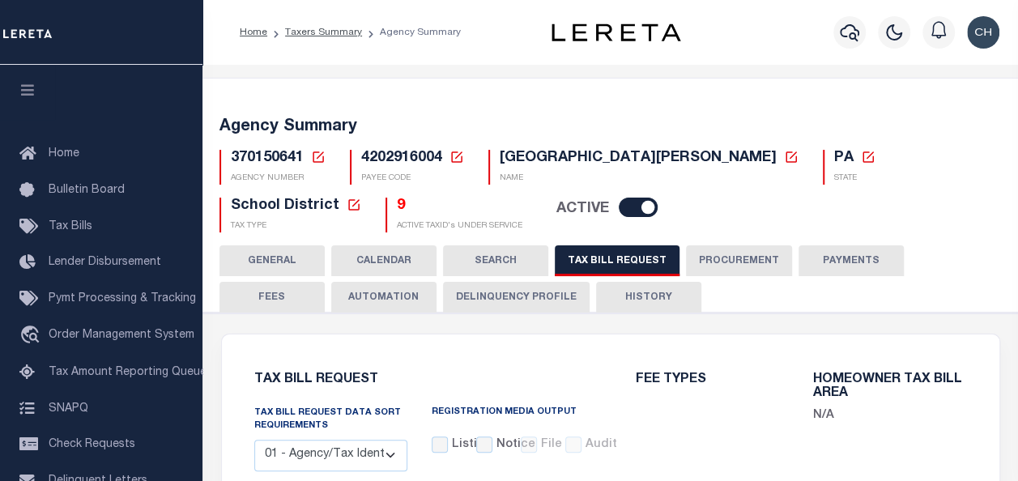
select select "29"
checkbox input "false"
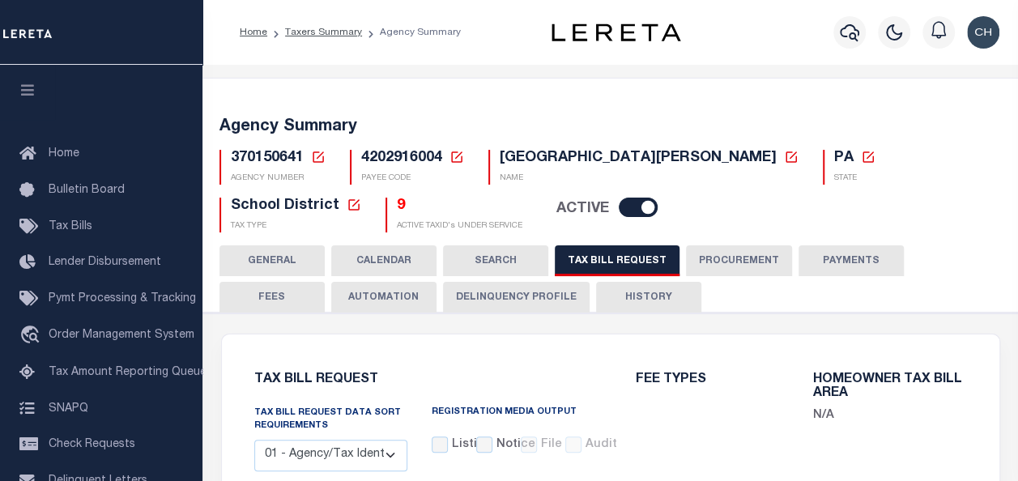
select select "23"
select select "false"
select select
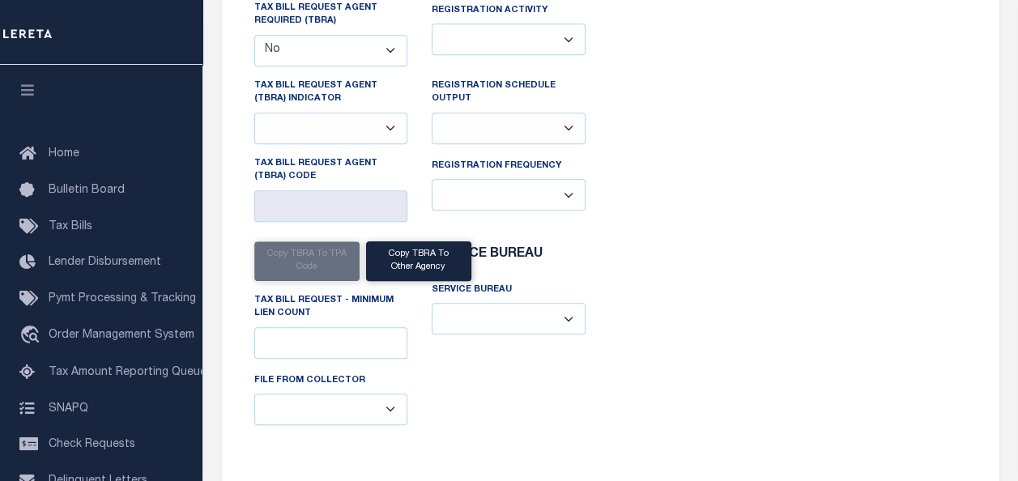
scroll to position [386, 0]
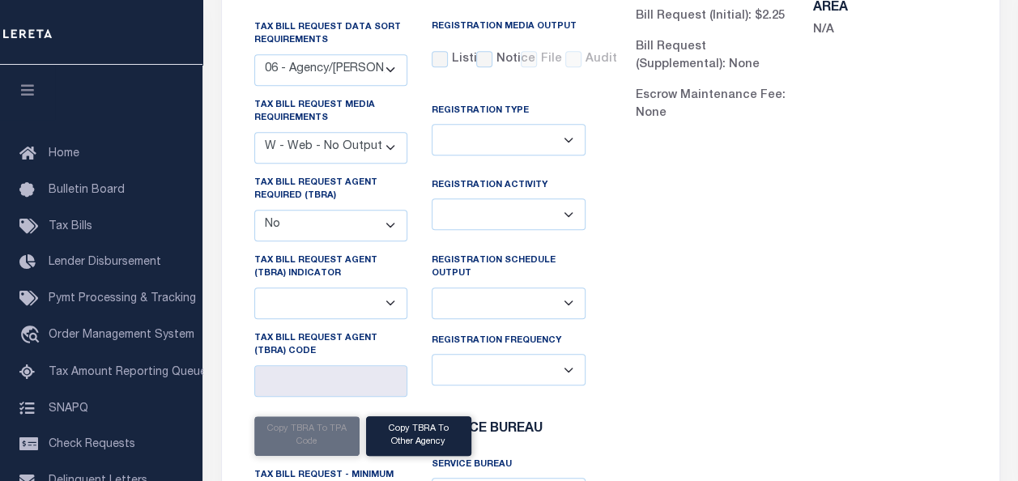
click at [319, 141] on select "A - Listing, File B - Blank Disk E - Notice, Listing F - Form G - Survey L - Li…" at bounding box center [331, 148] width 154 height 32
click at [753, 335] on div "FEE TYPES Bill Request (Initial): $2.25 Bill Request (Supplemental): None Escro…" at bounding box center [802, 310] width 382 height 684
click at [388, 223] on select "Yes No" at bounding box center [331, 226] width 154 height 32
click at [390, 296] on select "A - Agency requires both customer TBRA code and LERETA TBRA code. B - Agency re…" at bounding box center [331, 304] width 154 height 32
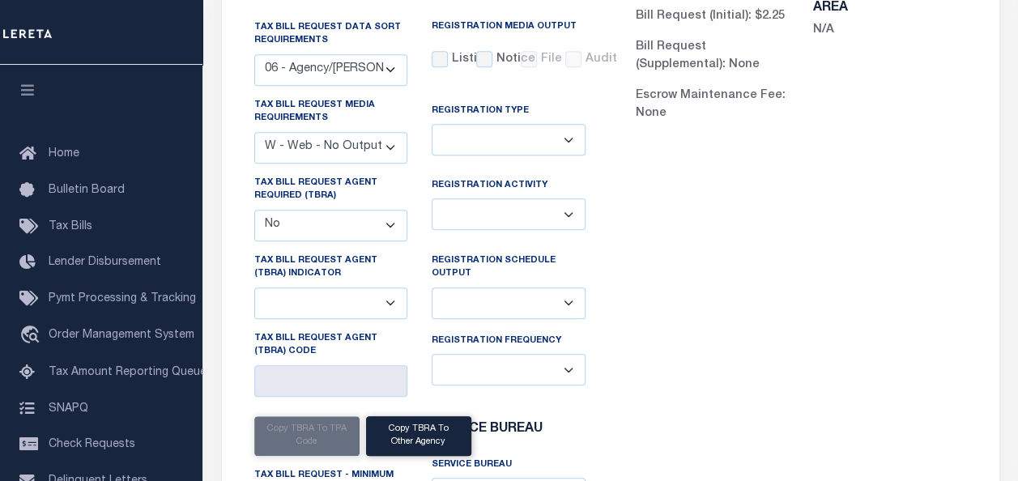
select select "10"
click at [254, 288] on select "A - Agency requires both customer TBRA code and LERETA TBRA code. B - Agency re…" at bounding box center [331, 304] width 154 height 32
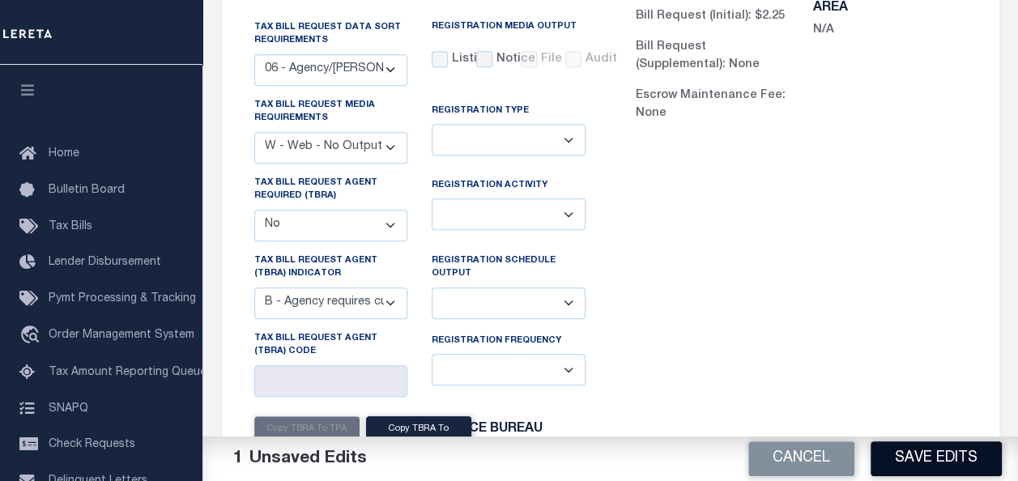
click at [932, 464] on button "Save Edits" at bounding box center [936, 458] width 131 height 35
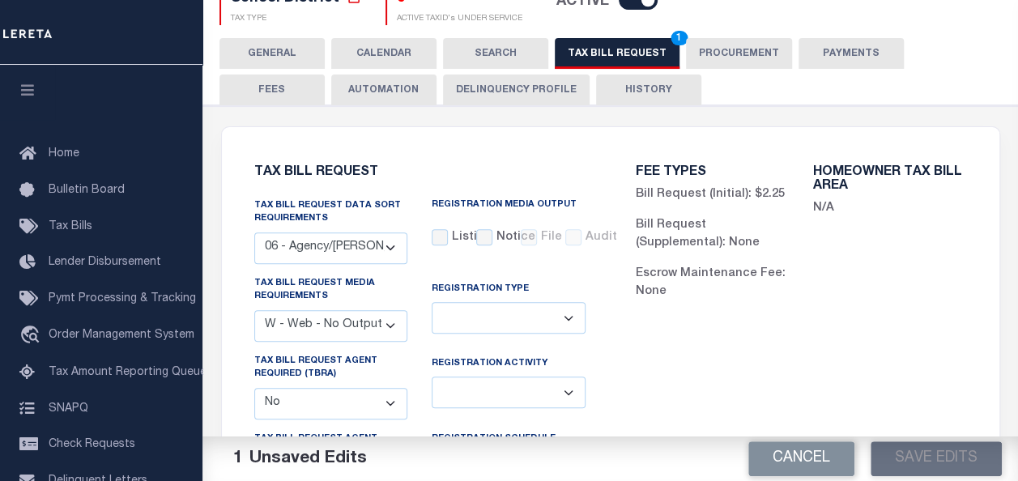
scroll to position [299, 0]
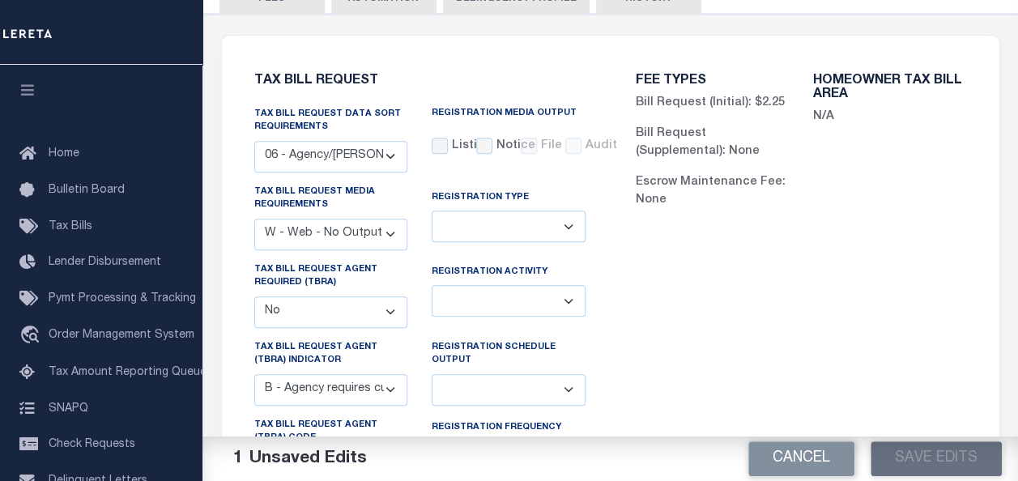
click at [851, 318] on div "FEE TYPES Bill Request (Initial): $2.25 Bill Request (Supplemental): None Escro…" at bounding box center [802, 397] width 382 height 684
drag, startPoint x: 851, startPoint y: 318, endPoint x: 861, endPoint y: 314, distance: 11.0
click at [861, 314] on div "FEE TYPES Bill Request (Initial): $2.25 Bill Request (Supplemental): None Escro…" at bounding box center [802, 397] width 382 height 684
click at [869, 316] on div "FEE TYPES Bill Request (Initial): $2.25 Bill Request (Supplemental): None Escro…" at bounding box center [802, 397] width 382 height 684
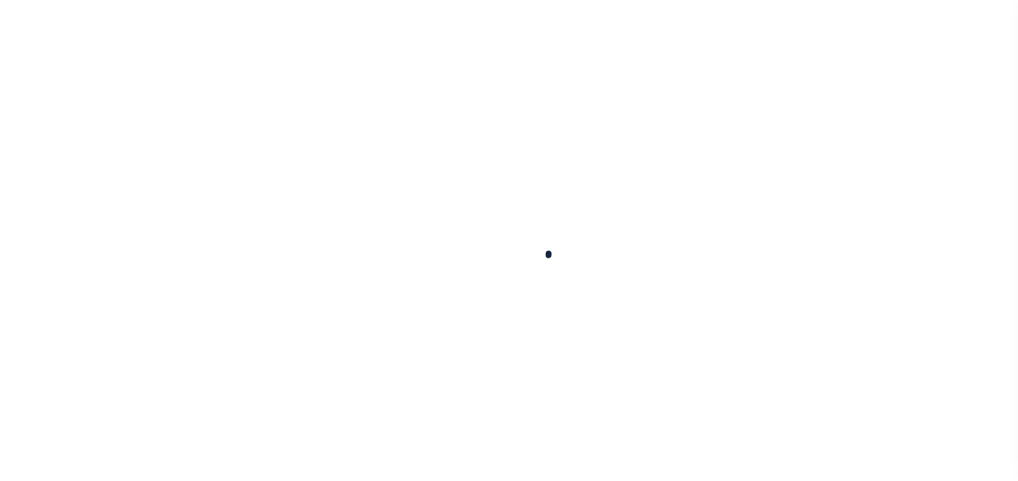
select select
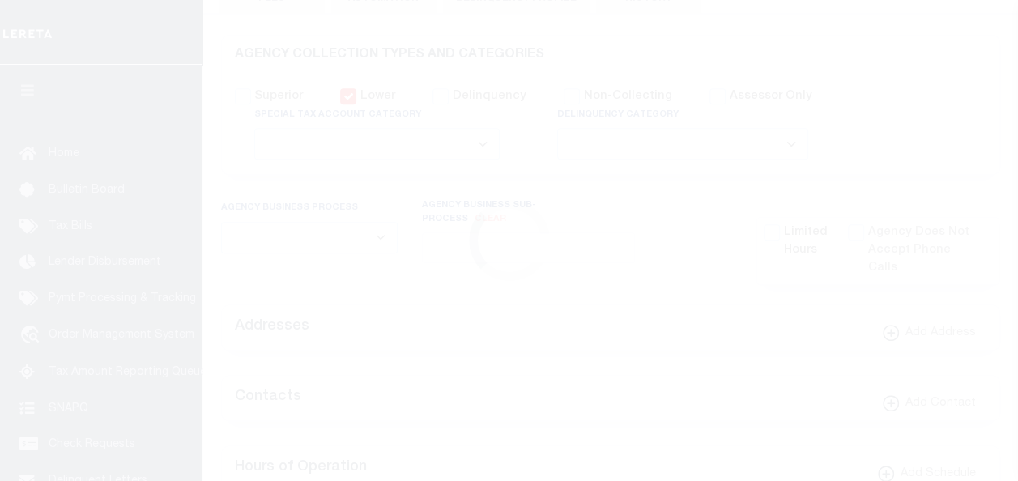
checkbox input "false"
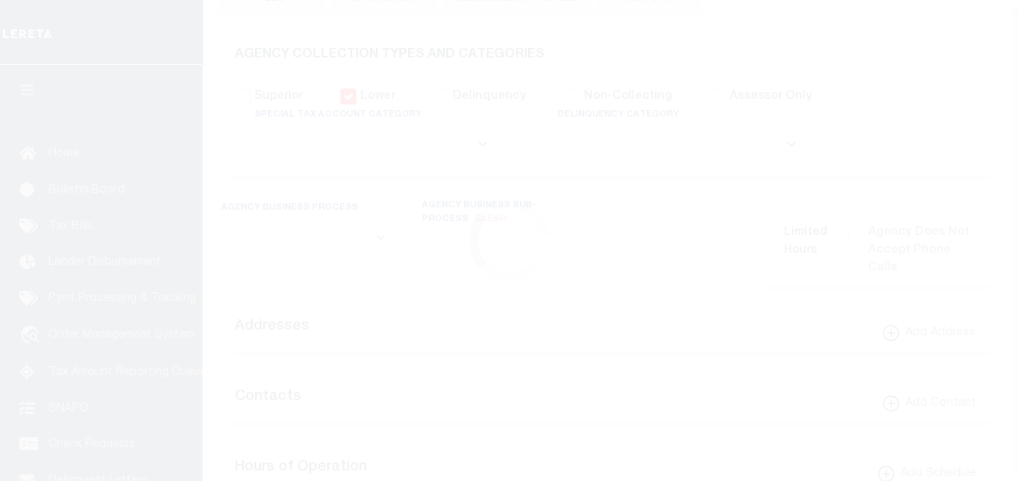
type input "4202916004"
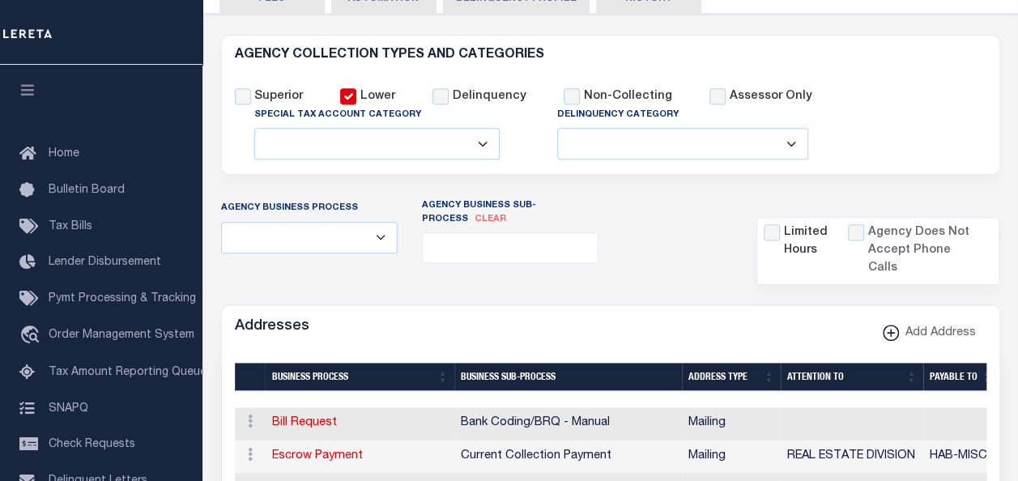
click at [336, 305] on div "Addresses Add Address" at bounding box center [611, 327] width 778 height 45
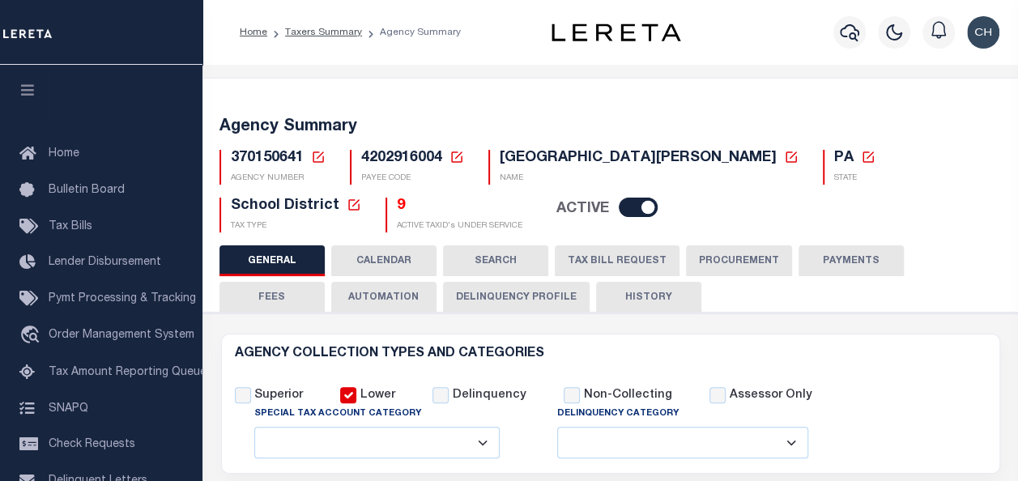
click at [593, 268] on button "TAX BILL REQUEST" at bounding box center [617, 260] width 125 height 31
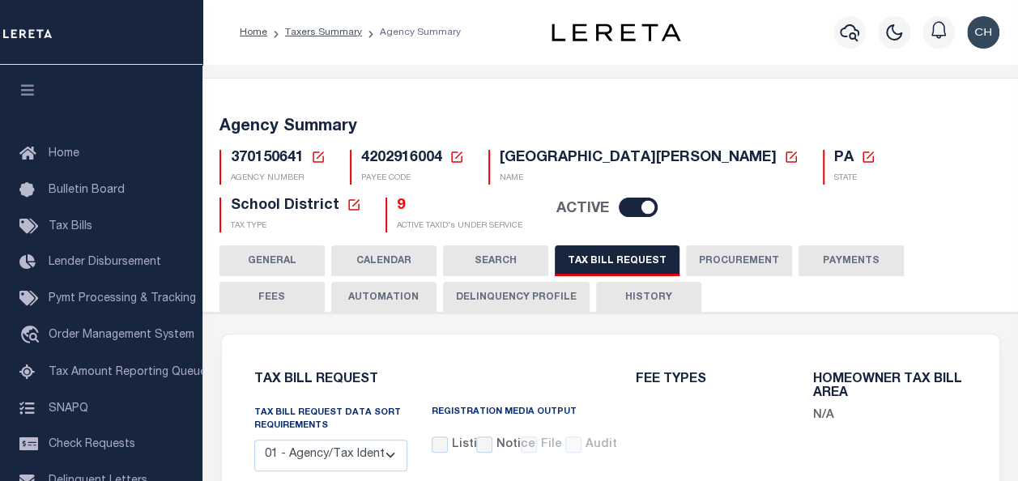
select select "29"
checkbox input "false"
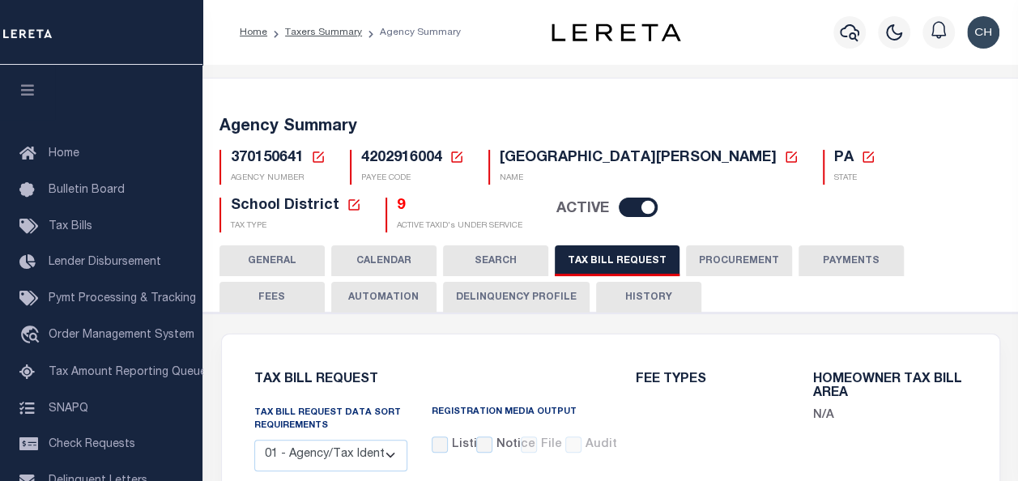
select select "23"
select select "false"
select select
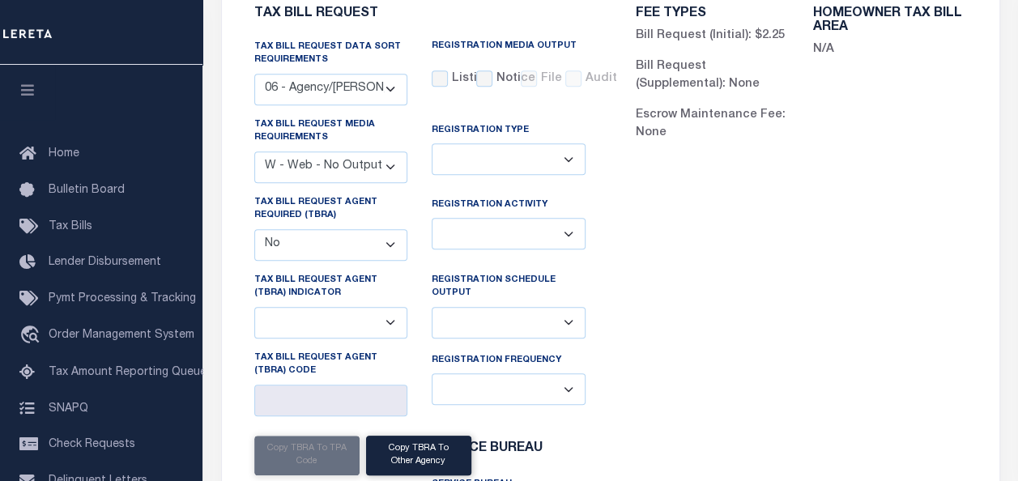
select select "10"
click at [254, 307] on select "A - Agency requires both customer TBRA code and LERETA TBRA code. B - Agency re…" at bounding box center [331, 323] width 154 height 32
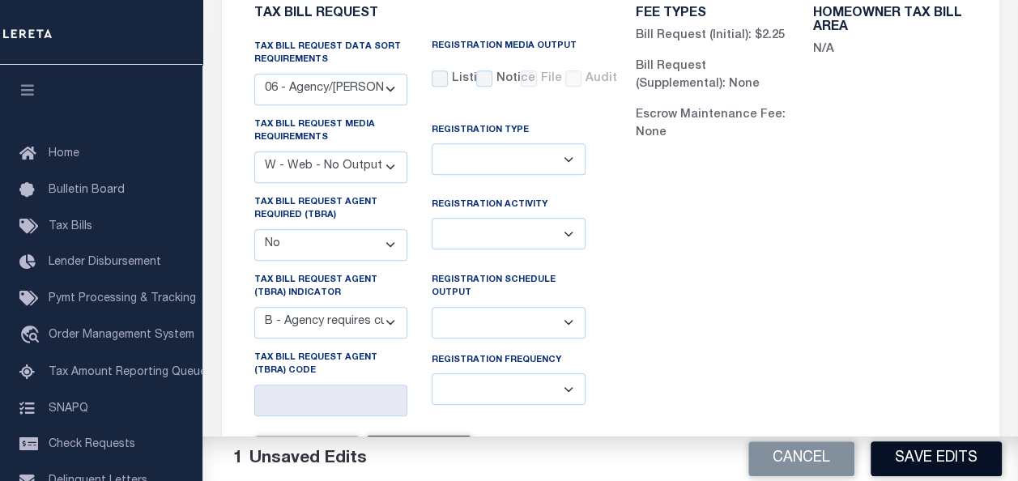
click at [903, 452] on button "Save Edits" at bounding box center [936, 458] width 131 height 35
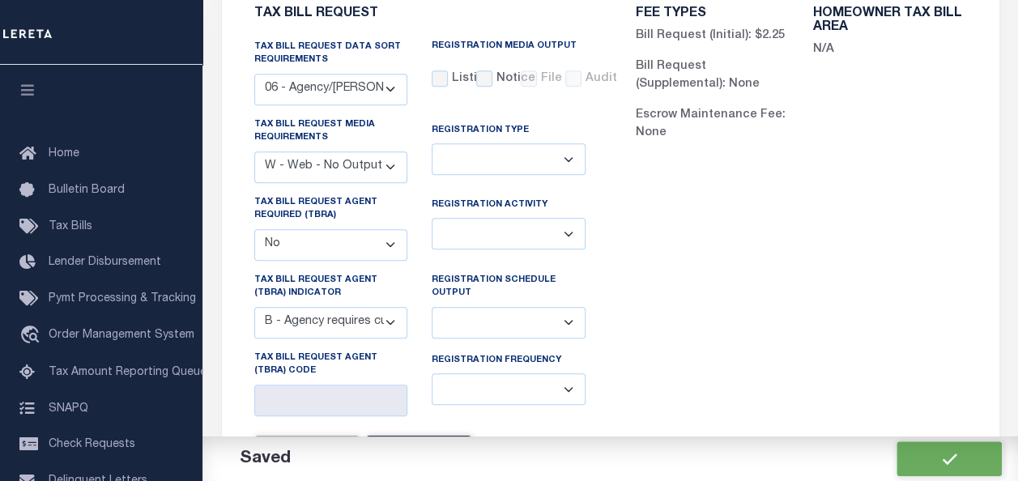
click at [863, 359] on div "FEE TYPES Bill Request (Initial): $2.25 Bill Request (Supplemental): None Escro…" at bounding box center [802, 330] width 382 height 684
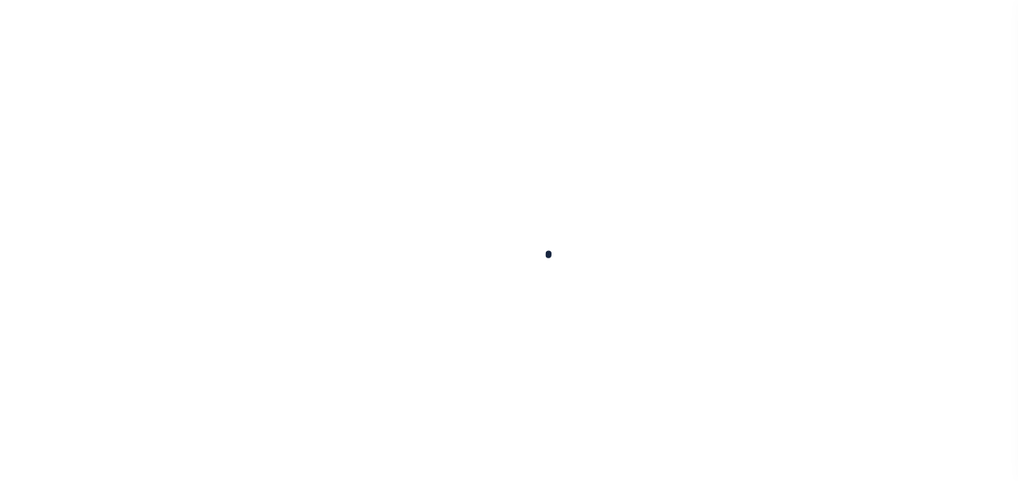
select select
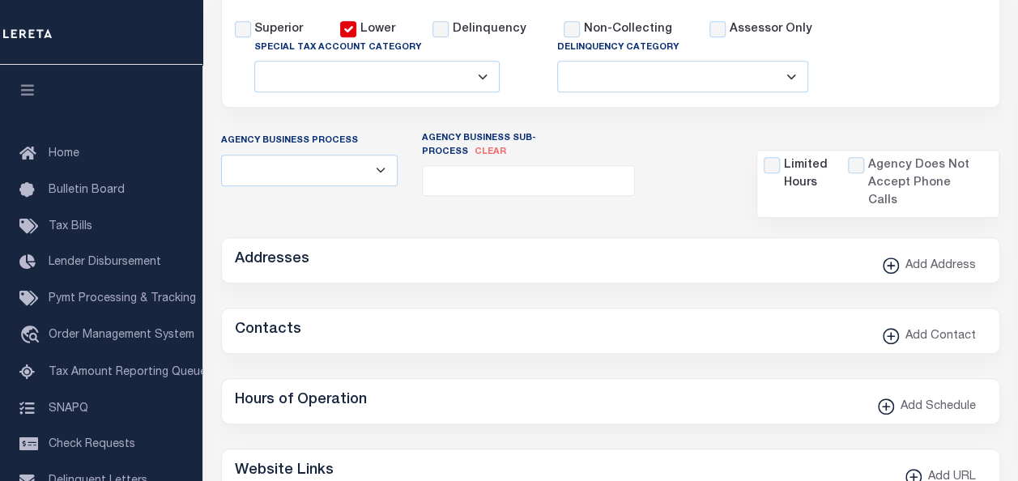
checkbox input "false"
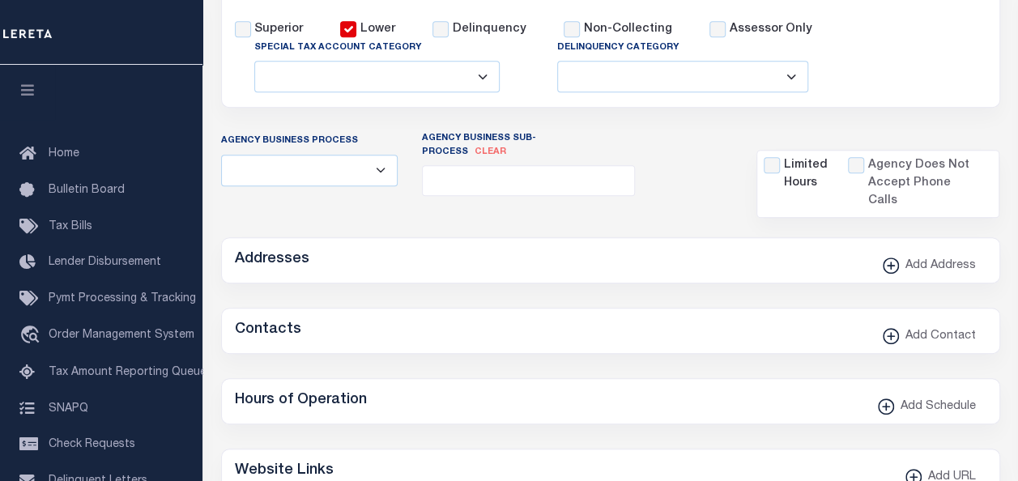
type input "4202916004"
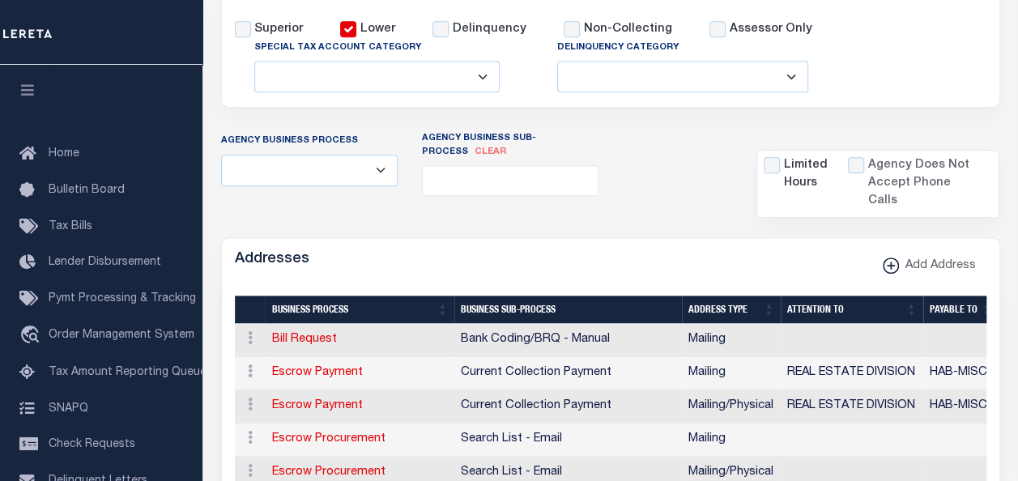
click at [31, 87] on icon "button" at bounding box center [28, 90] width 19 height 15
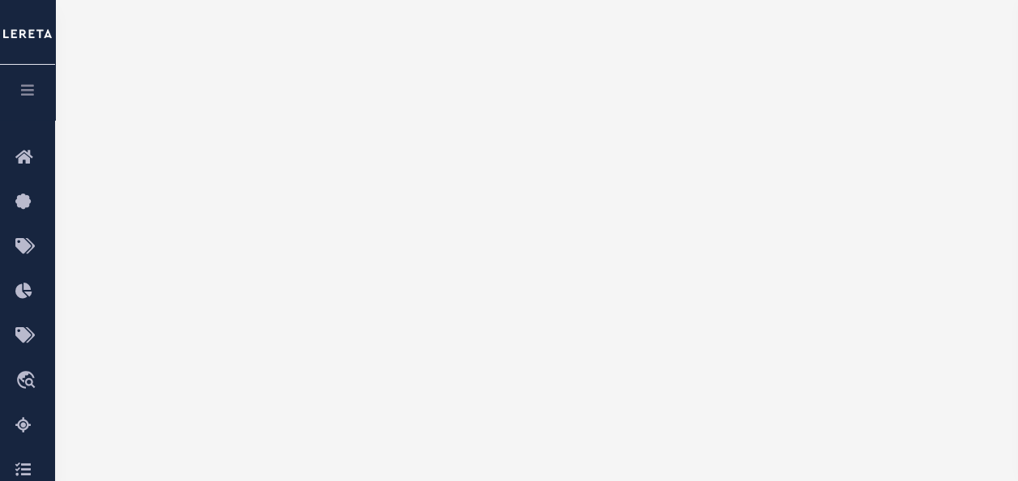
scroll to position [0, 0]
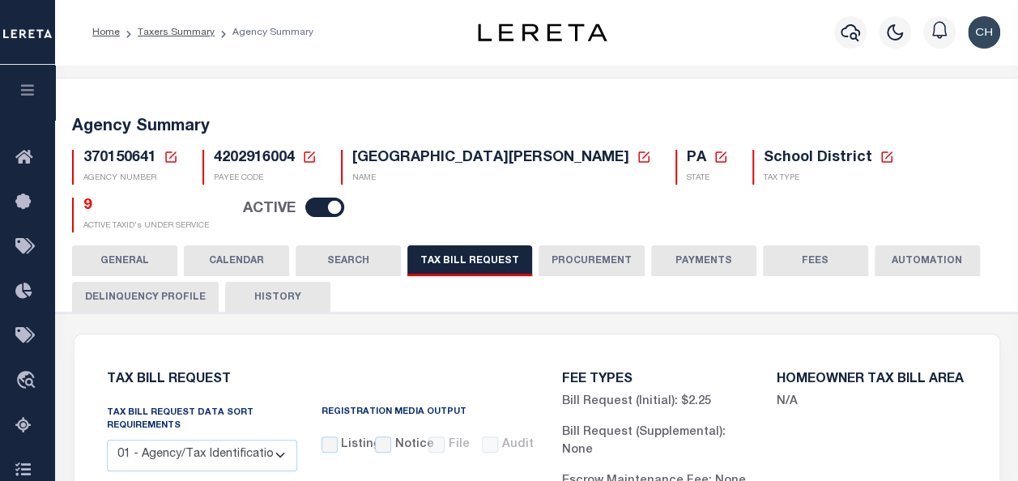
select select "29"
select select "23"
select select "false"
select select "10"
select select
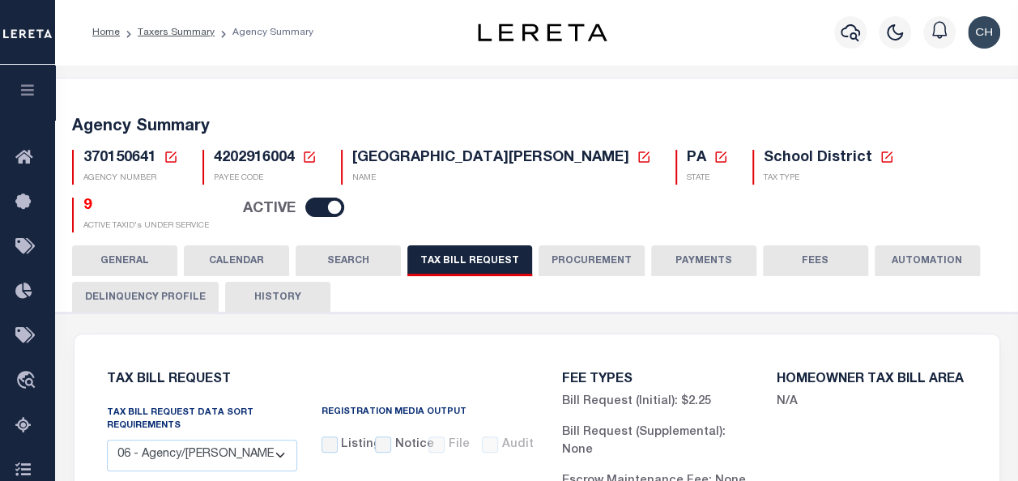
click at [722, 302] on div "GENERAL CALENDAR SEARCH TAX BILL REQUEST PROCUREMENT PAYMENTS" at bounding box center [537, 278] width 930 height 66
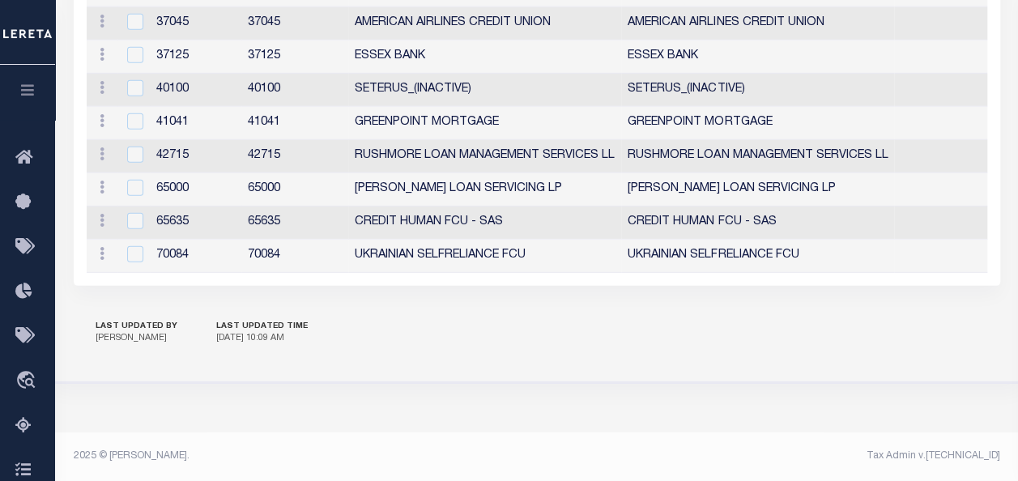
scroll to position [2071, 0]
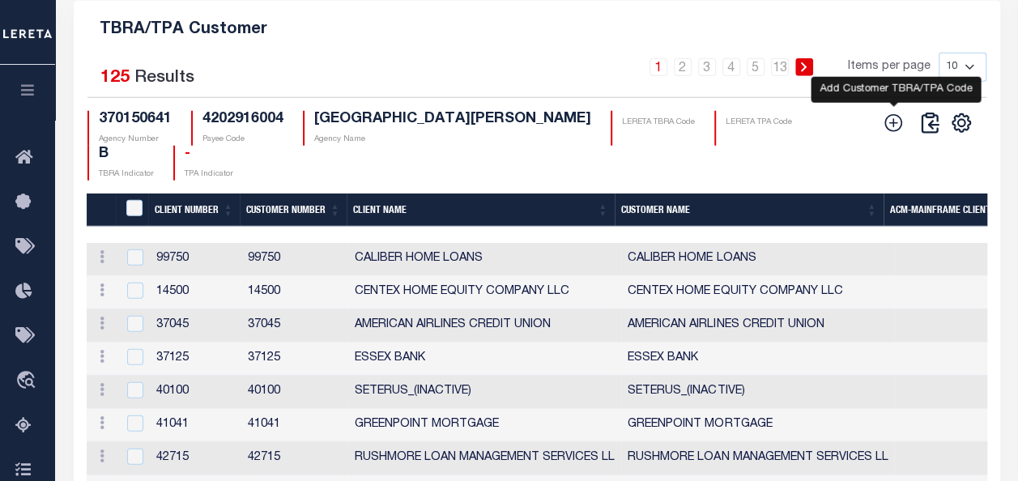
click at [899, 134] on icon at bounding box center [893, 123] width 21 height 21
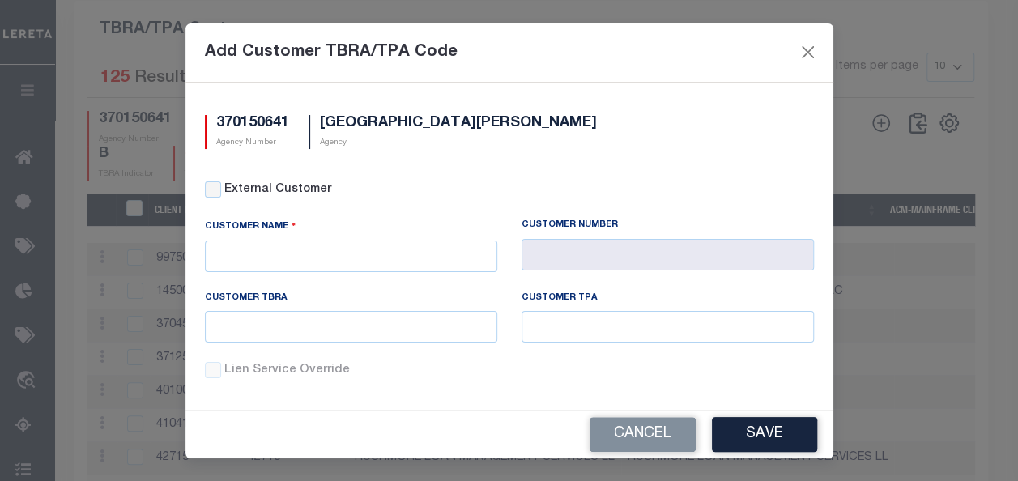
scroll to position [2033, 0]
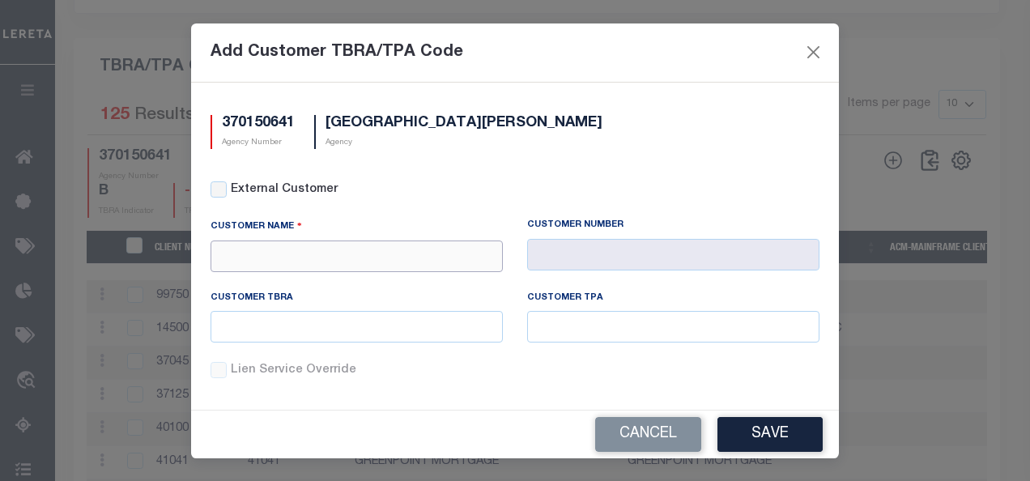
click at [337, 253] on input "text" at bounding box center [357, 257] width 292 height 32
click at [277, 288] on div "APCU" at bounding box center [353, 284] width 285 height 26
type input "APCU"
type input "2205"
type input "APCU"
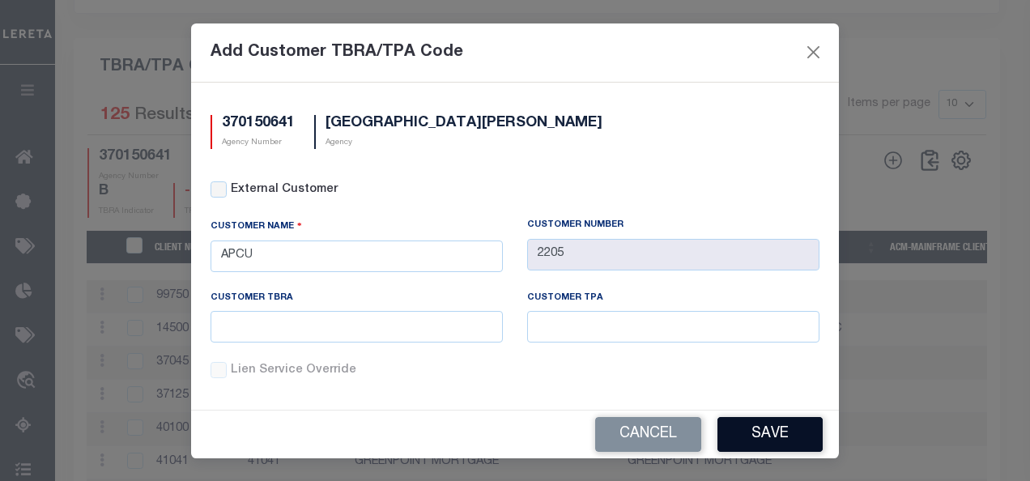
click at [759, 442] on button "Save" at bounding box center [770, 434] width 105 height 35
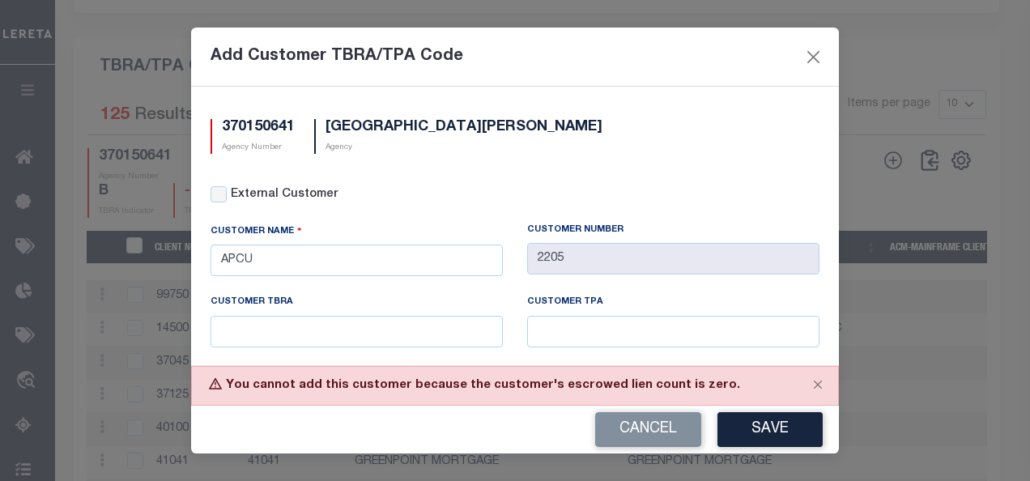
click at [194, 207] on div "370150641 Agency Number WEST CHESTER AREA SCHOOL DISTRICT Agency External Custo…" at bounding box center [515, 226] width 648 height 279
click at [817, 54] on button "Close" at bounding box center [814, 56] width 21 height 21
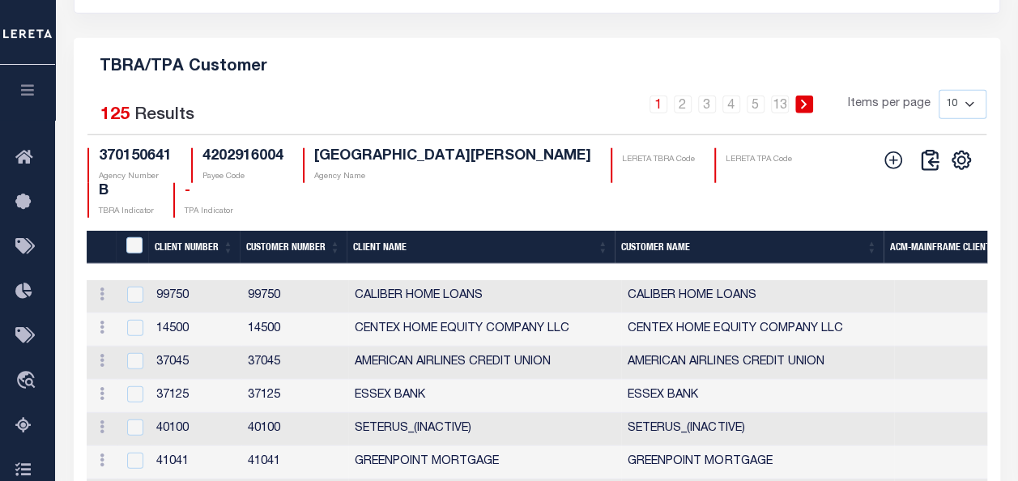
scroll to position [0, 0]
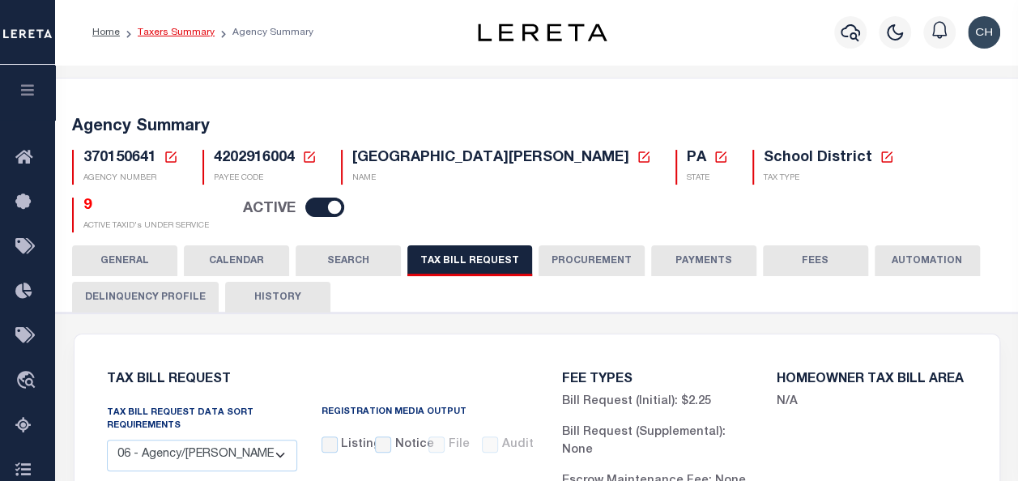
click at [162, 29] on link "Taxers Summary" at bounding box center [176, 33] width 77 height 10
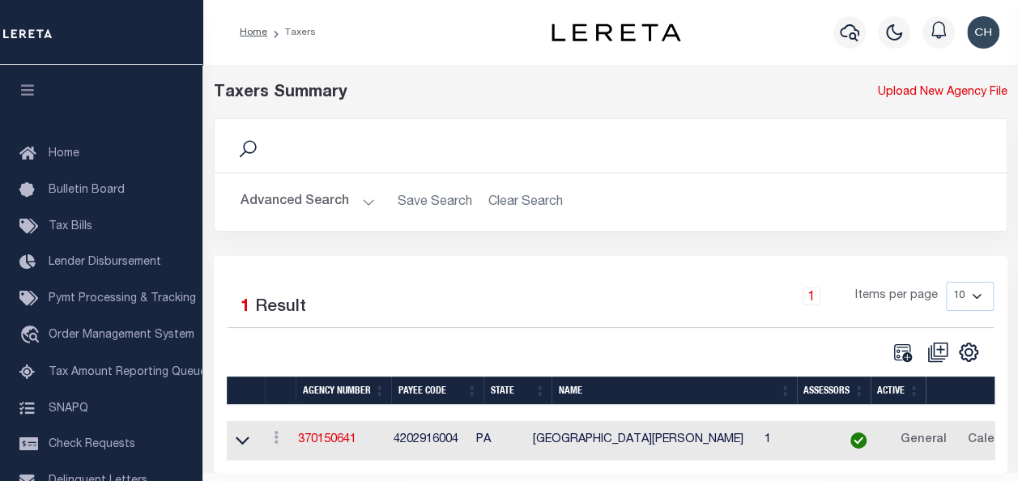
click at [348, 198] on button "Advanced Search" at bounding box center [308, 202] width 134 height 32
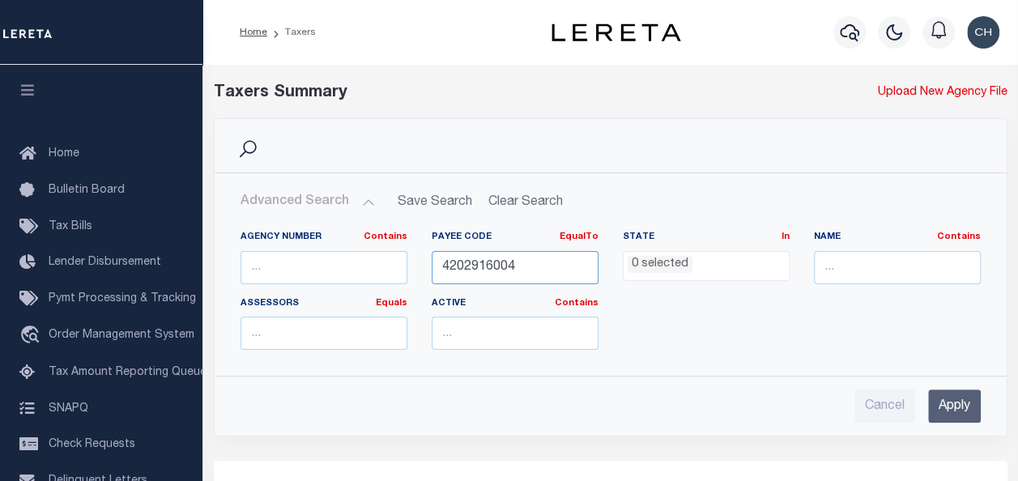
click at [507, 277] on input "4202916004" at bounding box center [515, 267] width 167 height 33
paste input "360150000"
type input "360150000"
click at [954, 405] on input "Apply" at bounding box center [954, 406] width 53 height 33
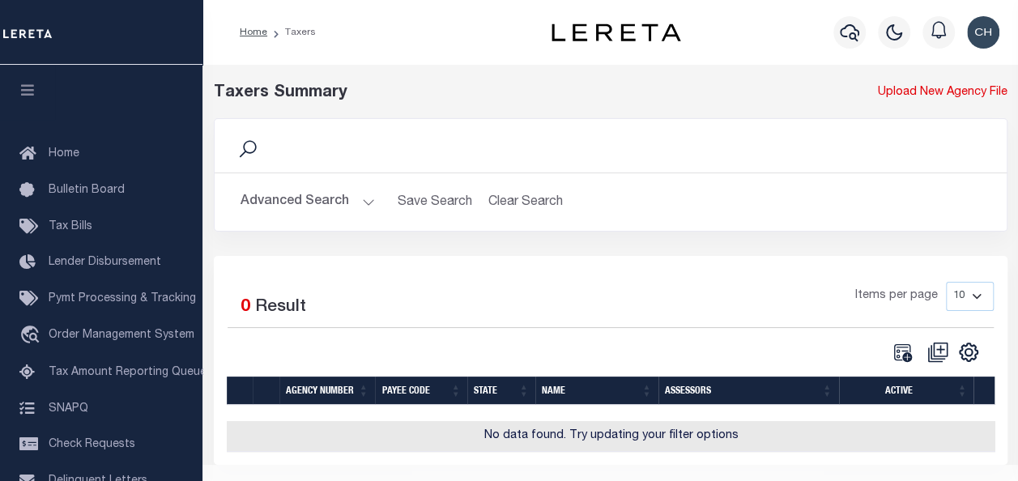
click at [370, 198] on button "Advanced Search" at bounding box center [308, 202] width 134 height 32
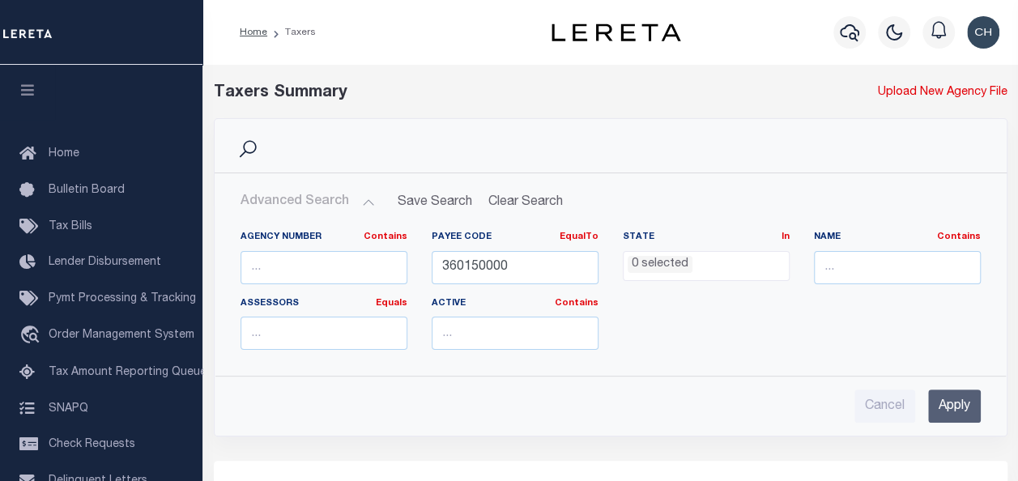
click at [935, 393] on input "Apply" at bounding box center [954, 406] width 53 height 33
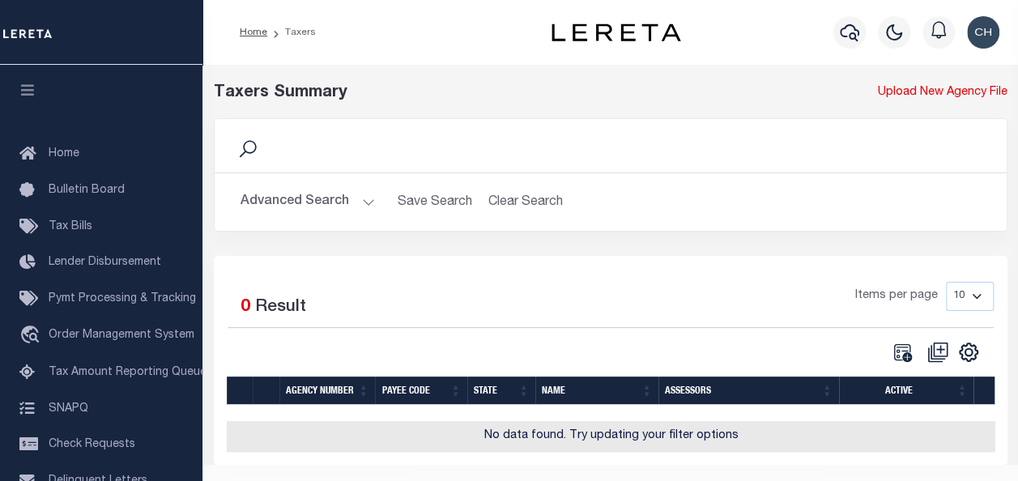
click at [370, 206] on button "Advanced Search" at bounding box center [308, 202] width 134 height 32
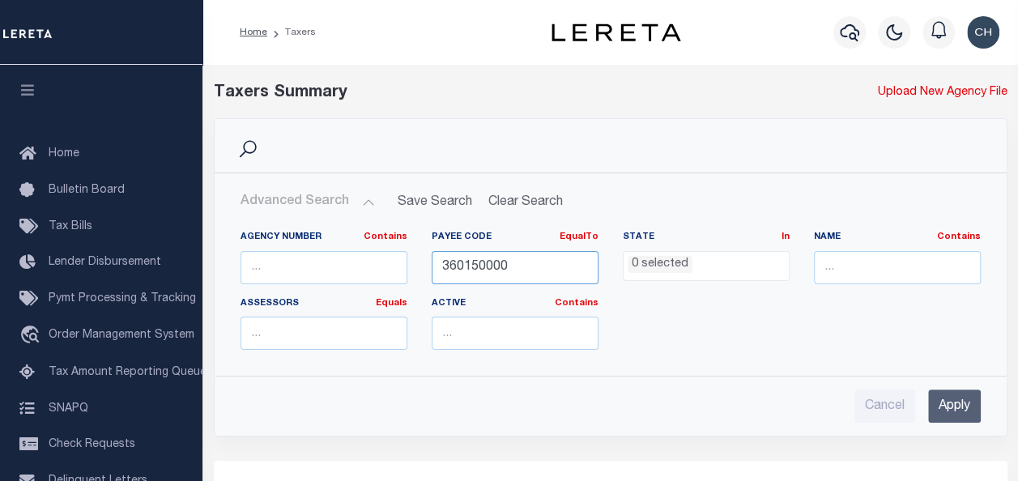
click at [480, 269] on input "360150000" at bounding box center [515, 267] width 167 height 33
click at [352, 259] on input "text" at bounding box center [324, 267] width 167 height 33
paste input "360150000"
type input "360150000"
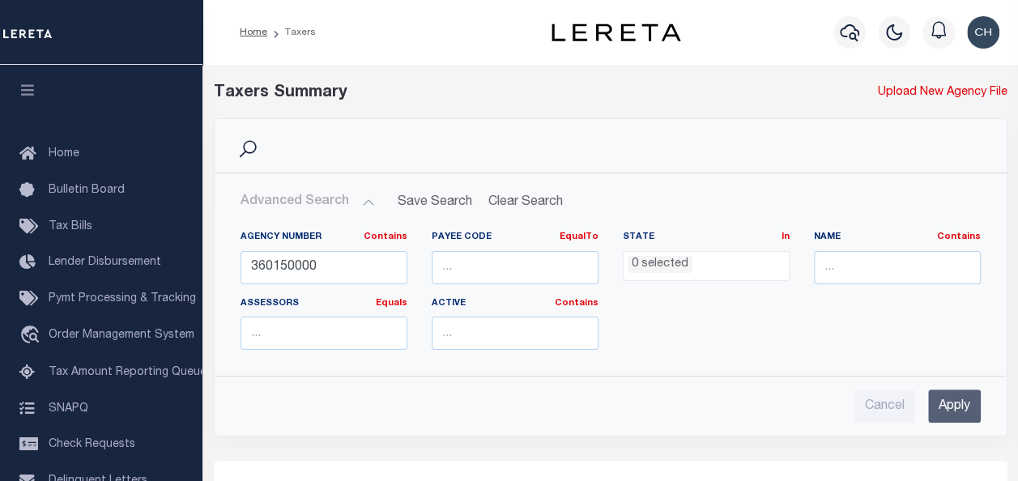
click at [950, 394] on input "Apply" at bounding box center [954, 406] width 53 height 33
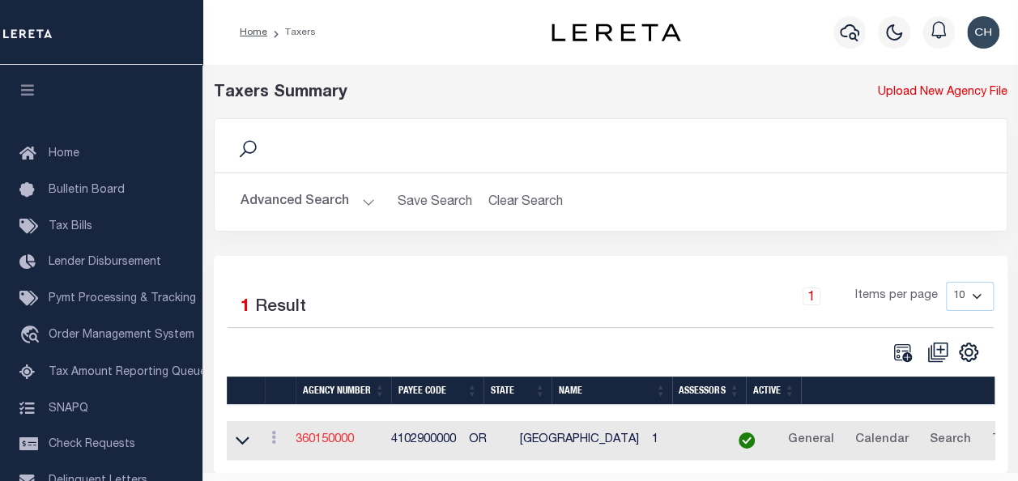
click at [344, 434] on link "360150000" at bounding box center [325, 439] width 58 height 11
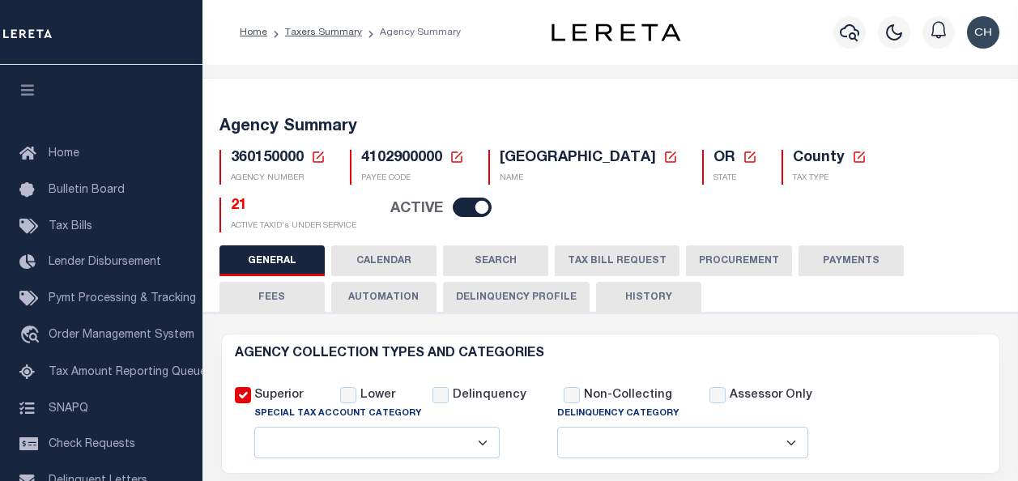
select select
click at [593, 255] on button "TAX BILL REQUEST" at bounding box center [617, 260] width 125 height 31
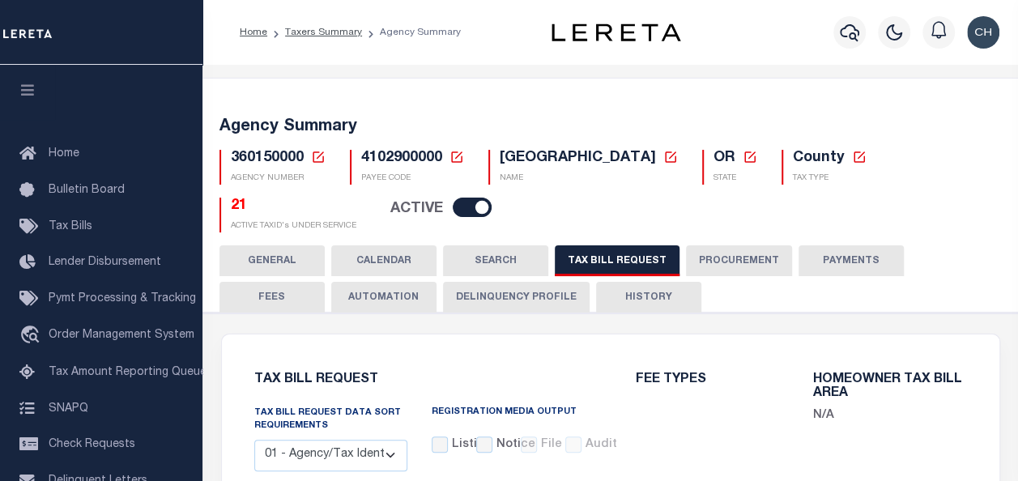
checkbox input "false"
select select "22"
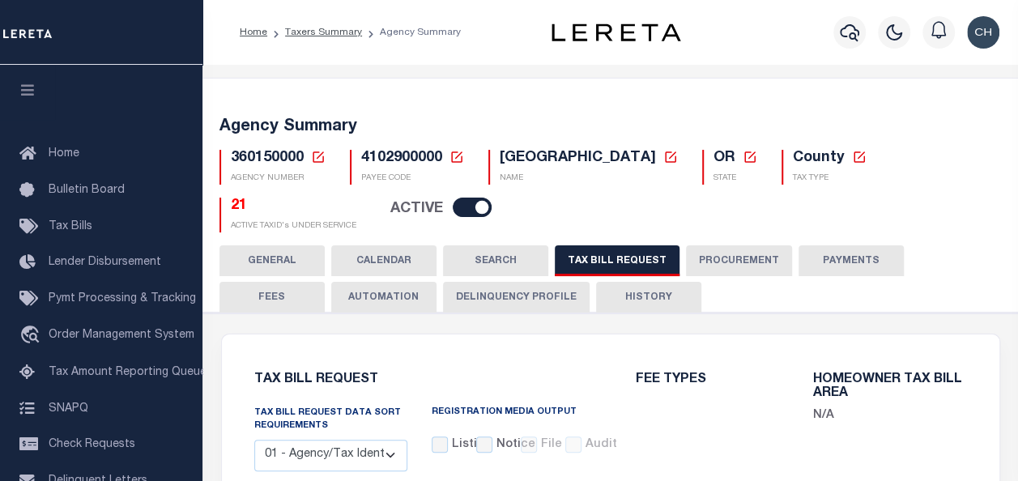
select select "true"
select select "9"
type input "LTS"
select select
type input "1"
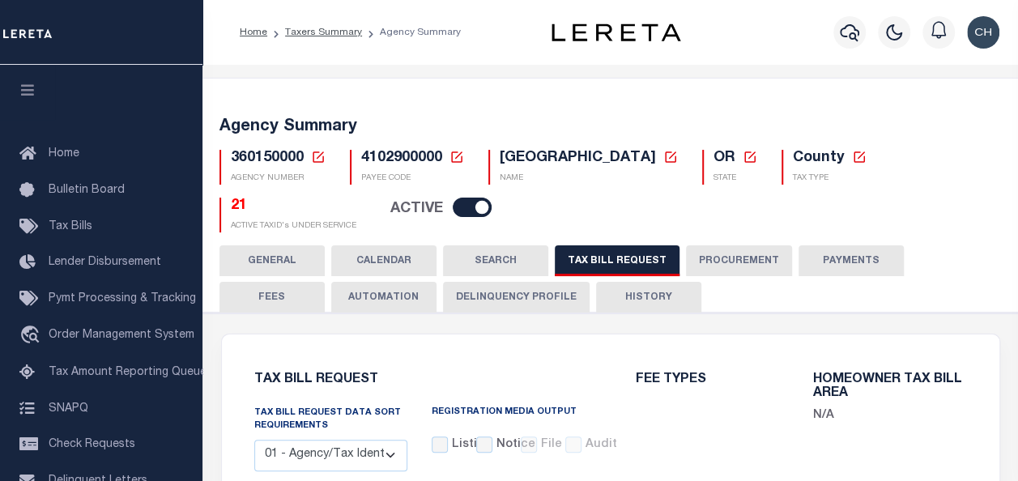
select select "4100743000"
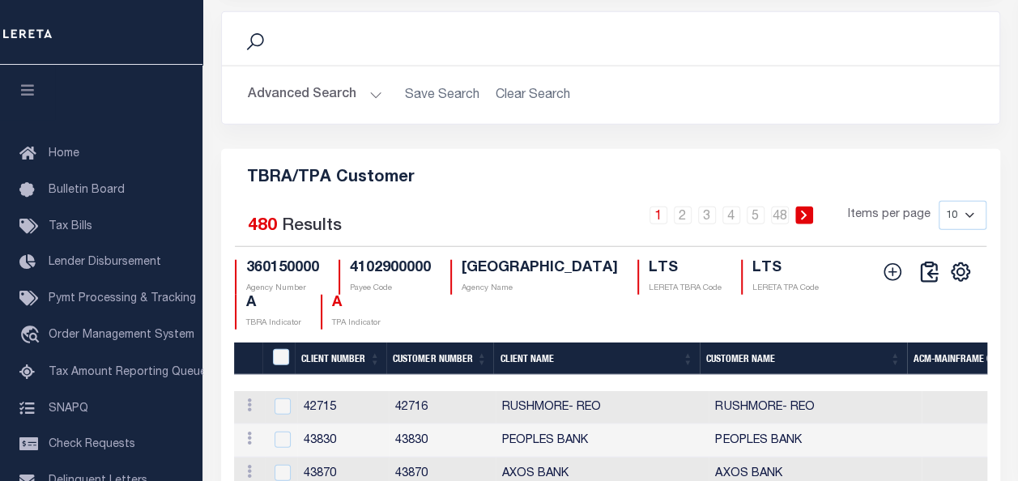
scroll to position [2025, 0]
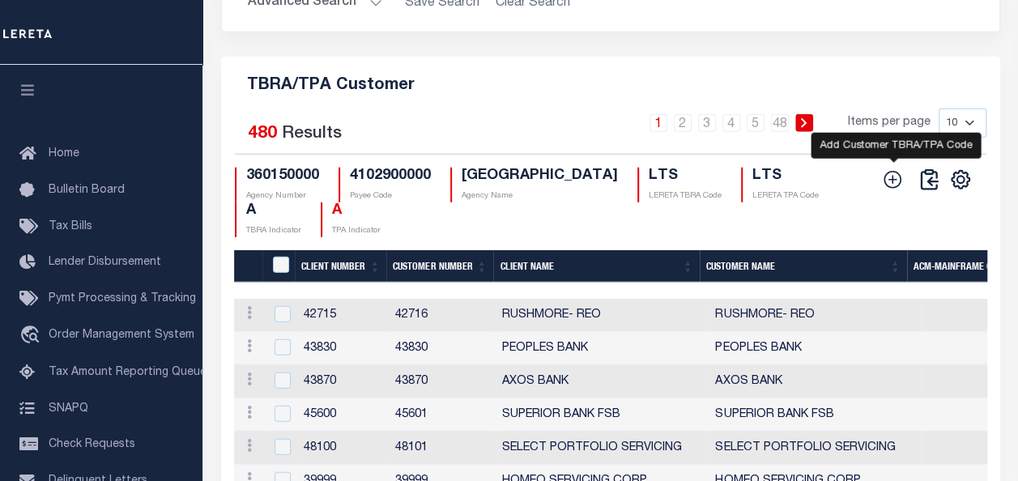
click at [889, 190] on icon at bounding box center [892, 179] width 21 height 21
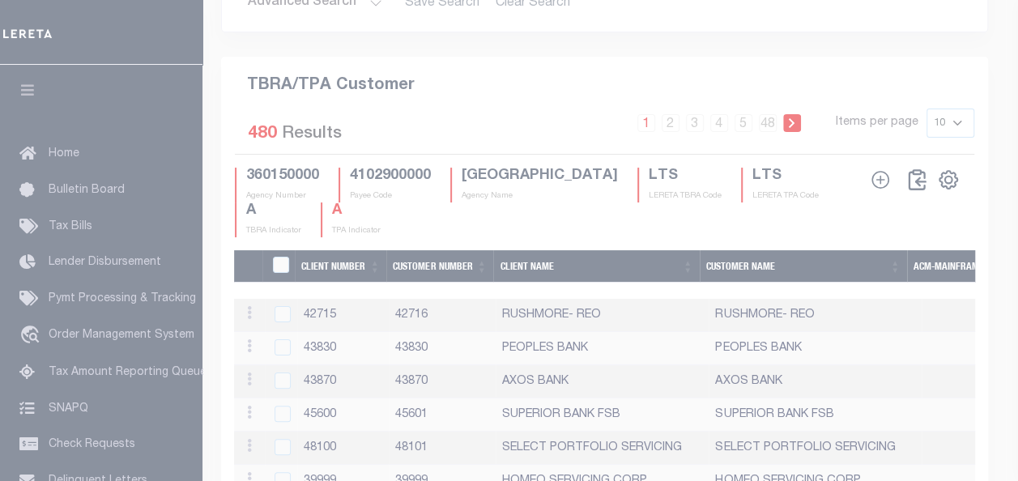
scroll to position [1994, 0]
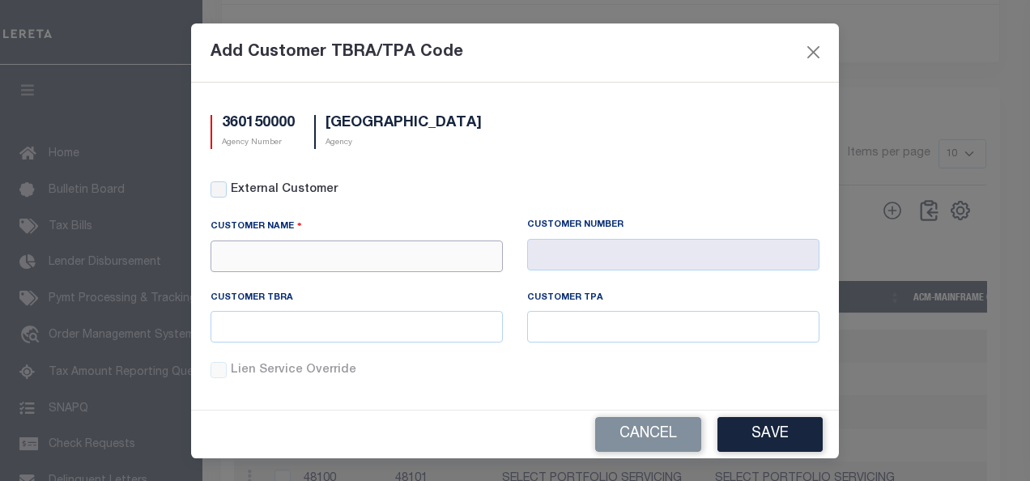
click at [348, 264] on input "text" at bounding box center [357, 257] width 292 height 32
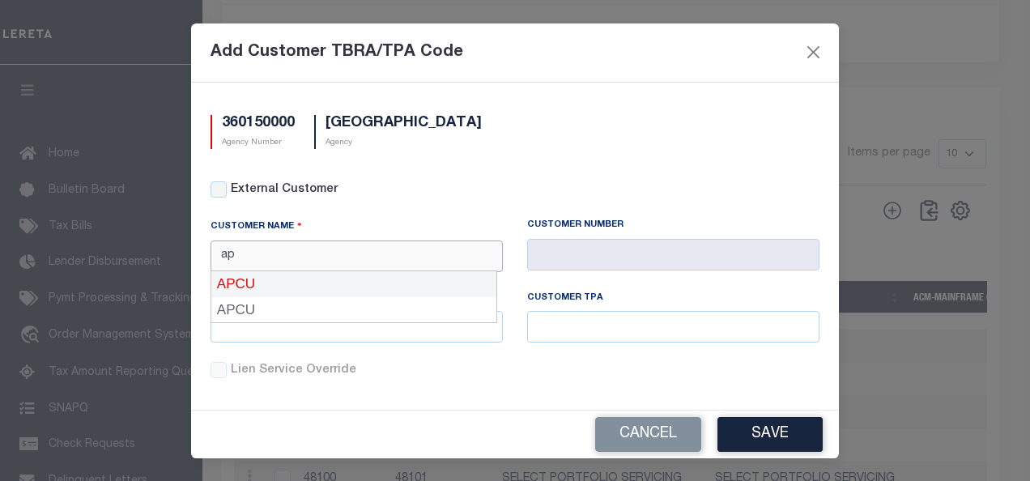
click at [258, 285] on div "APCU" at bounding box center [353, 284] width 285 height 26
type input "APCU"
type input "2205"
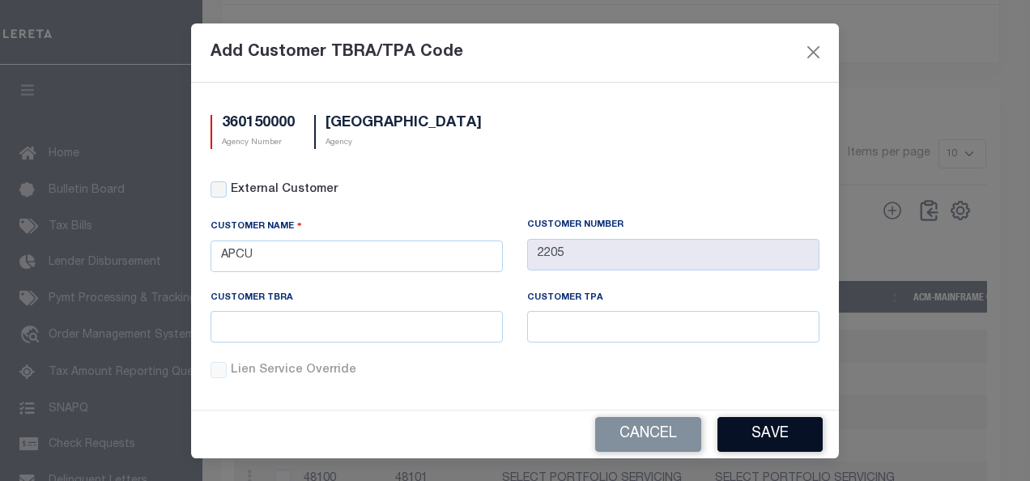
click at [749, 417] on button "Save" at bounding box center [770, 434] width 105 height 35
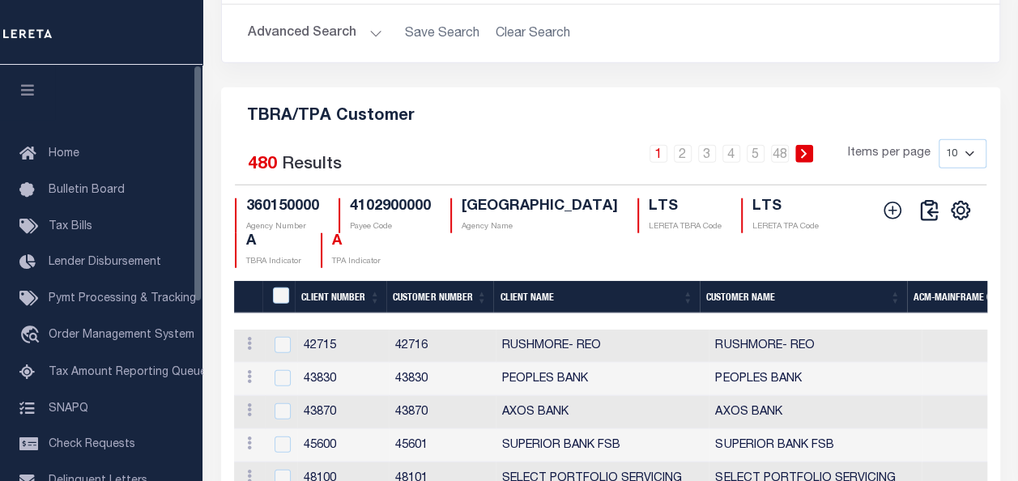
click at [31, 90] on icon "button" at bounding box center [28, 90] width 19 height 15
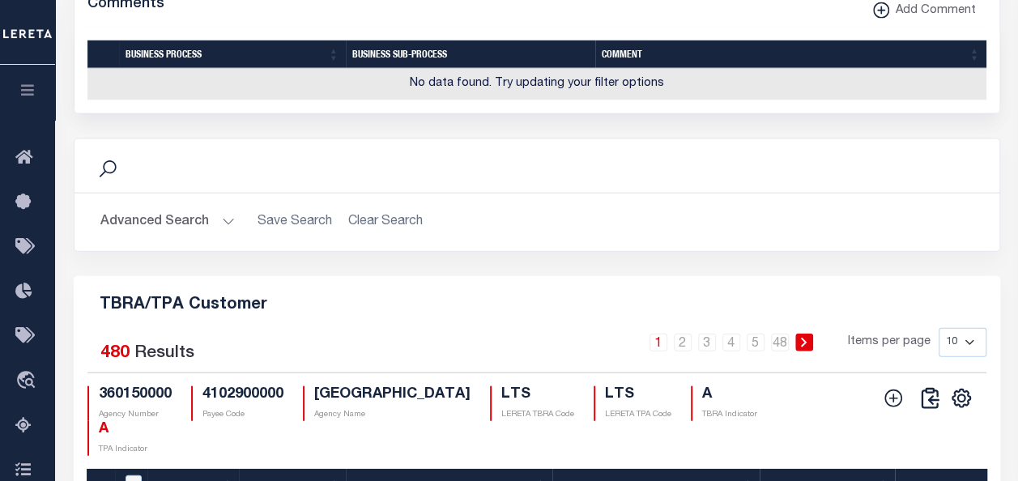
scroll to position [1907, 0]
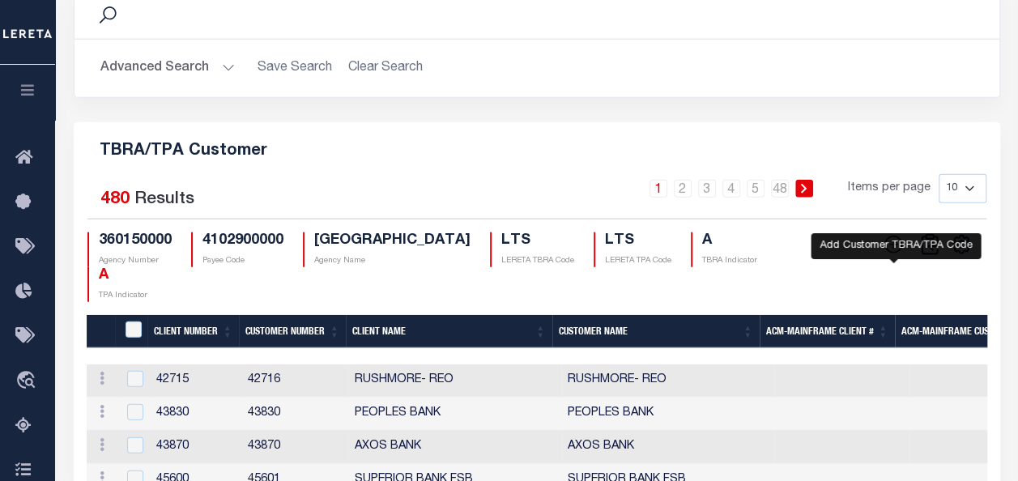
click at [892, 234] on icon at bounding box center [893, 244] width 21 height 21
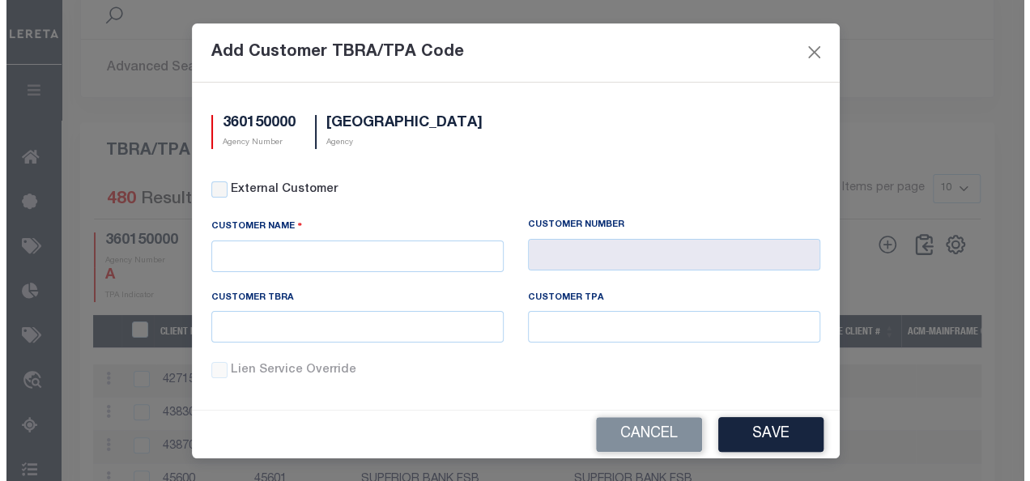
scroll to position [1890, 0]
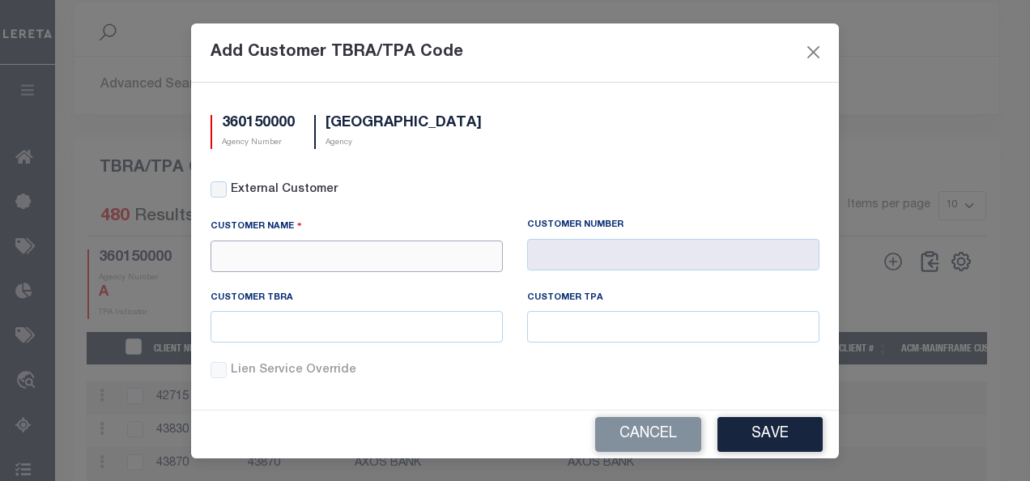
click at [388, 251] on input "text" at bounding box center [357, 257] width 292 height 32
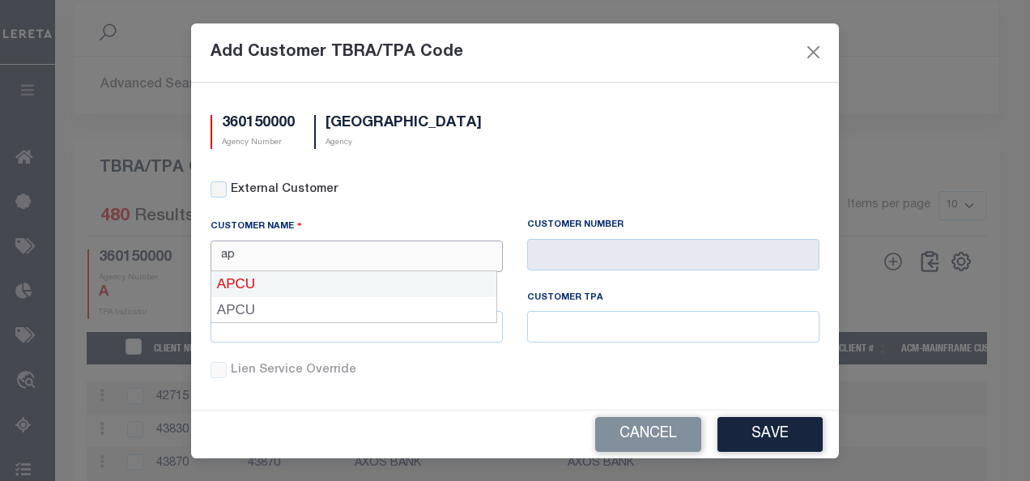
click at [301, 292] on div "APCU" at bounding box center [353, 284] width 285 height 26
type input "APCU"
type input "2205"
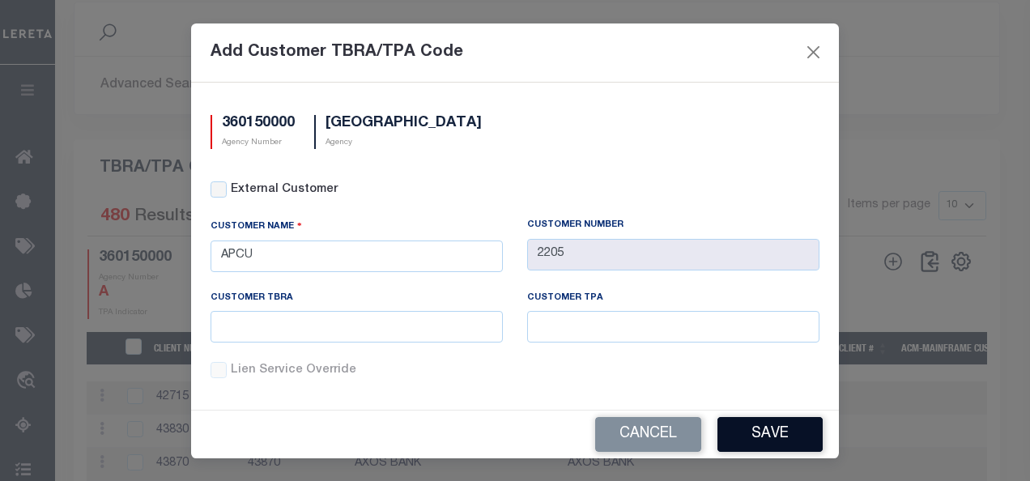
click at [789, 443] on button "Save" at bounding box center [770, 434] width 105 height 35
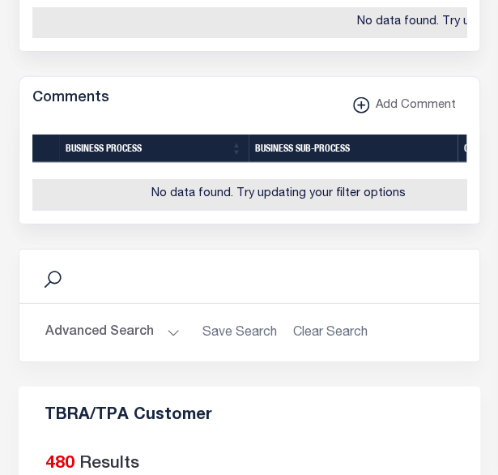
scroll to position [2698, 0]
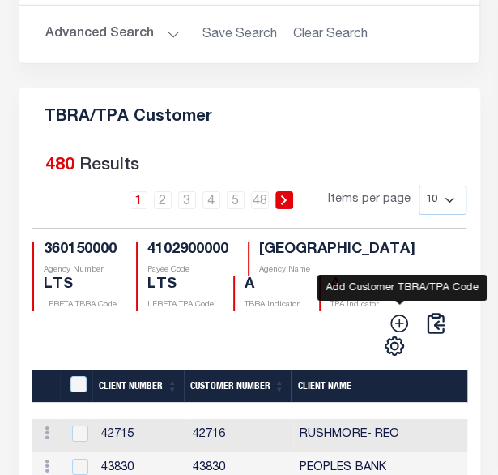
click at [400, 334] on icon at bounding box center [399, 323] width 21 height 21
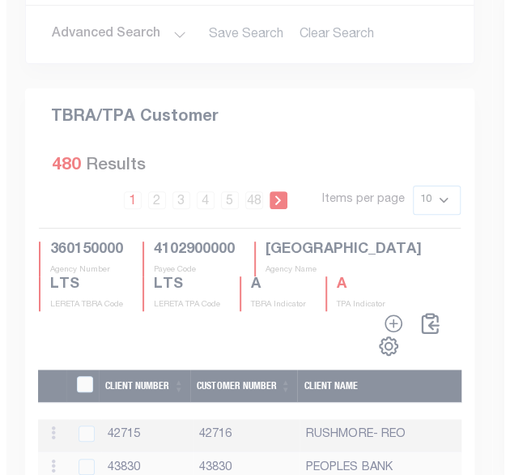
scroll to position [2660, 0]
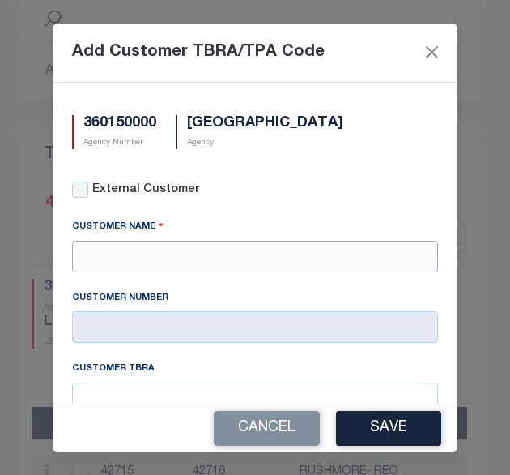
click at [204, 241] on input "text" at bounding box center [255, 257] width 366 height 32
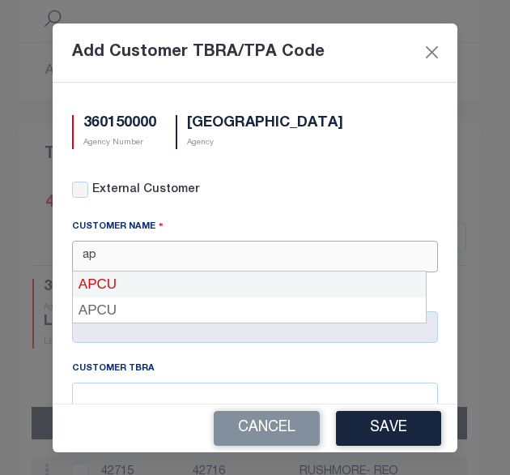
click at [141, 281] on div "APCU" at bounding box center [249, 284] width 353 height 26
type input "APCU"
type input "2205"
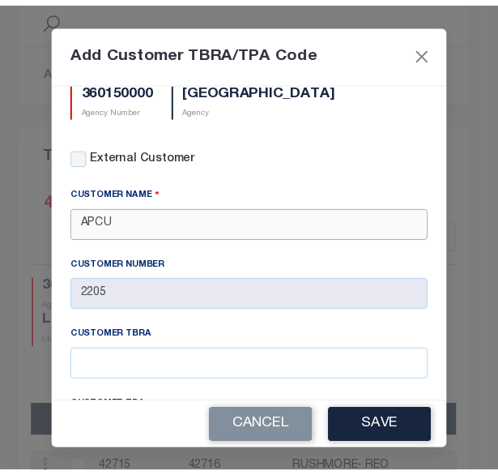
scroll to position [0, 0]
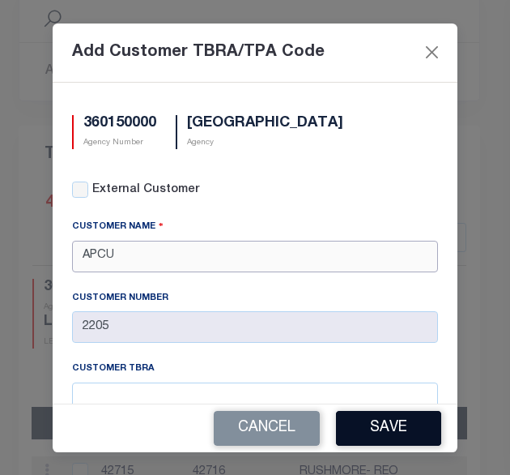
type input "APCU"
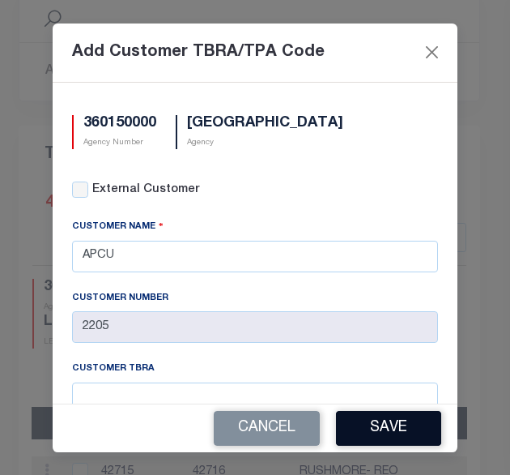
click at [417, 433] on button "Save" at bounding box center [388, 428] width 105 height 35
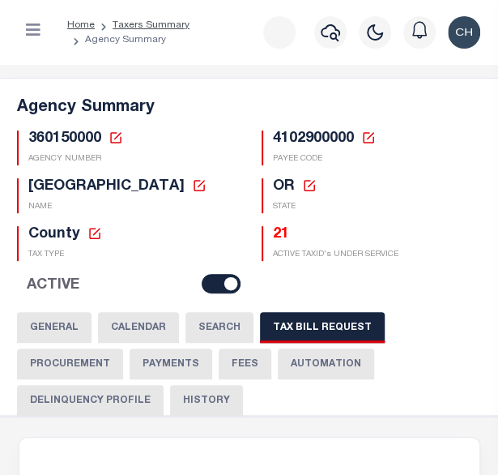
click at [437, 312] on div "GENERAL CALENDAR SEARCH TAX BILL REQUEST PROCUREMENT PAYMENTS" at bounding box center [249, 363] width 465 height 103
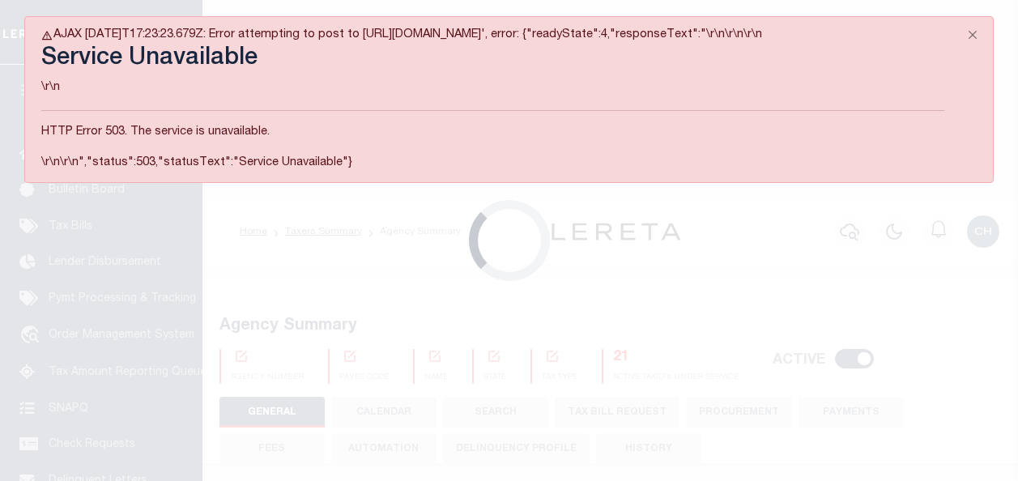
select select
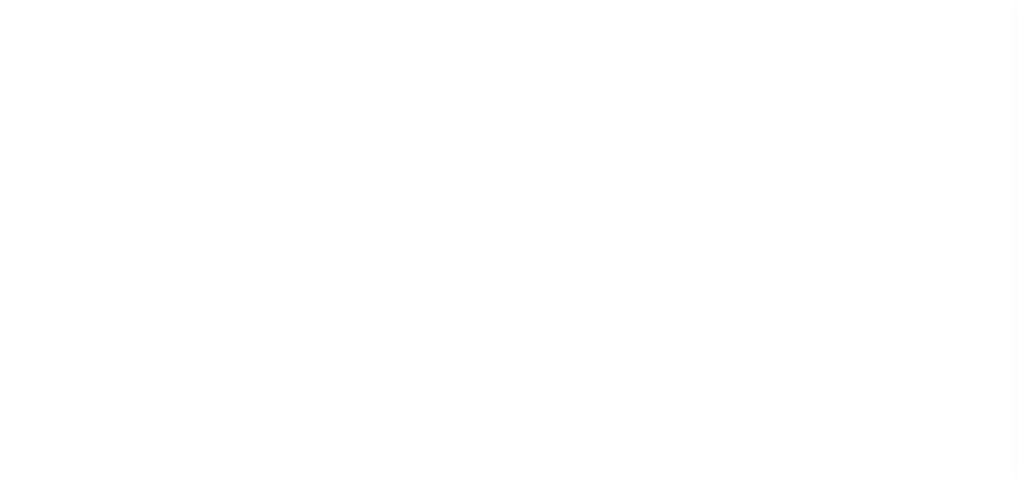
select select
checkbox input "false"
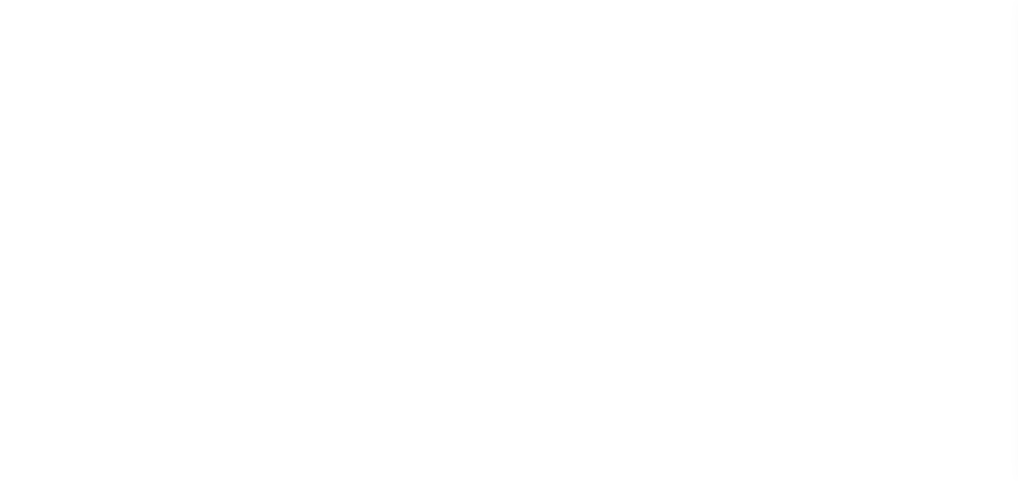
checkbox input "false"
type input "4102900000"
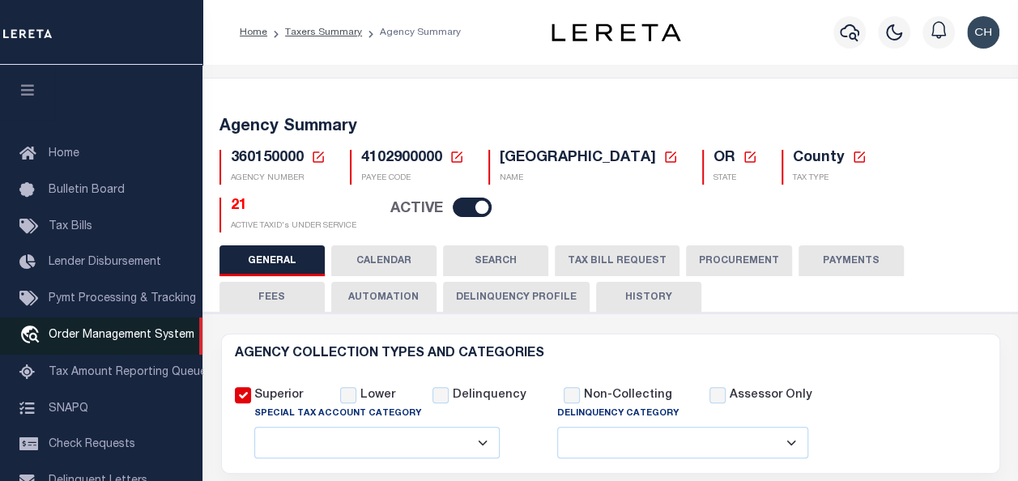
click at [73, 341] on span "Order Management System" at bounding box center [122, 335] width 146 height 11
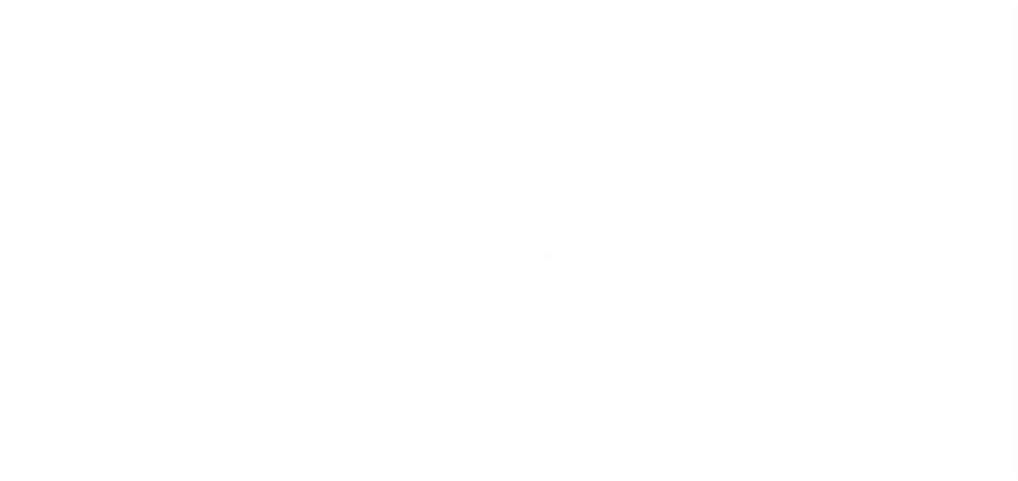
scroll to position [120, 0]
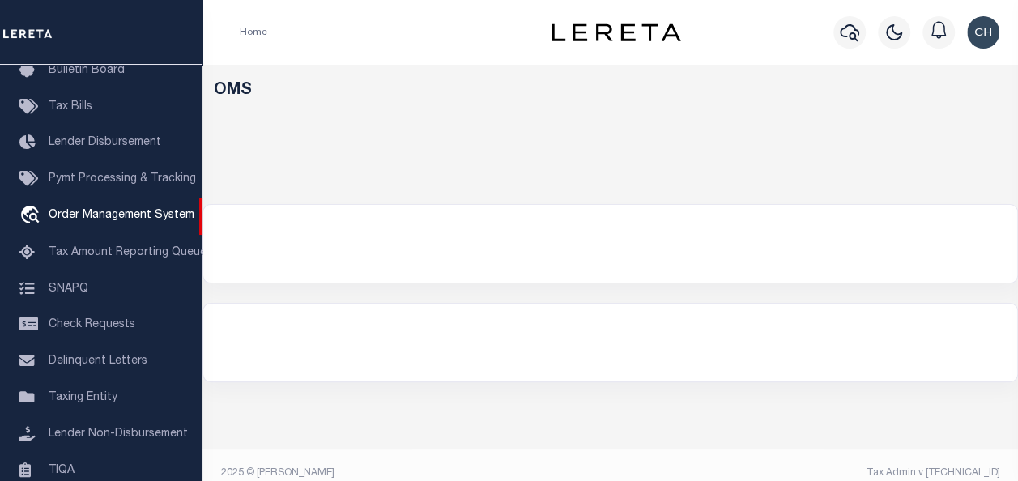
click at [369, 376] on div at bounding box center [610, 343] width 814 height 78
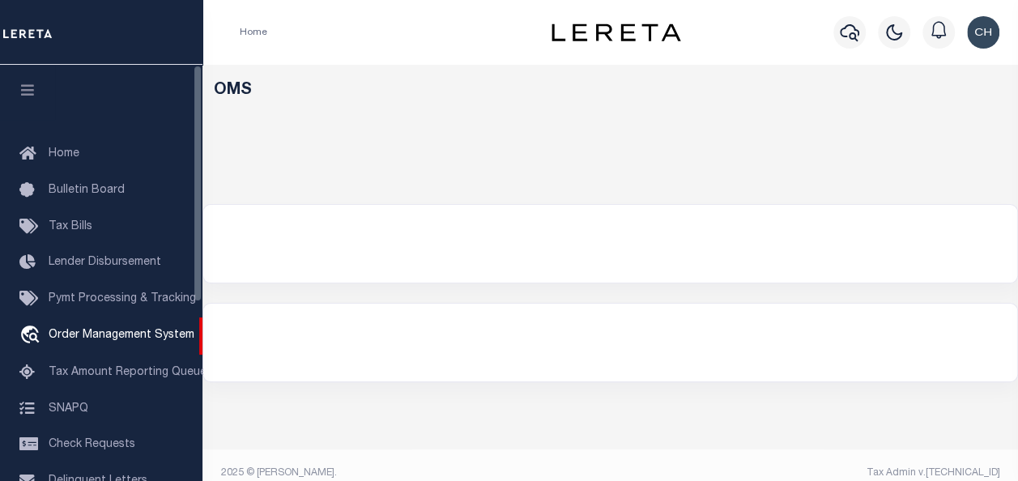
click at [29, 86] on icon "button" at bounding box center [28, 90] width 19 height 15
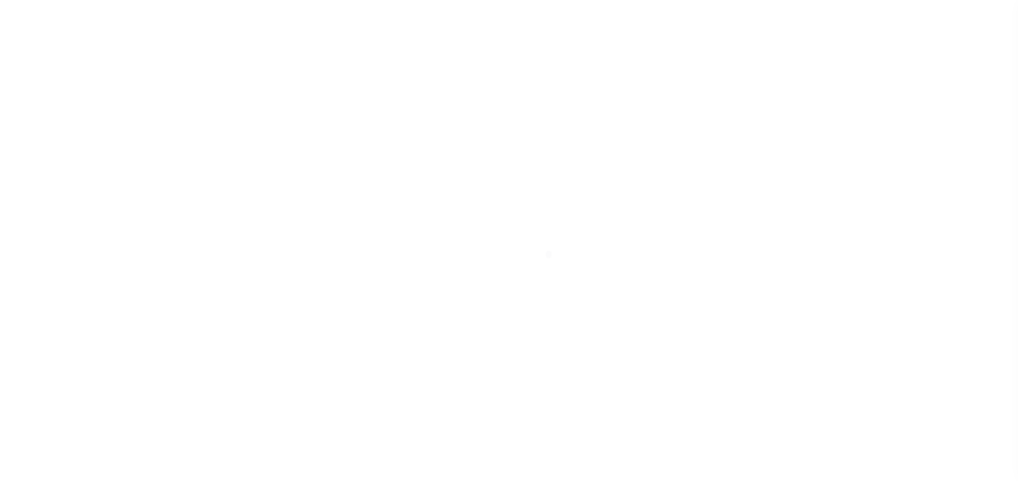
scroll to position [120, 0]
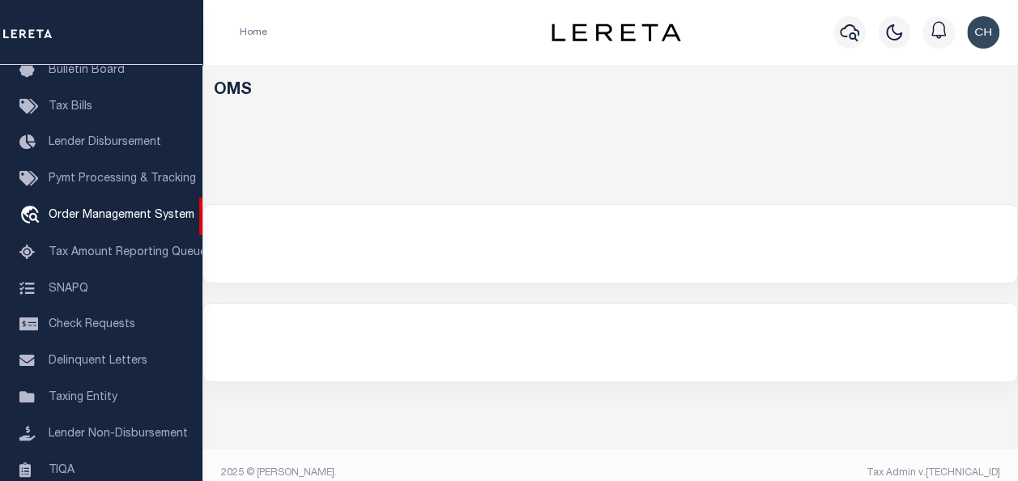
drag, startPoint x: 535, startPoint y: 241, endPoint x: 529, endPoint y: 261, distance: 20.3
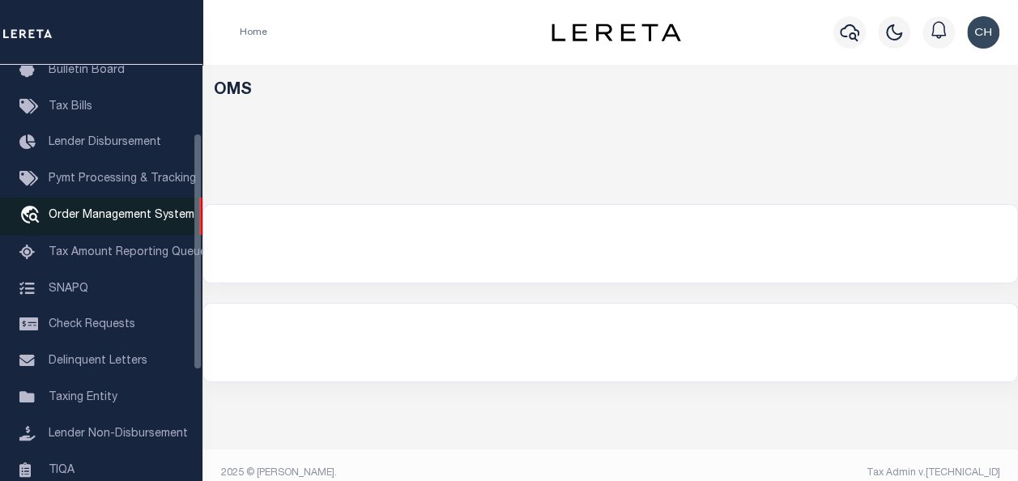
scroll to position [0, 0]
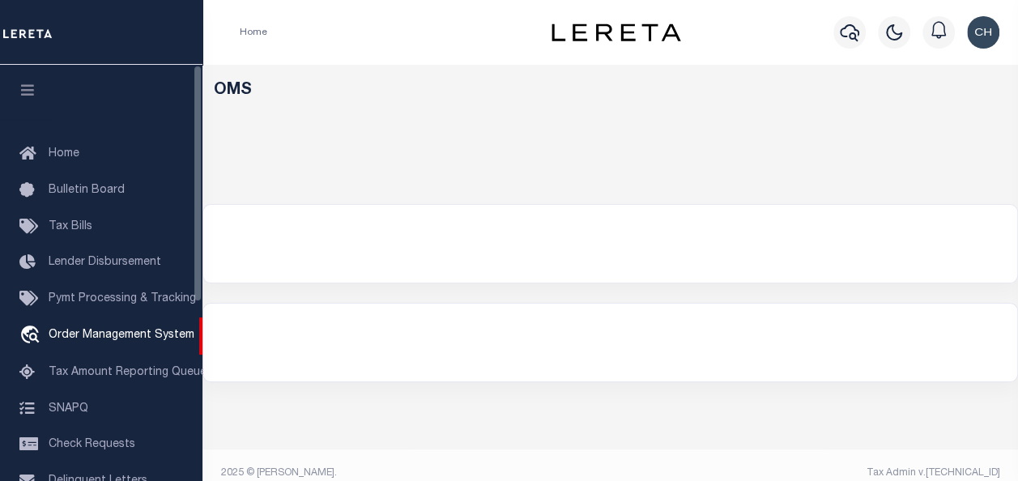
click at [23, 31] on img at bounding box center [27, 33] width 49 height 28
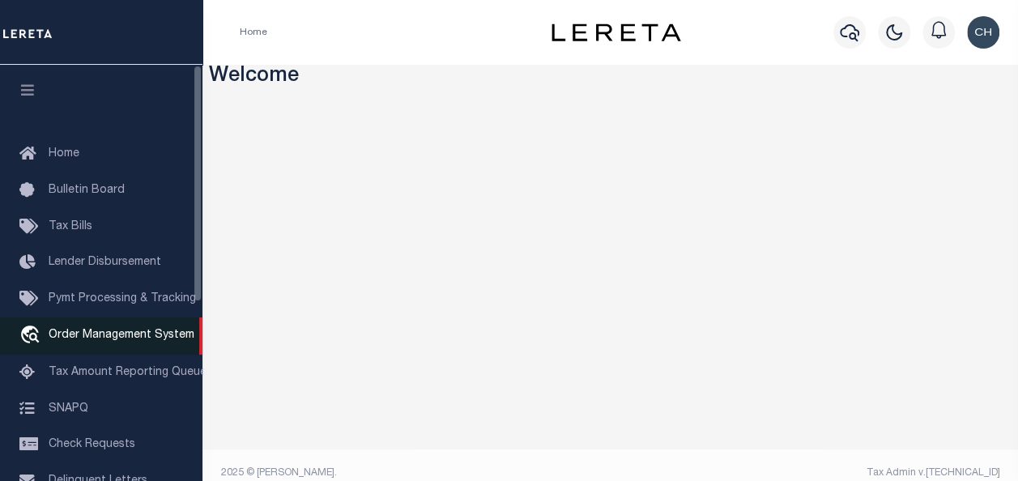
click at [115, 337] on span "Order Management System" at bounding box center [122, 335] width 146 height 11
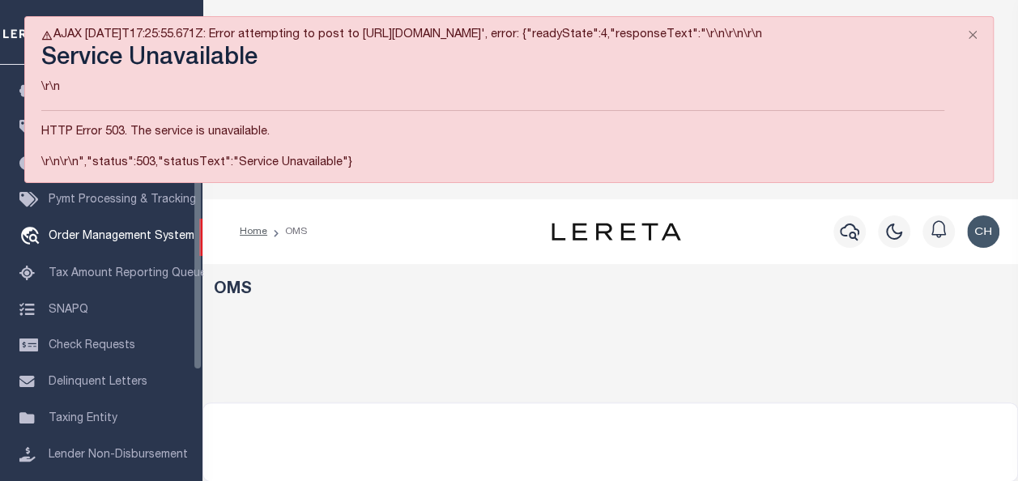
scroll to position [120, 0]
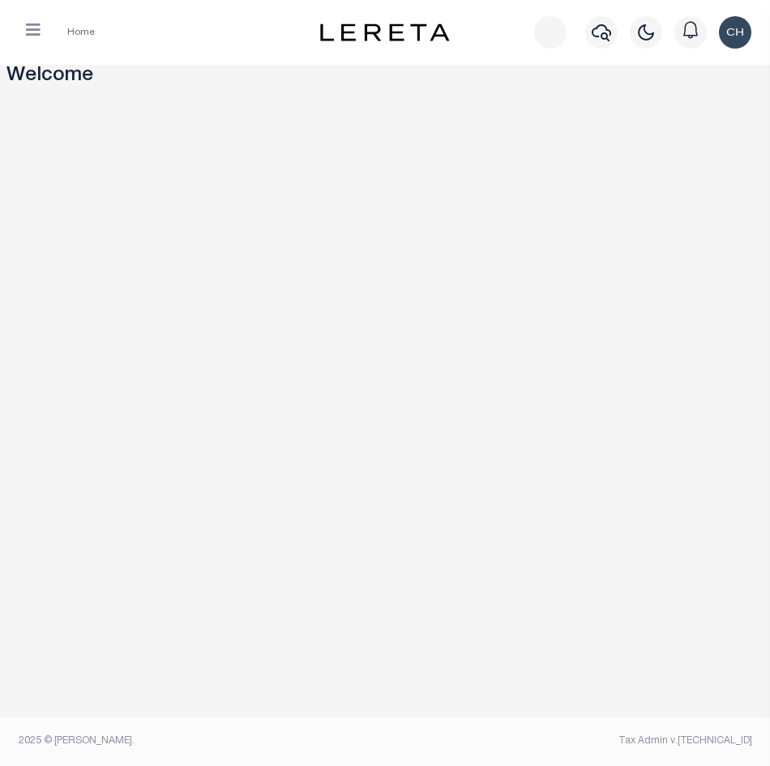
click at [37, 38] on icon "button" at bounding box center [33, 30] width 15 height 16
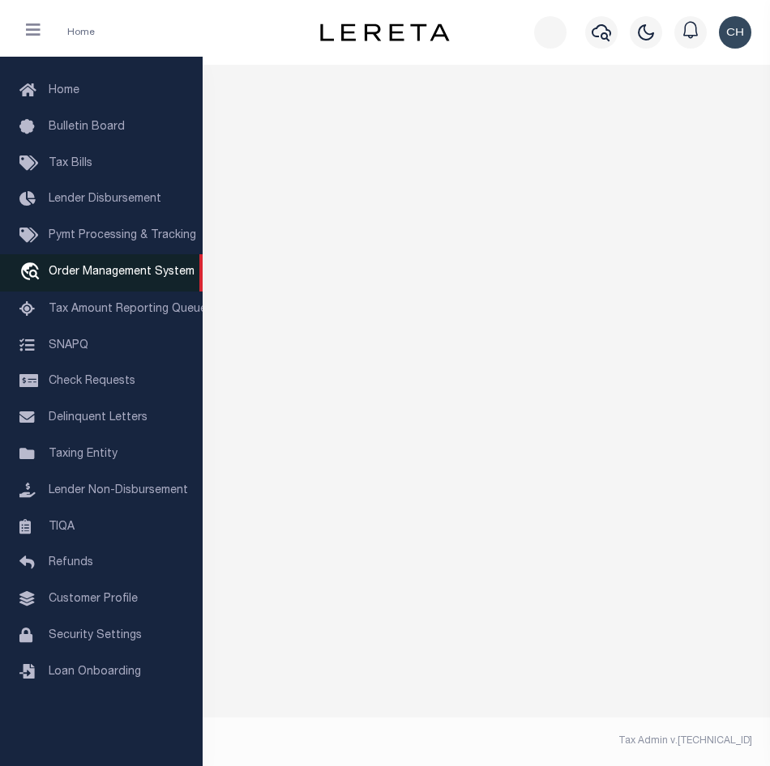
click at [79, 278] on span "Order Management System" at bounding box center [122, 272] width 146 height 11
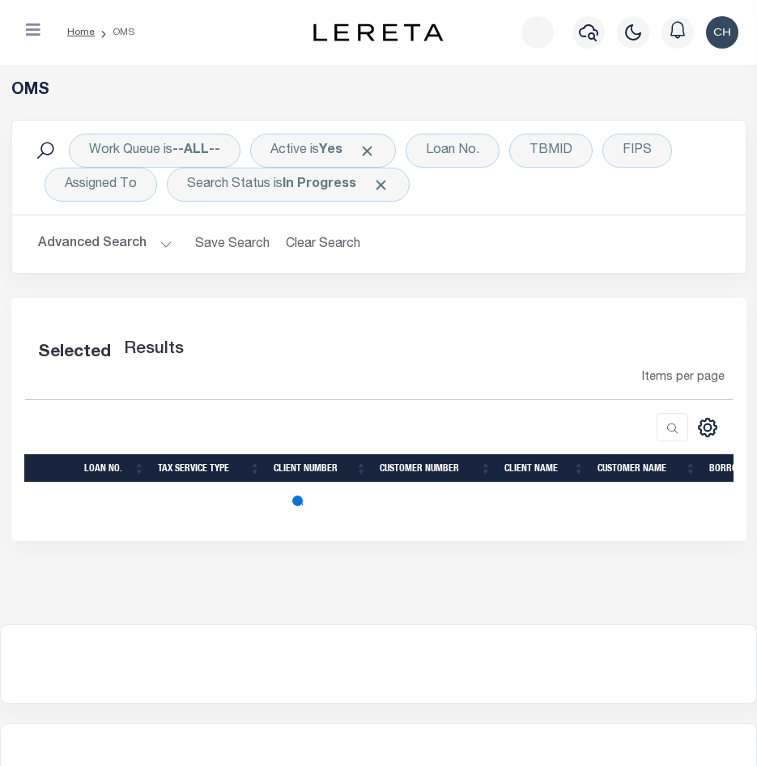
click at [161, 243] on button "Advanced Search" at bounding box center [105, 244] width 134 height 32
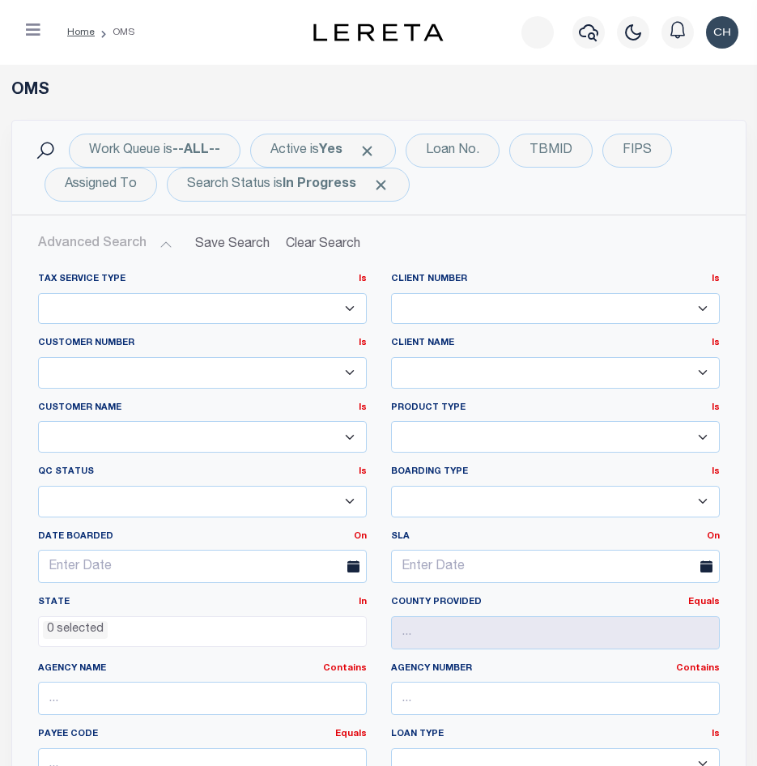
click at [161, 243] on button "Advanced Search" at bounding box center [105, 244] width 134 height 32
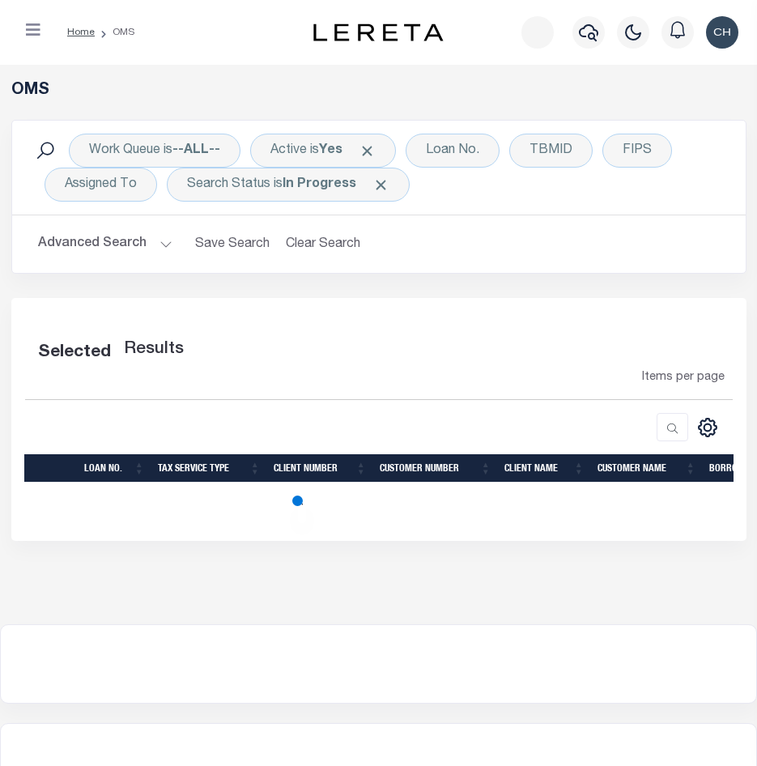
select select "200"
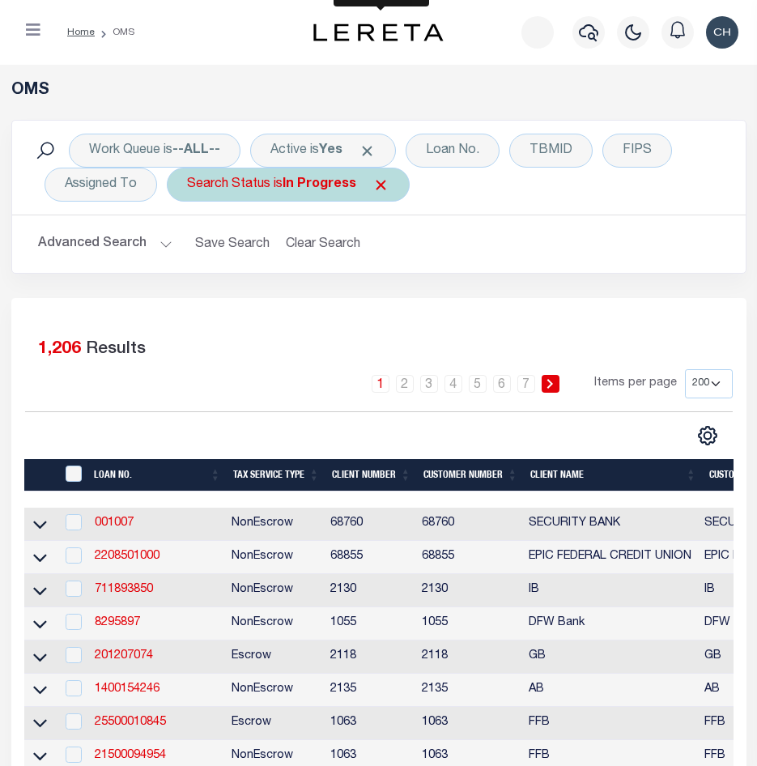
click at [385, 188] on span "Click to Remove" at bounding box center [381, 185] width 17 height 17
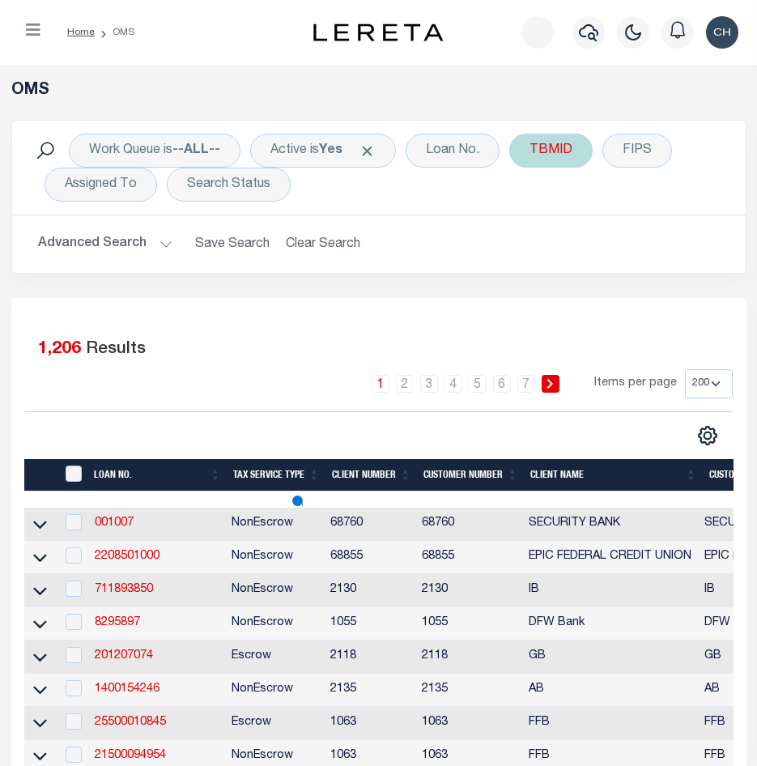
click at [546, 158] on div "TBMID" at bounding box center [551, 151] width 83 height 34
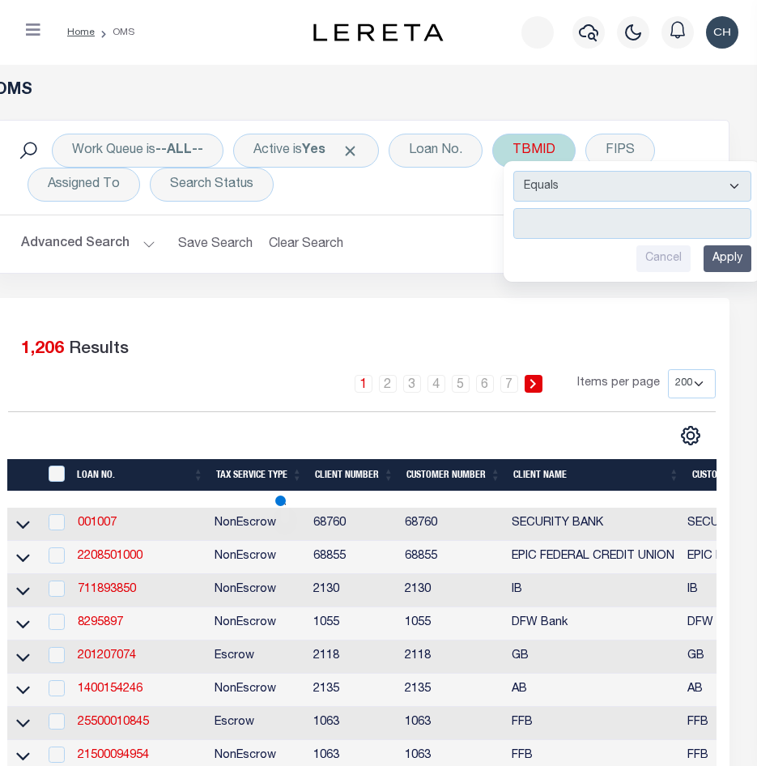
click at [553, 220] on input "number" at bounding box center [633, 223] width 238 height 31
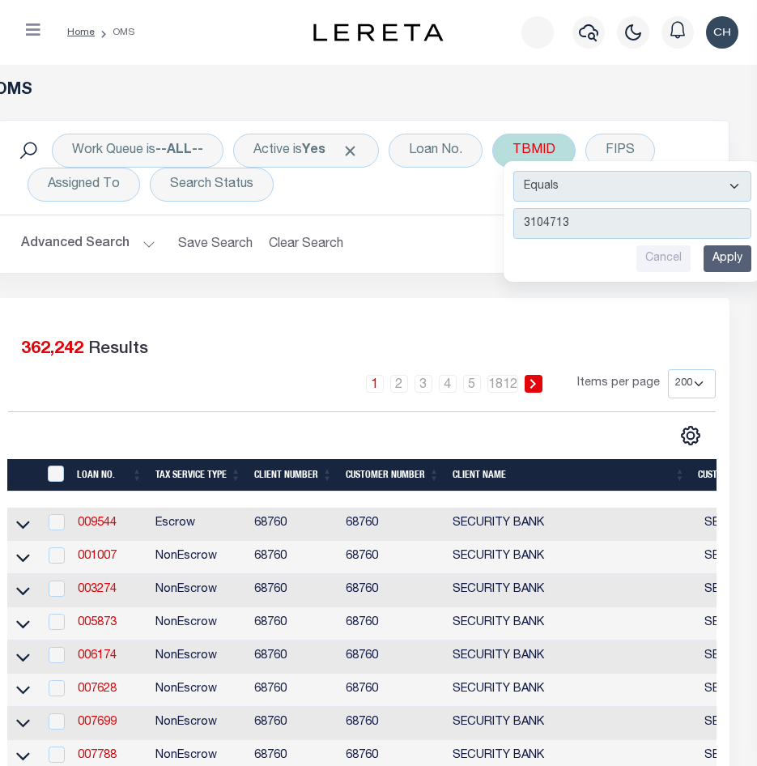
type input "3104713"
click at [745, 261] on input "Apply" at bounding box center [728, 258] width 48 height 27
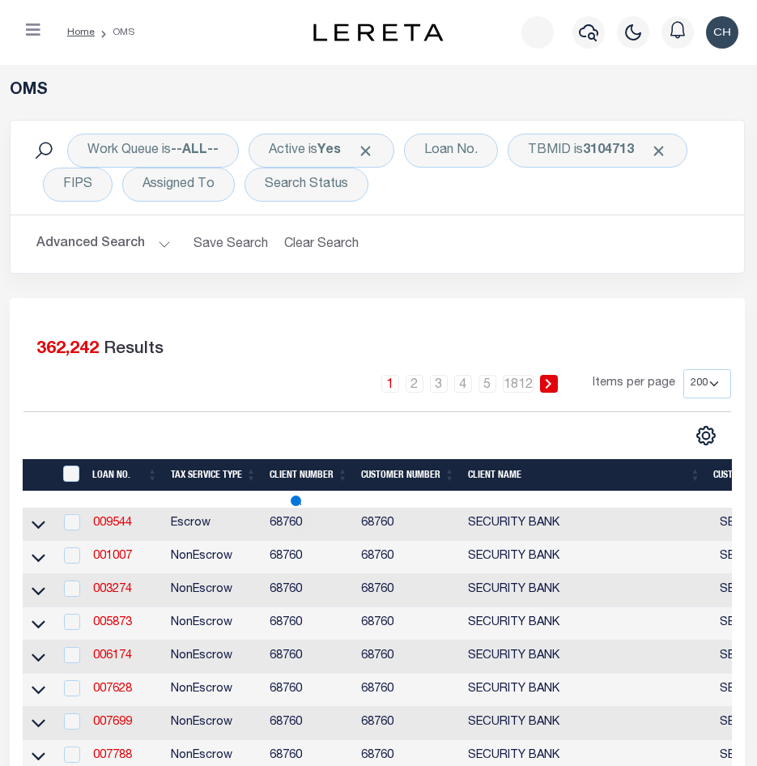
scroll to position [0, 2]
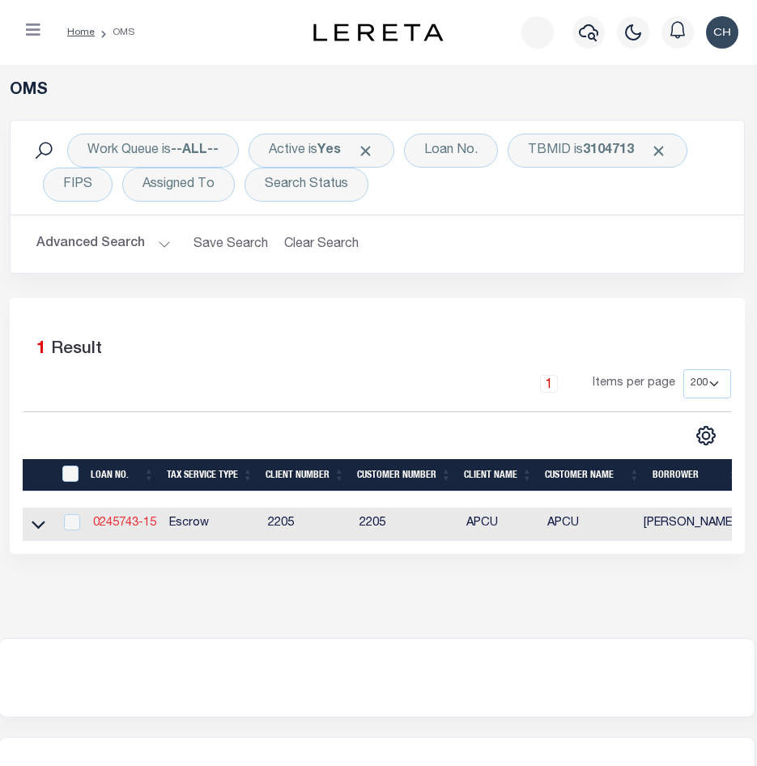
click at [108, 524] on link "0245743-15" at bounding box center [124, 523] width 63 height 11
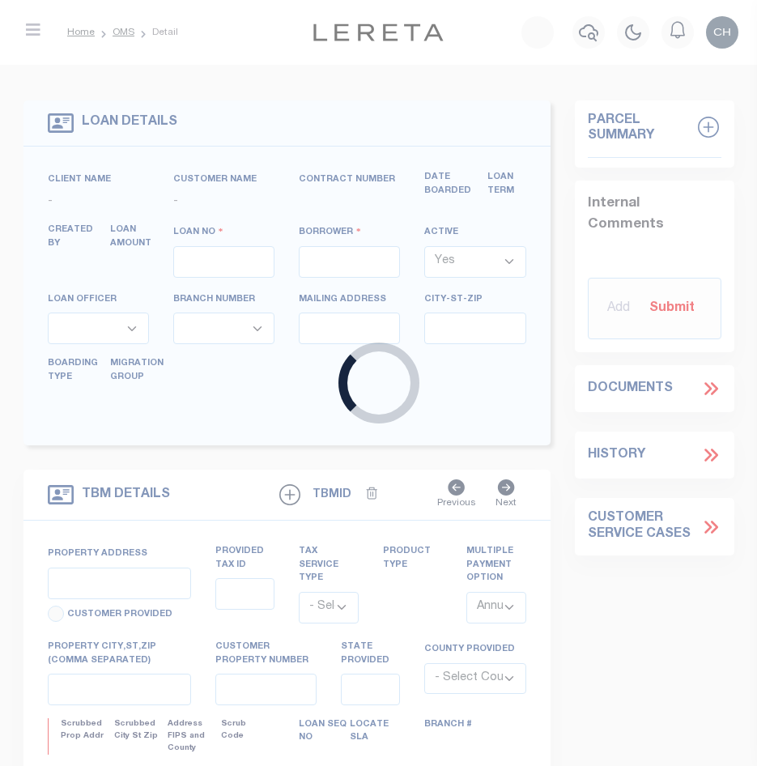
type input "0245743-15"
type input "LUCAS , RENEE"
select select
select select "Escrow"
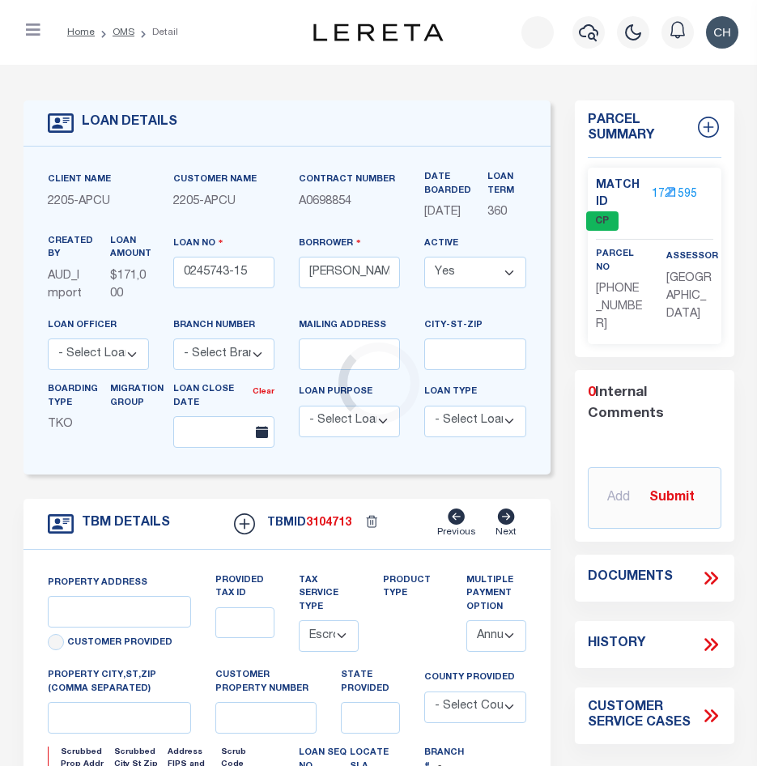
type input "2953 SPRING HILLS DR"
type input "10672615"
type input "MEDFORD OR 975045604"
type input "OR"
type textarea "Liability subject to parcel provided"
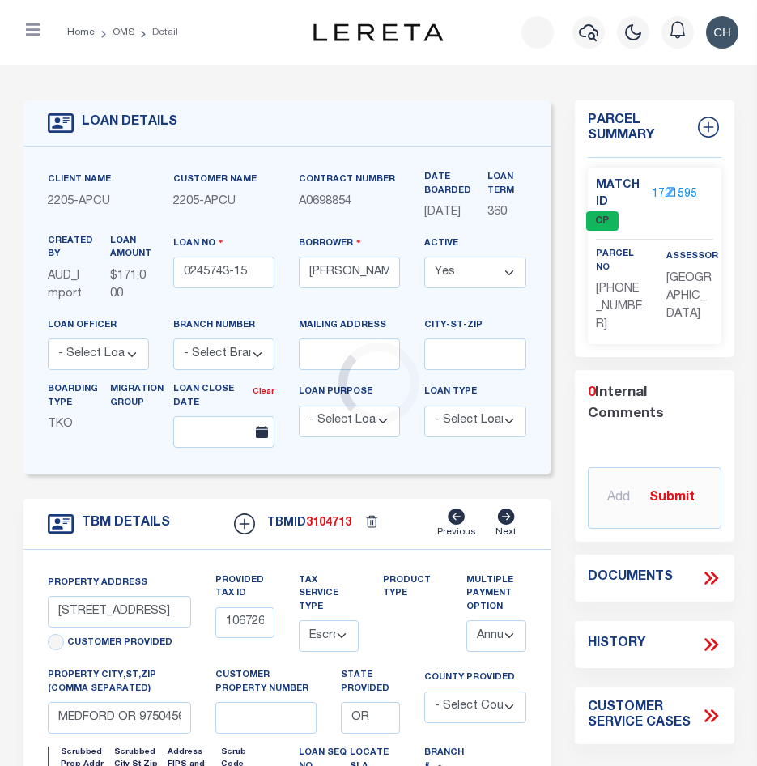
select select "3"
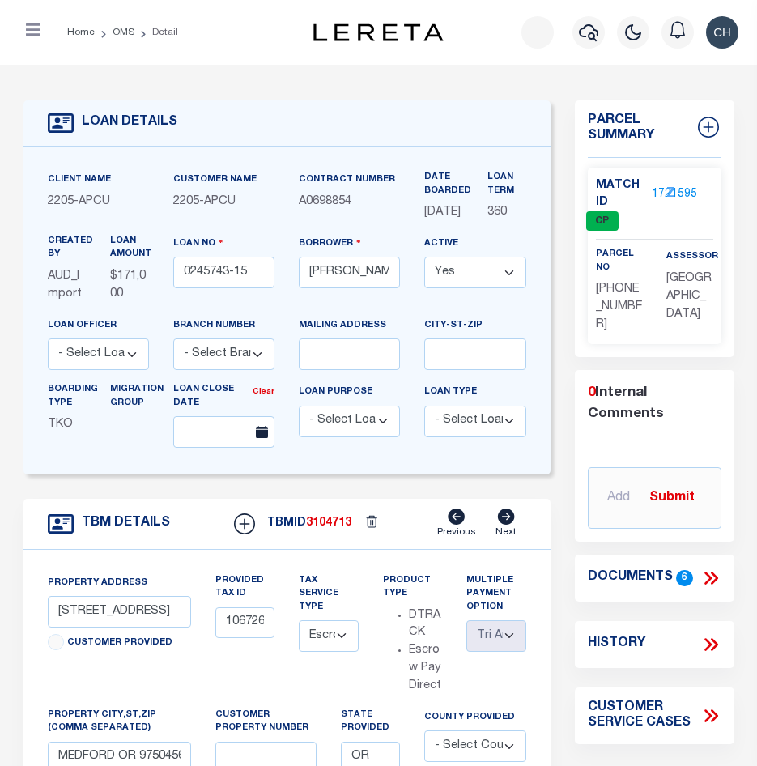
click at [29, 36] on icon "button" at bounding box center [33, 30] width 15 height 16
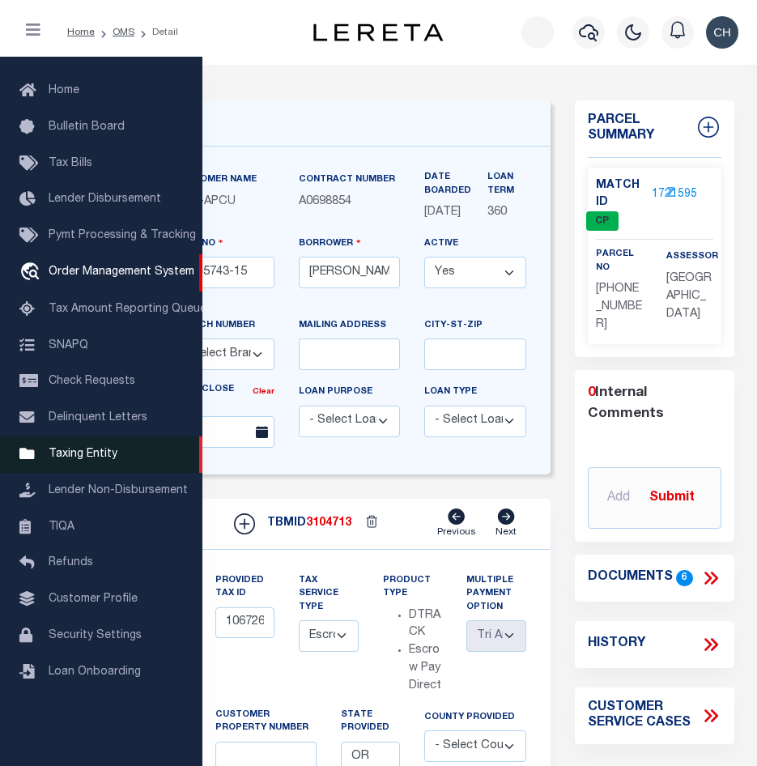
click at [86, 460] on span "Taxing Entity" at bounding box center [83, 454] width 69 height 11
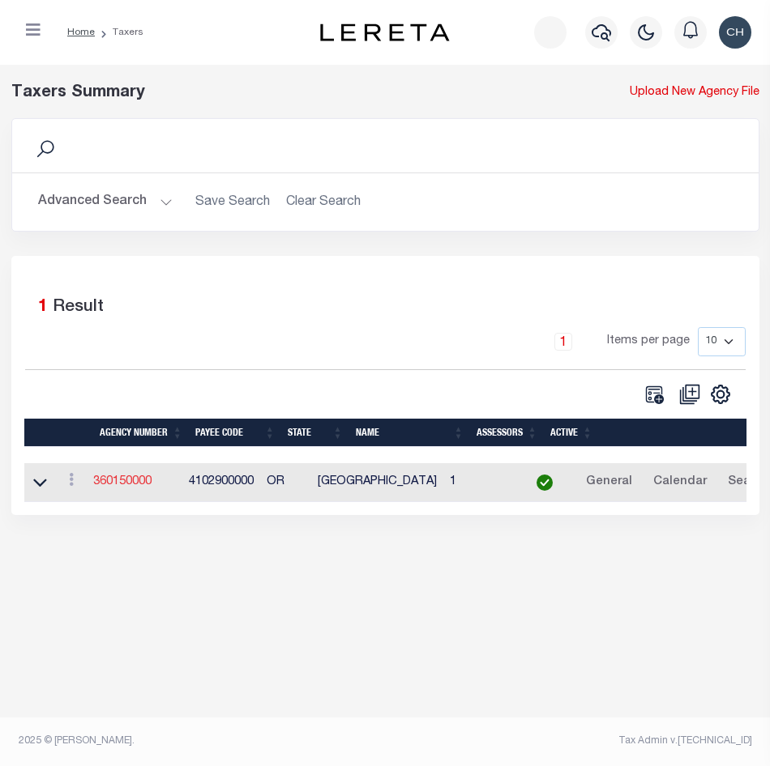
click at [113, 484] on link "360150000" at bounding box center [122, 481] width 58 height 11
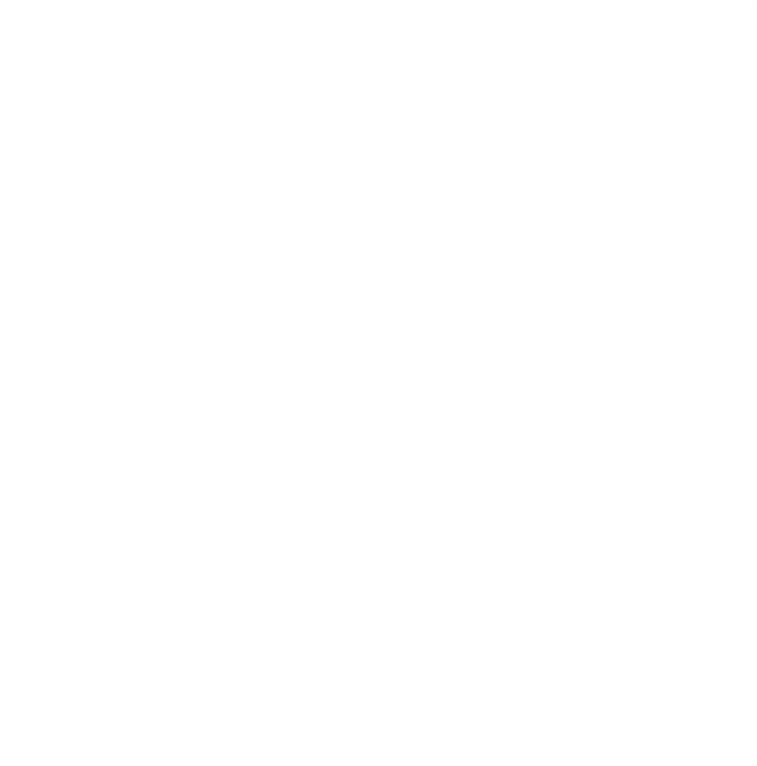
select select
checkbox input "false"
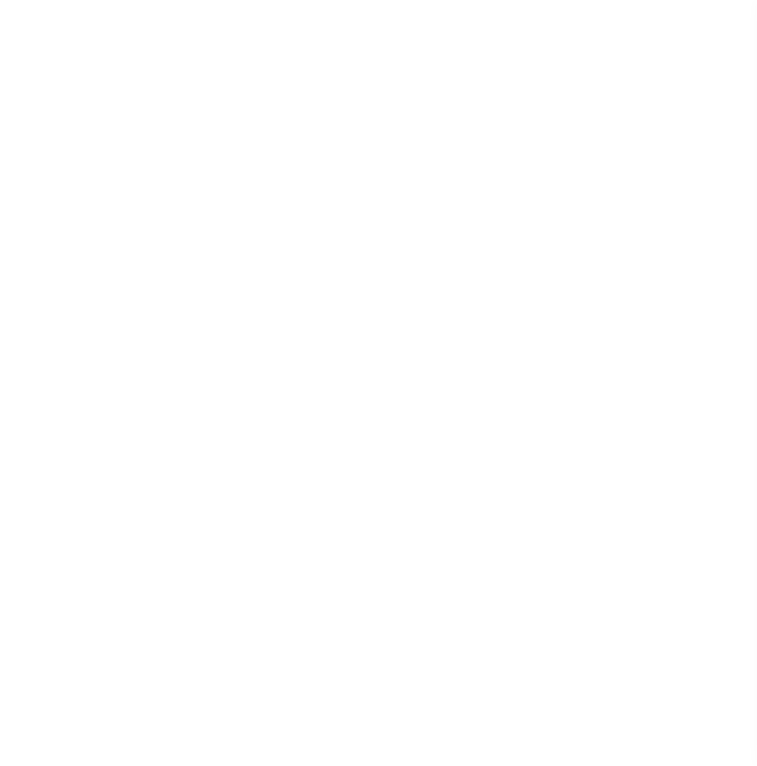
checkbox input "false"
type input "4102900000"
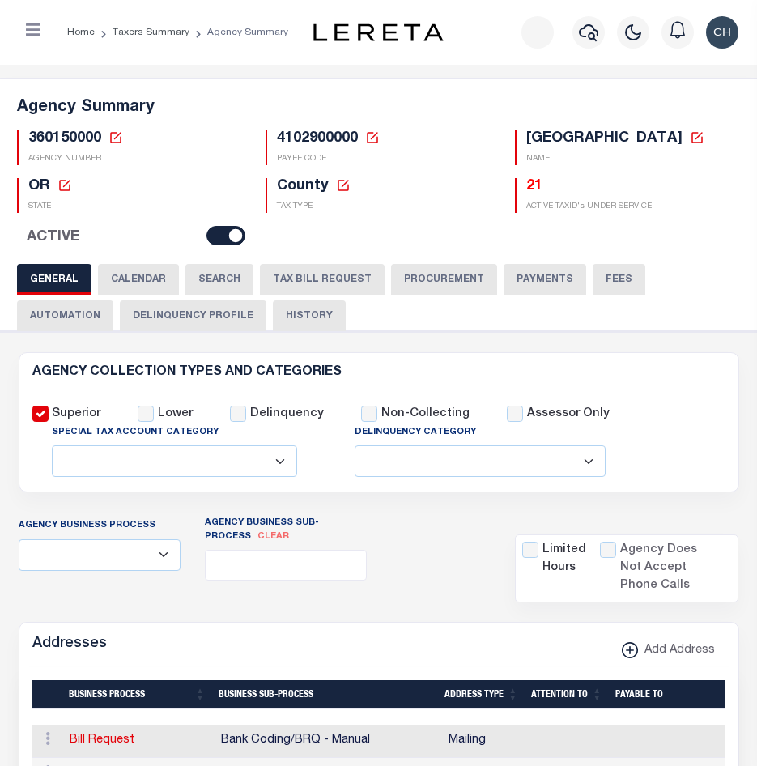
click at [324, 275] on button "TAX BILL REQUEST" at bounding box center [322, 279] width 125 height 31
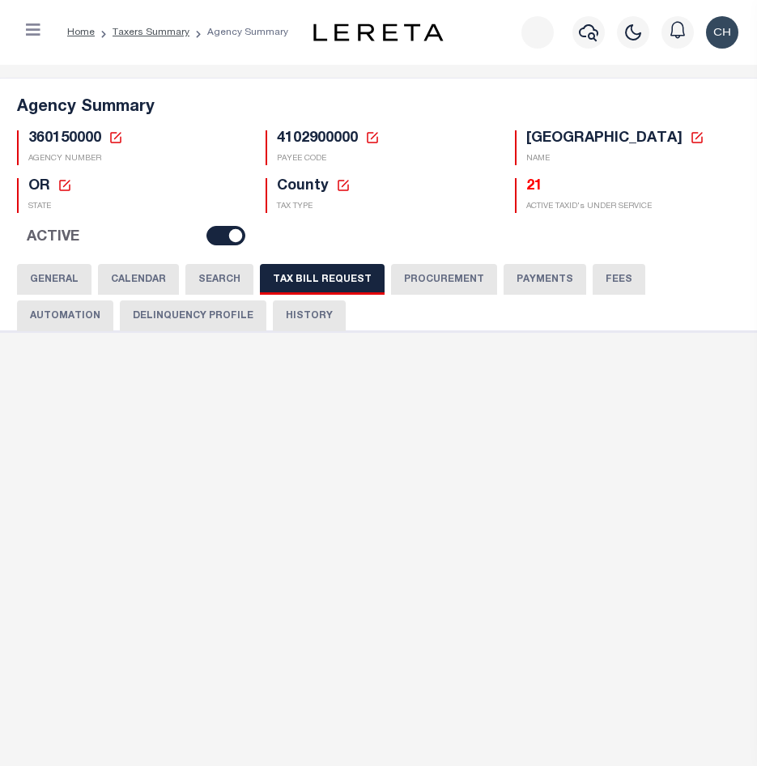
checkbox input "false"
select select "22"
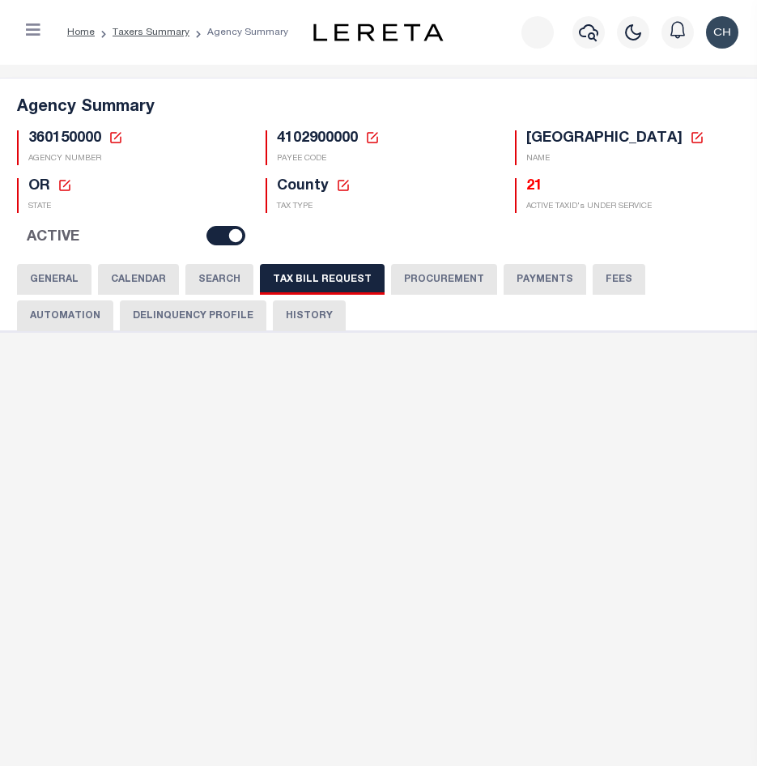
select select "true"
select select "9"
type input "LTS"
select select
type input "1"
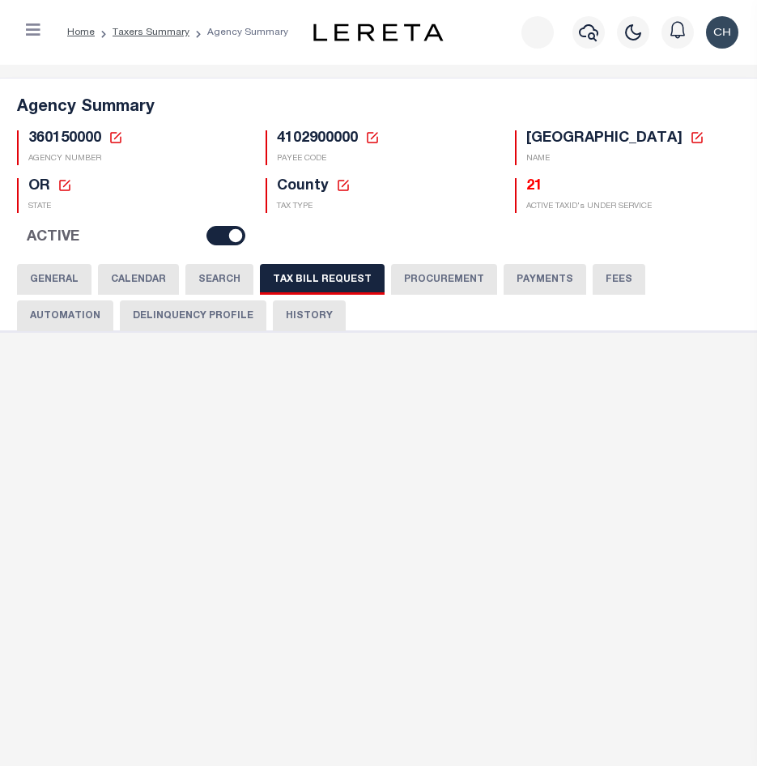
select select "4100743000"
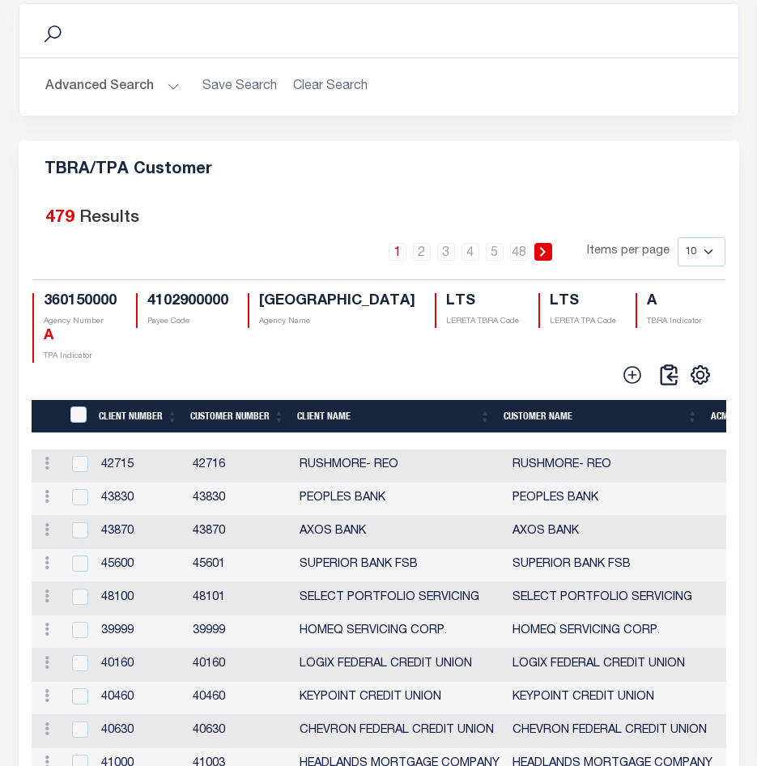
scroll to position [2088, 0]
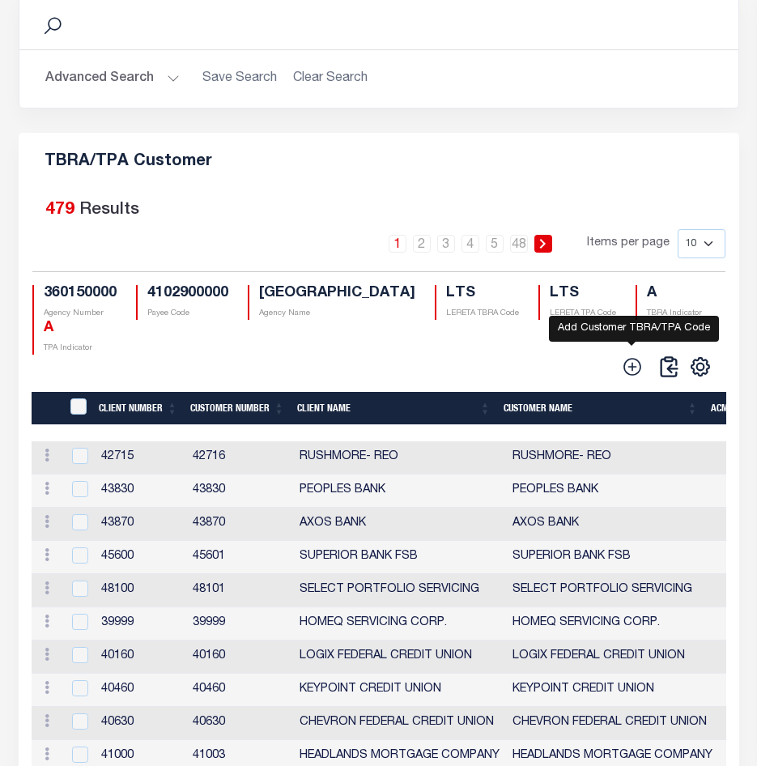
click at [635, 377] on icon at bounding box center [632, 366] width 21 height 21
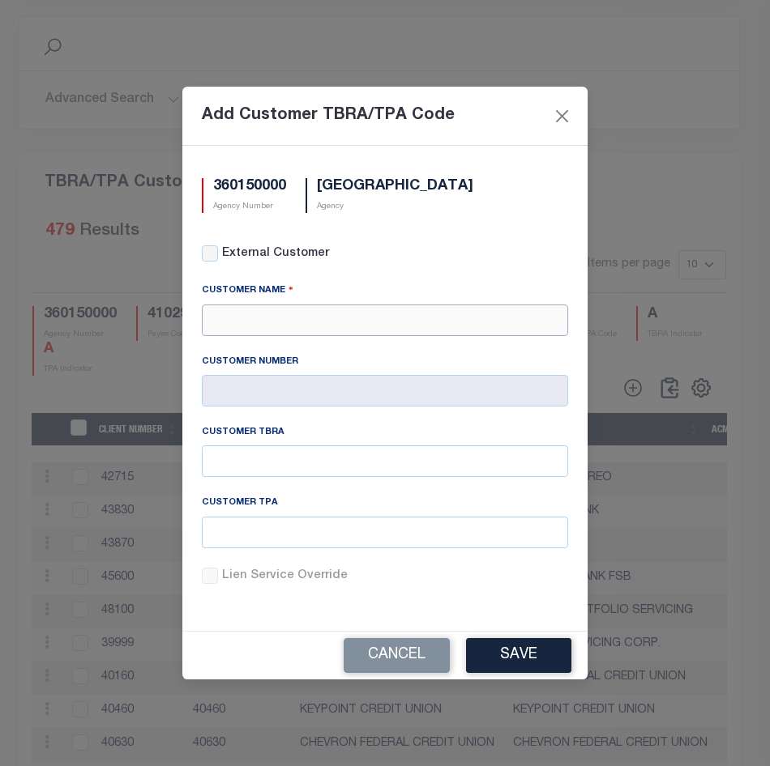
click at [318, 321] on input "text" at bounding box center [385, 321] width 366 height 32
click at [294, 346] on div "APCU" at bounding box center [385, 349] width 365 height 26
type input "APCU"
type input "2205"
type input "APCU"
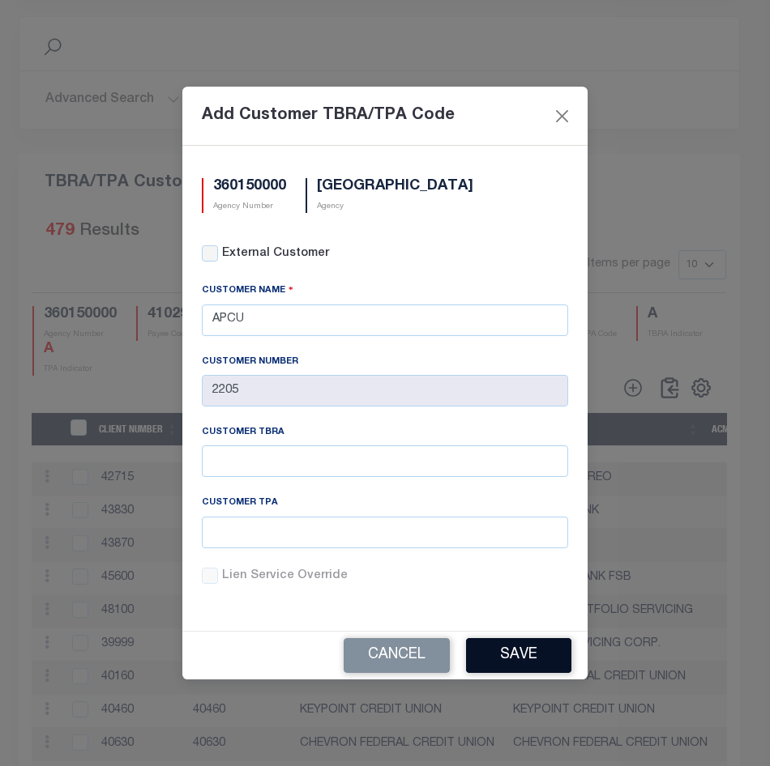
click at [526, 647] on button "Save" at bounding box center [518, 655] width 105 height 35
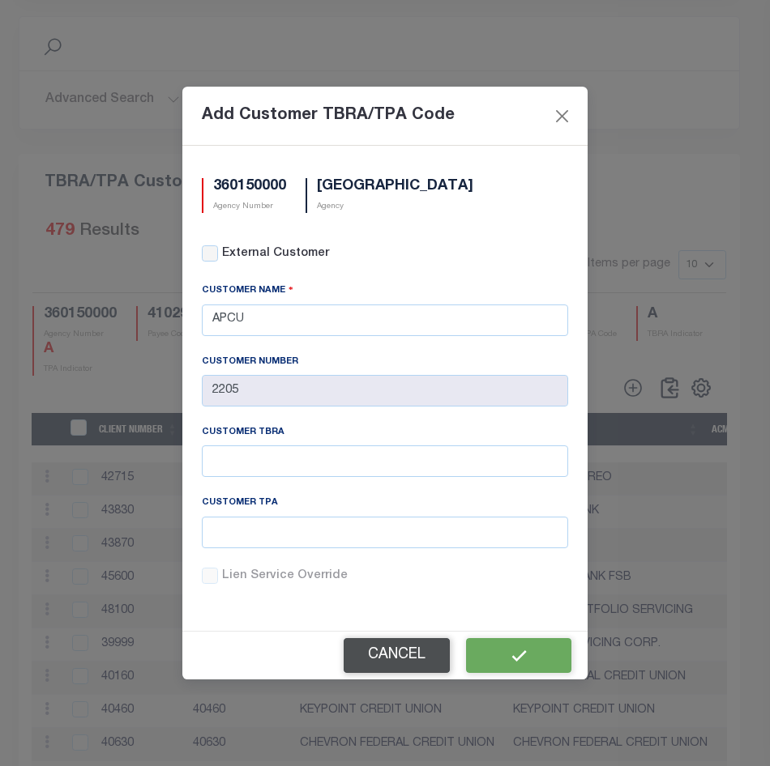
click at [392, 660] on button "Cancel" at bounding box center [396, 655] width 106 height 35
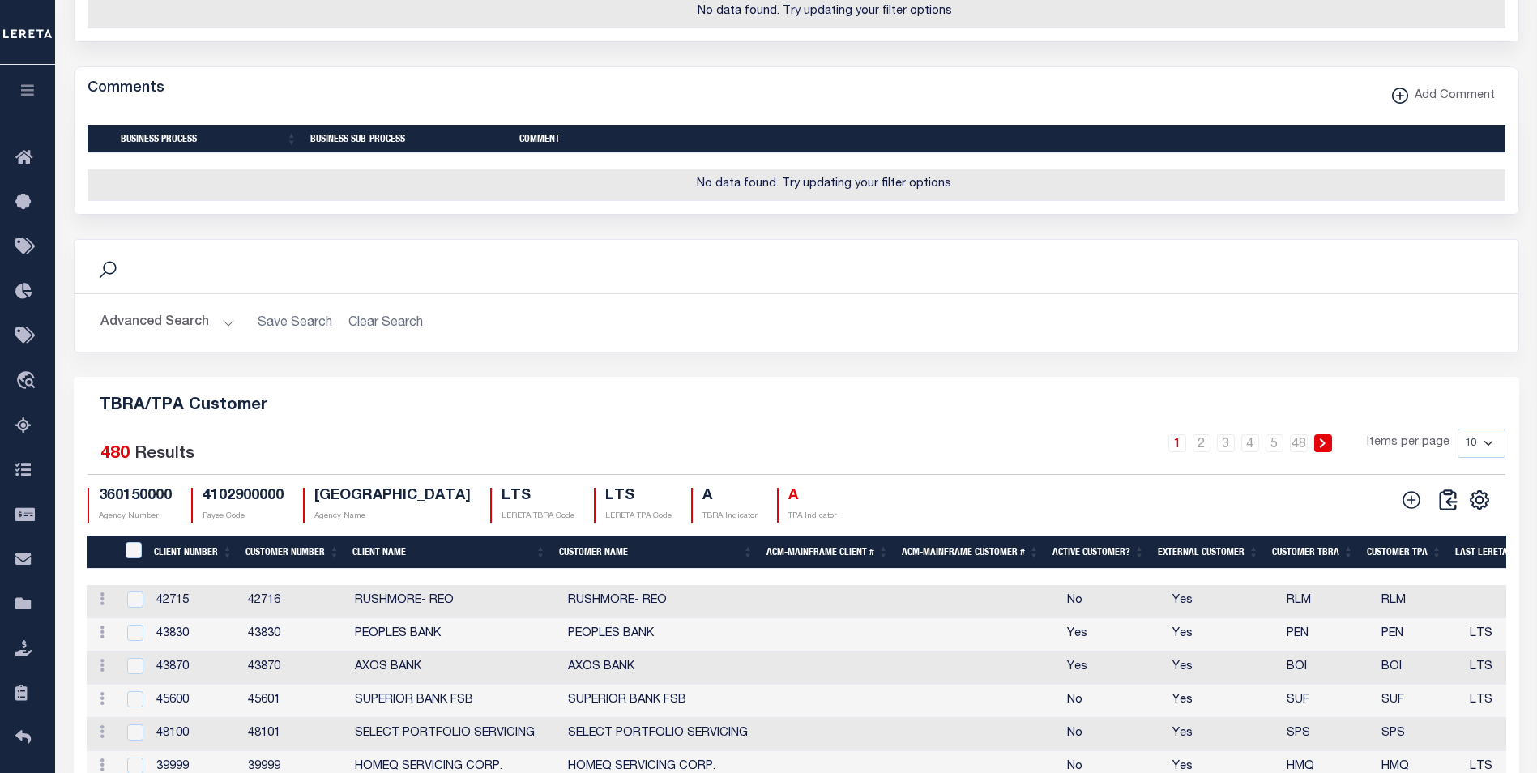
scroll to position [1165, 0]
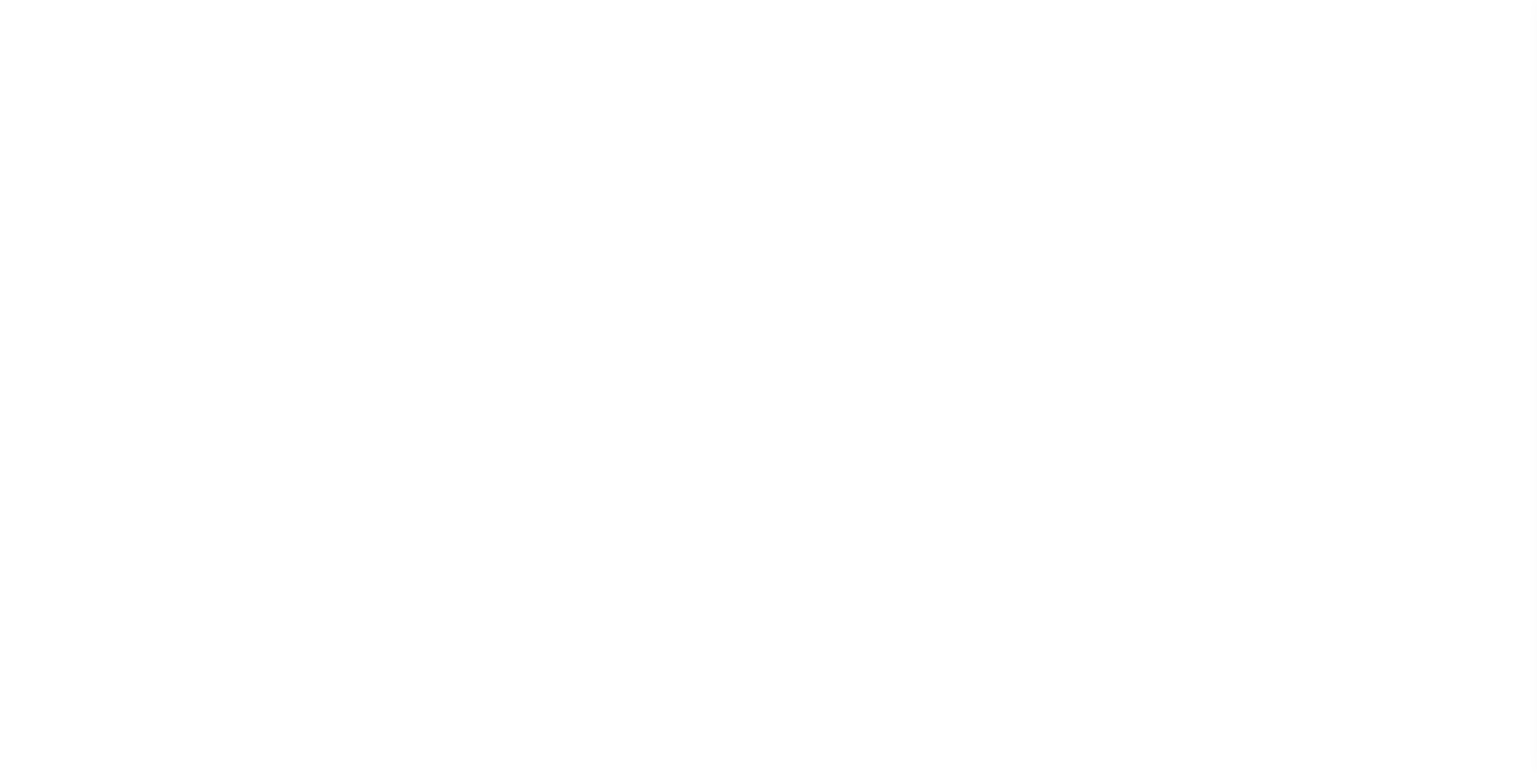
select select
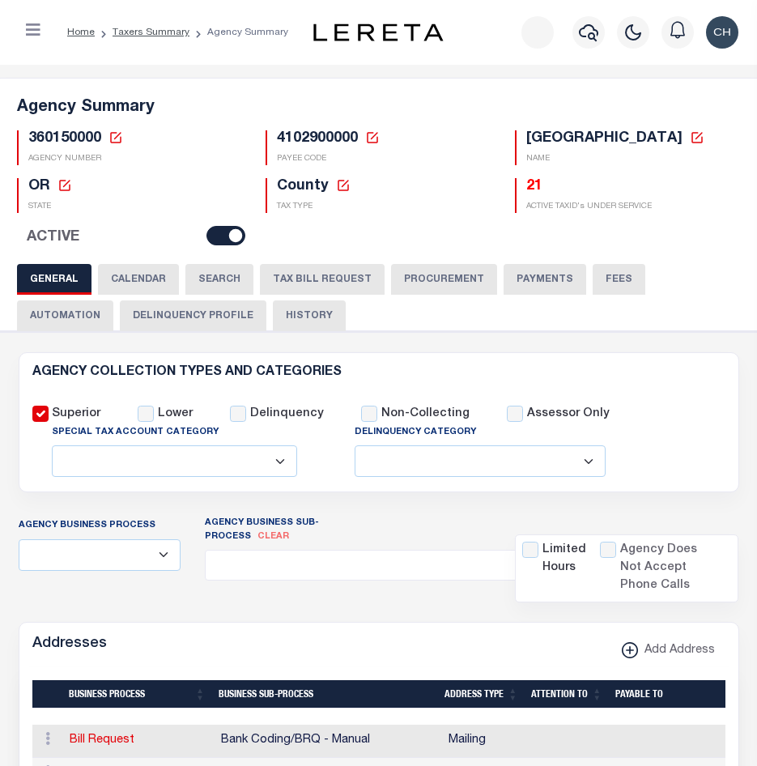
click at [322, 277] on button "TAX BILL REQUEST" at bounding box center [322, 279] width 125 height 31
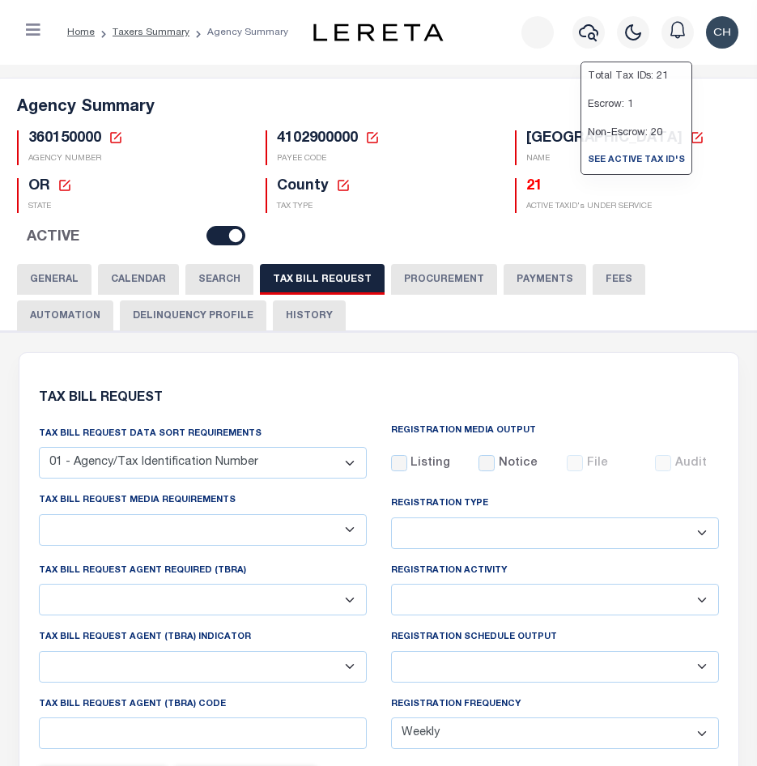
checkbox input "false"
select select "22"
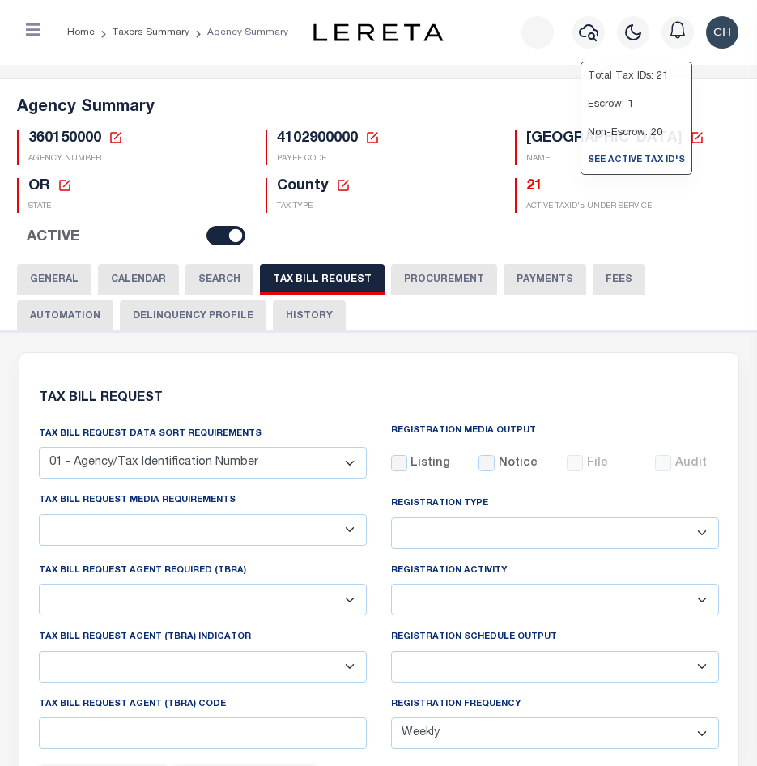
select select "true"
select select "9"
type input "LTS"
select select
type input "1"
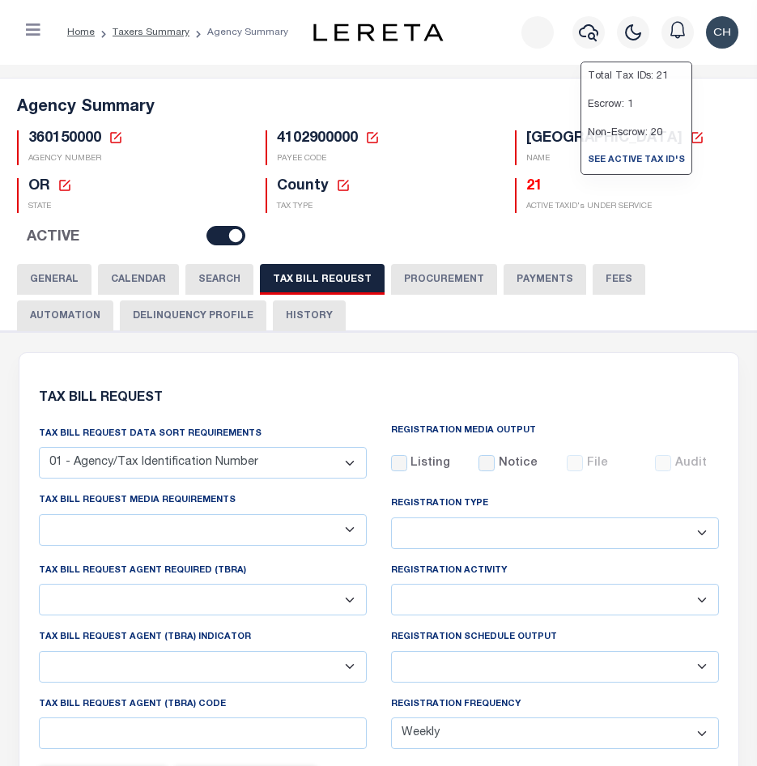
select select "4100743000"
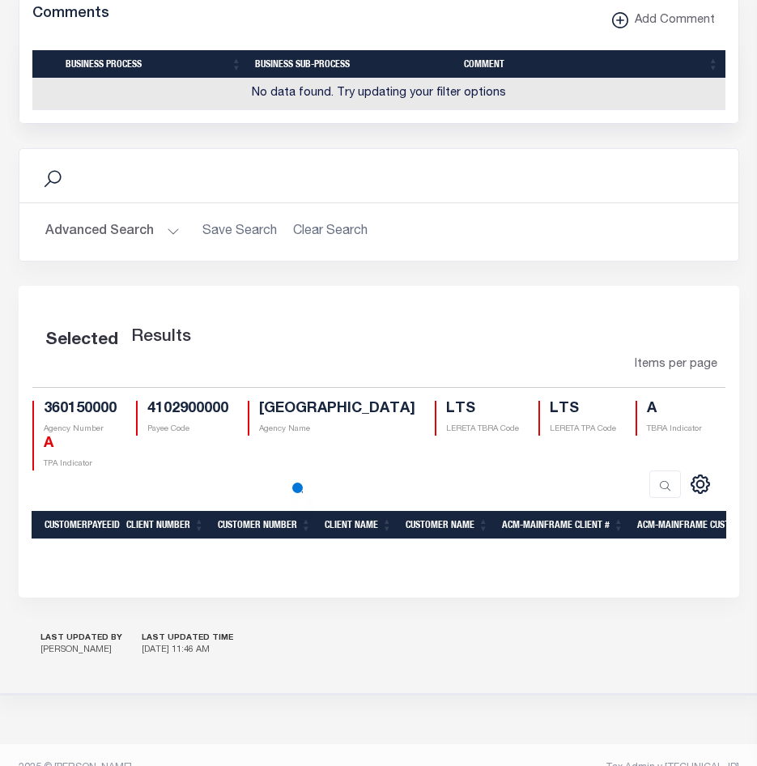
scroll to position [1946, 0]
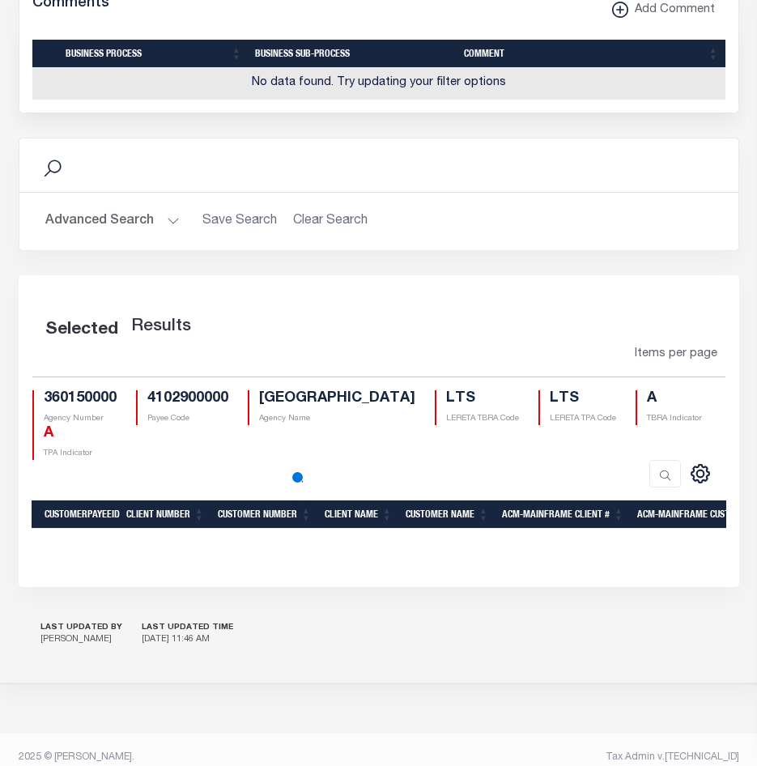
click at [502, 663] on div "LAST UPDATED BY [PERSON_NAME] LAST UPDATED TIME [DATE] 11:46 AM" at bounding box center [379, 635] width 721 height 57
click at [453, 377] on div "Items per page" at bounding box center [378, 361] width 693 height 31
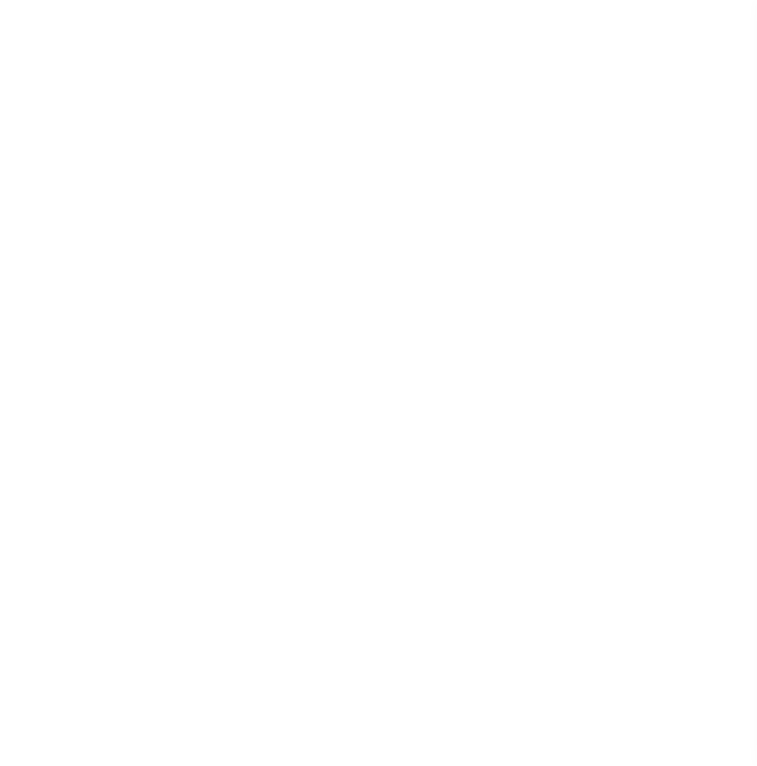
select select
checkbox input "false"
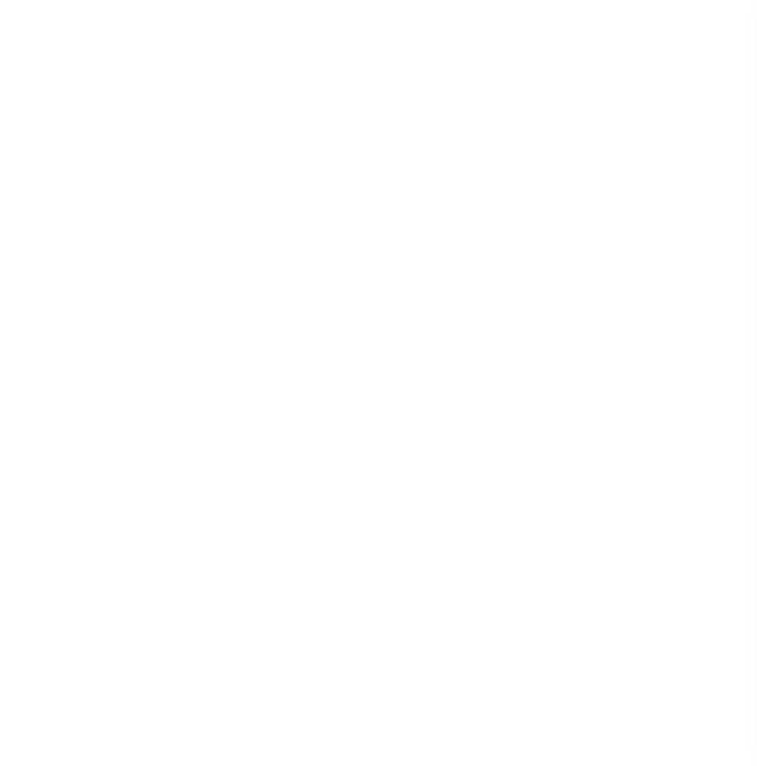
checkbox input "false"
type input "4102900000"
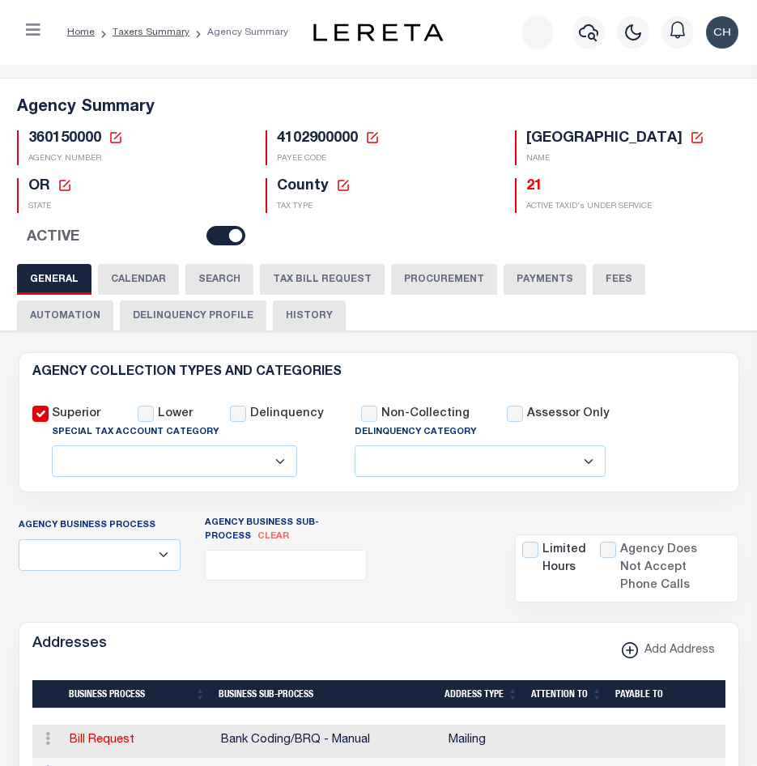
click at [309, 283] on button "TAX BILL REQUEST" at bounding box center [322, 279] width 125 height 31
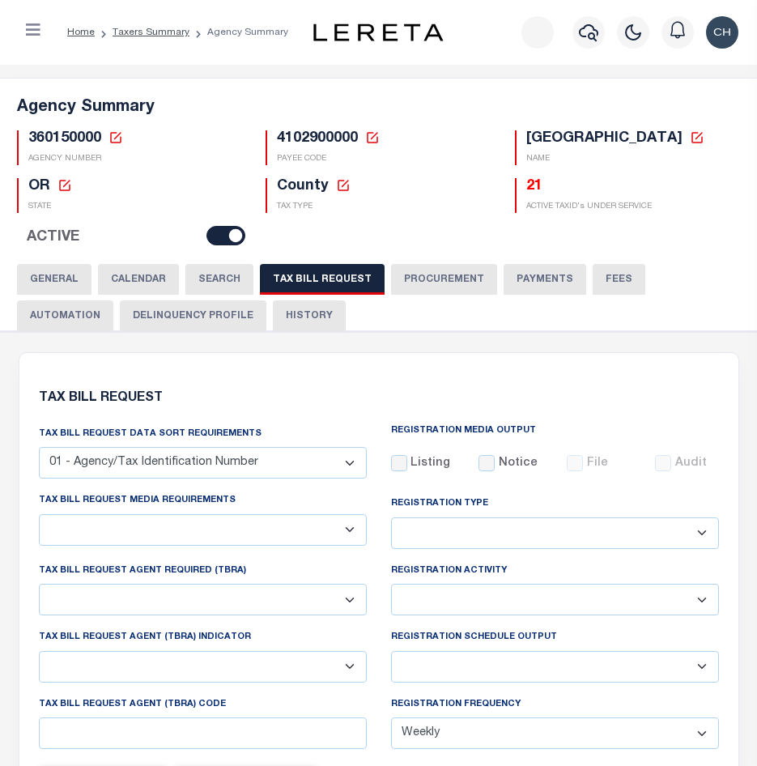
checkbox input "false"
select select "22"
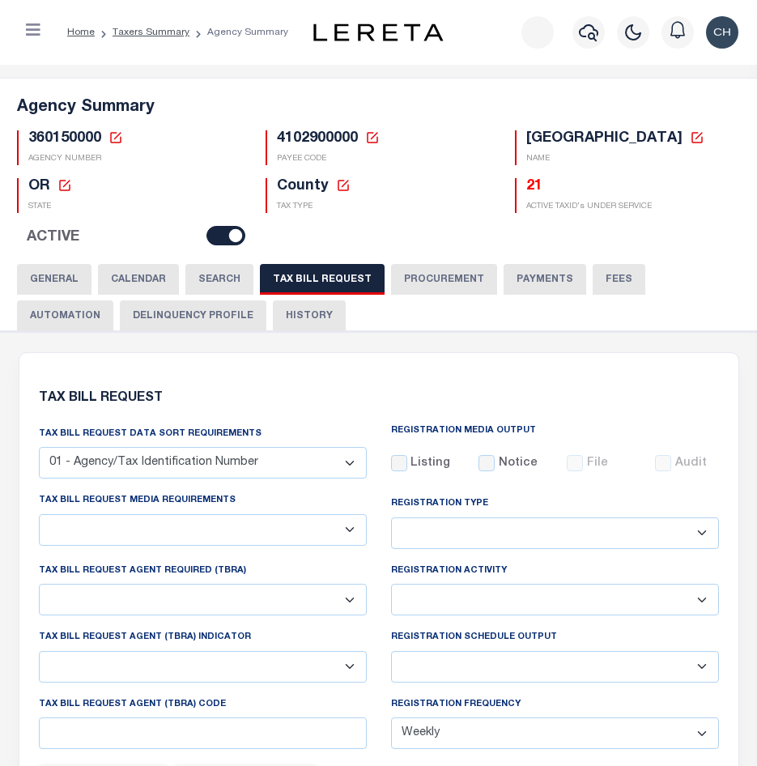
select select "true"
select select "9"
type input "LTS"
select select
type input "1"
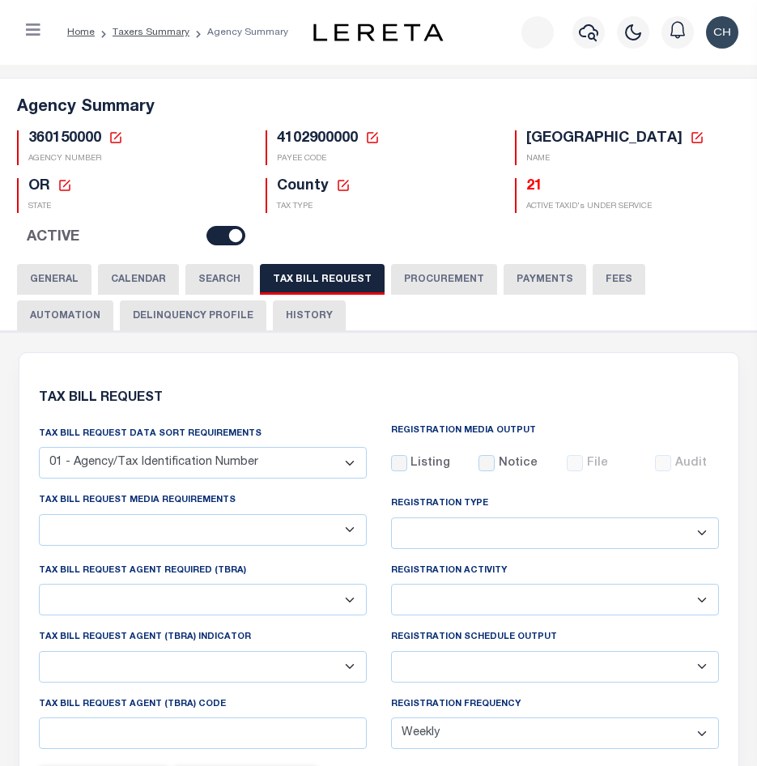
select select "4100743000"
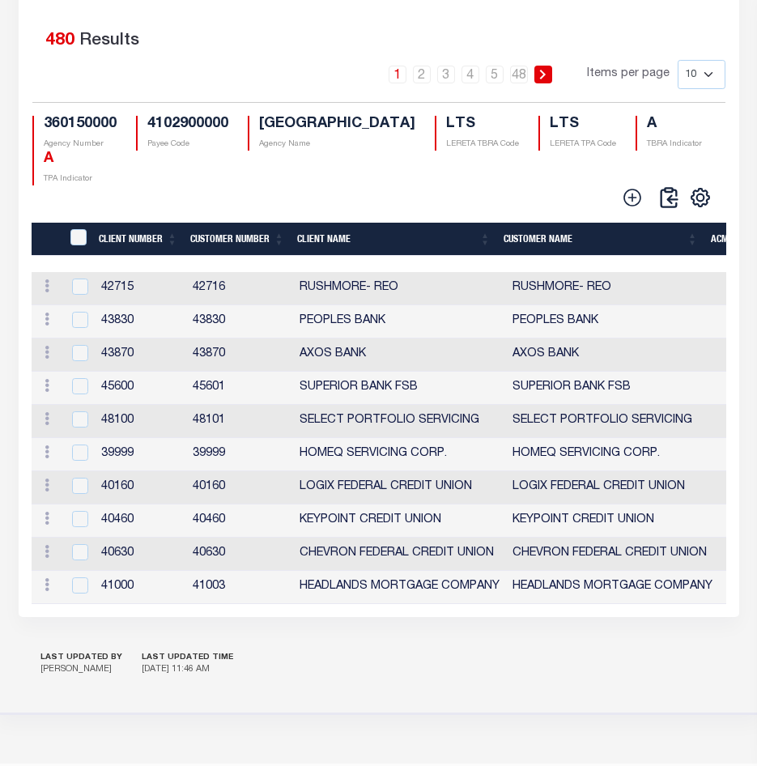
scroll to position [2268, 0]
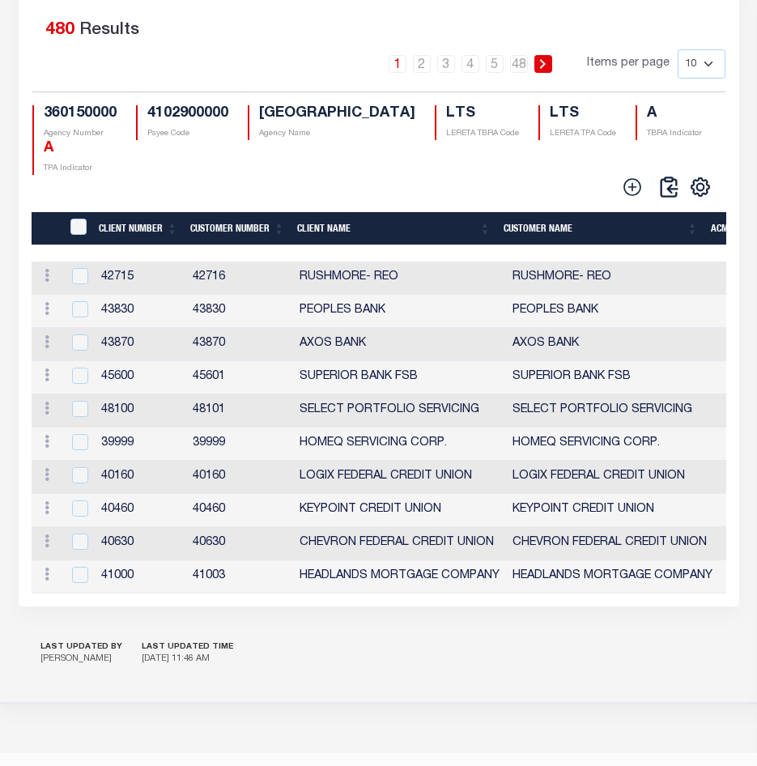
click at [488, 245] on th "Client Name" at bounding box center [394, 228] width 206 height 33
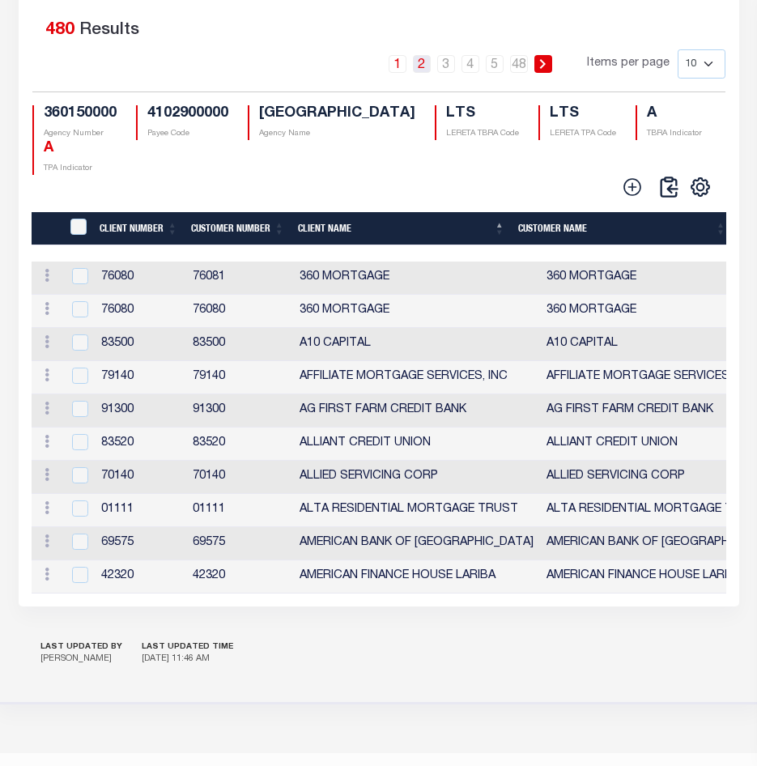
click at [426, 73] on link "2" at bounding box center [422, 64] width 18 height 18
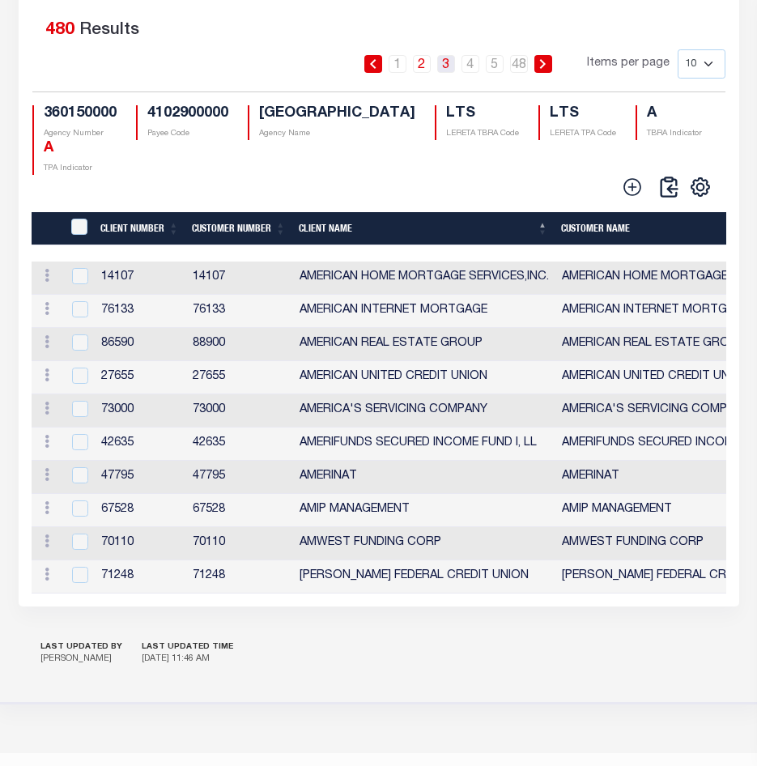
click at [452, 73] on link "3" at bounding box center [446, 64] width 18 height 18
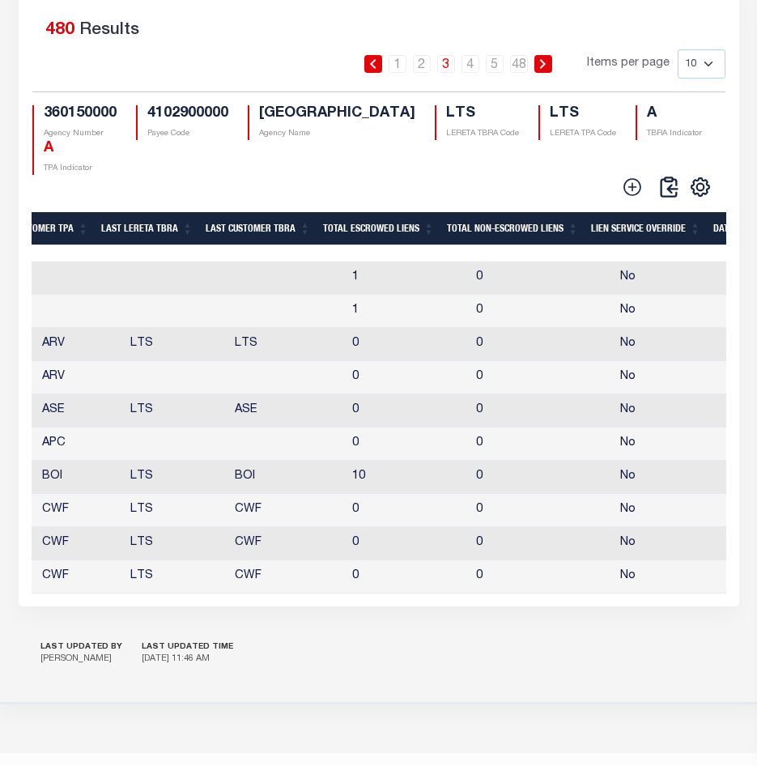
scroll to position [0, 1482]
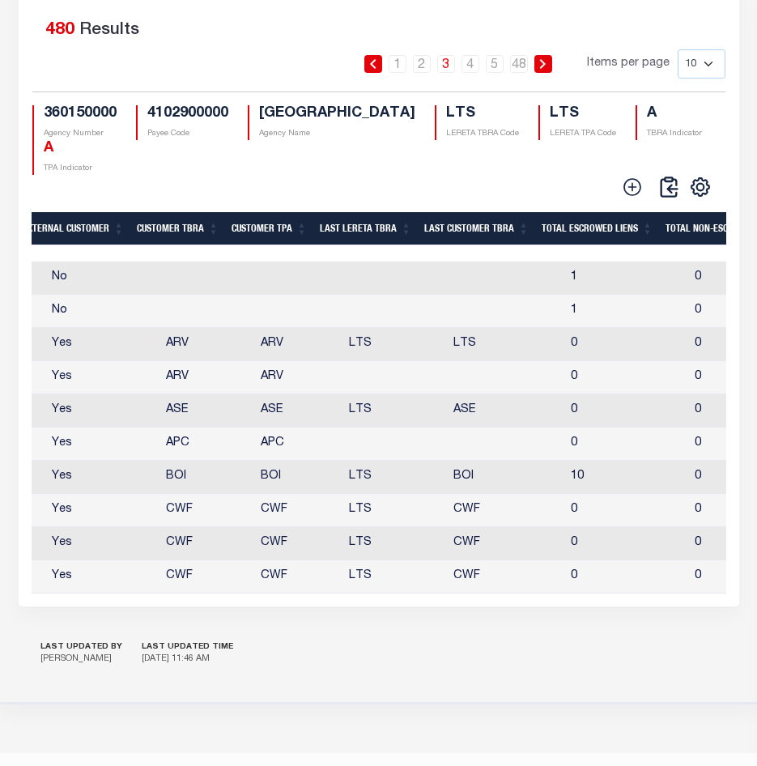
click at [586, 50] on div "Selected 480 Results" at bounding box center [378, 27] width 693 height 45
